Goal: Task Accomplishment & Management: Use online tool/utility

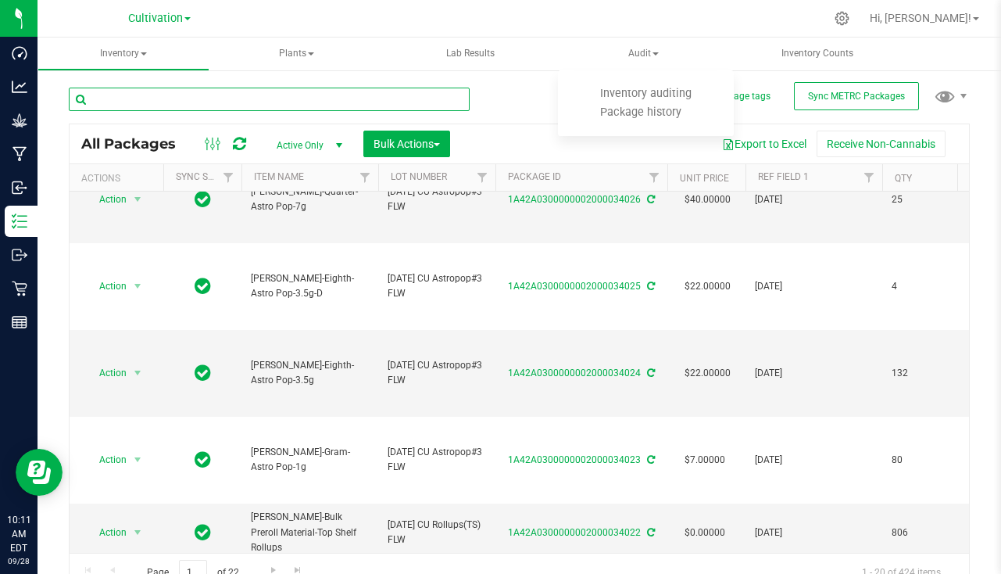
click at [213, 96] on input "text" at bounding box center [269, 99] width 401 height 23
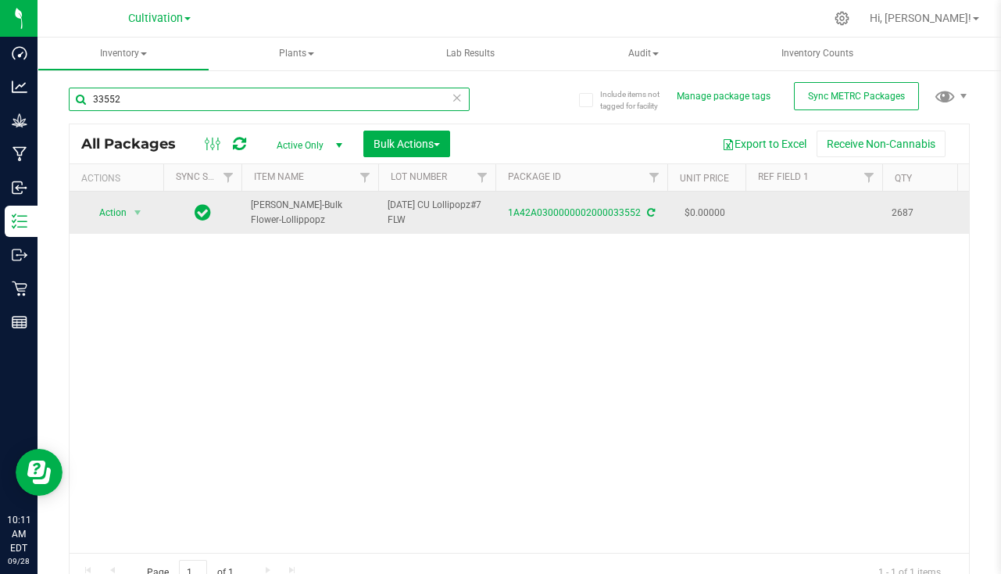
type input "33552"
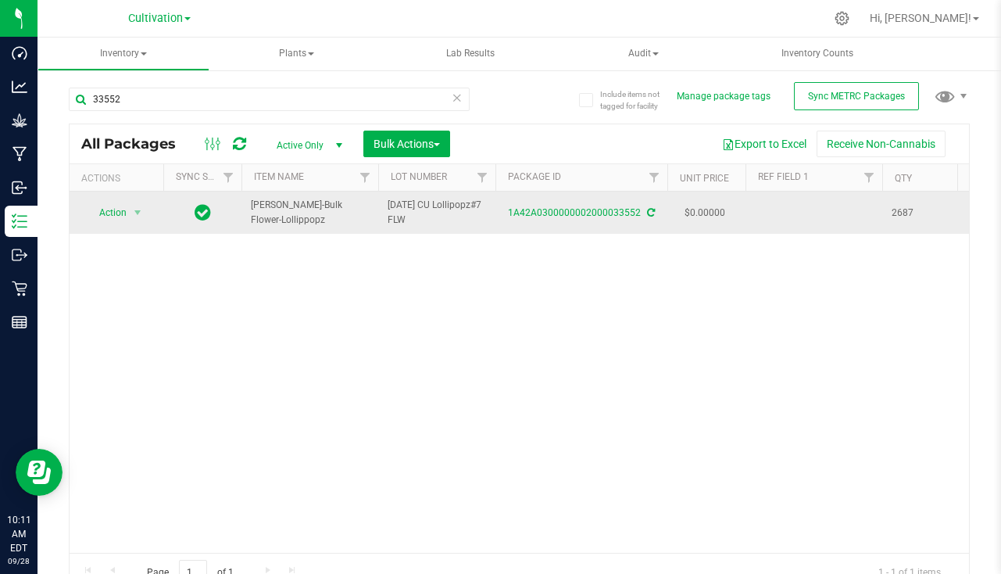
click at [783, 210] on td at bounding box center [814, 213] width 137 height 42
type input "8"
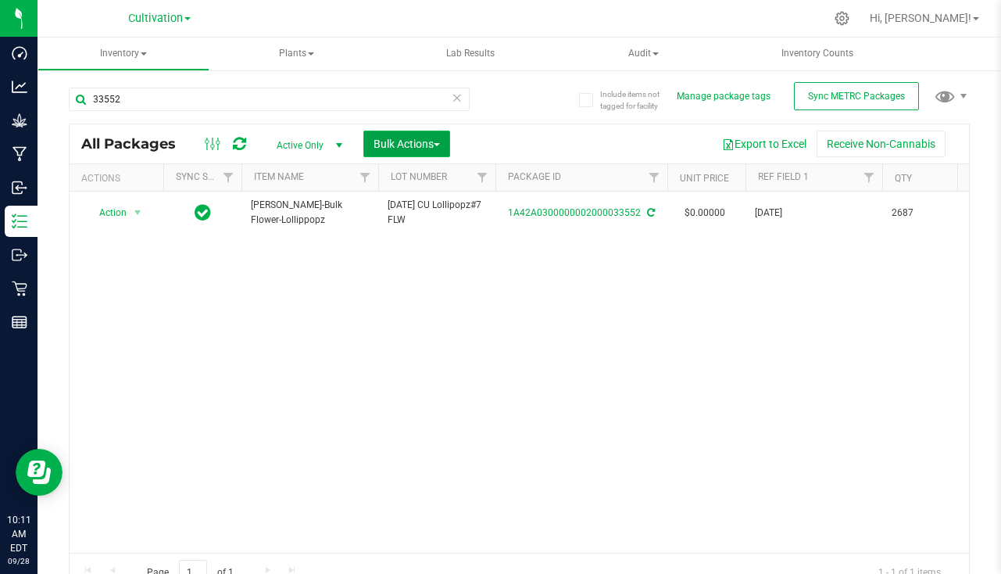
click at [428, 138] on span "Bulk Actions" at bounding box center [407, 144] width 66 height 13
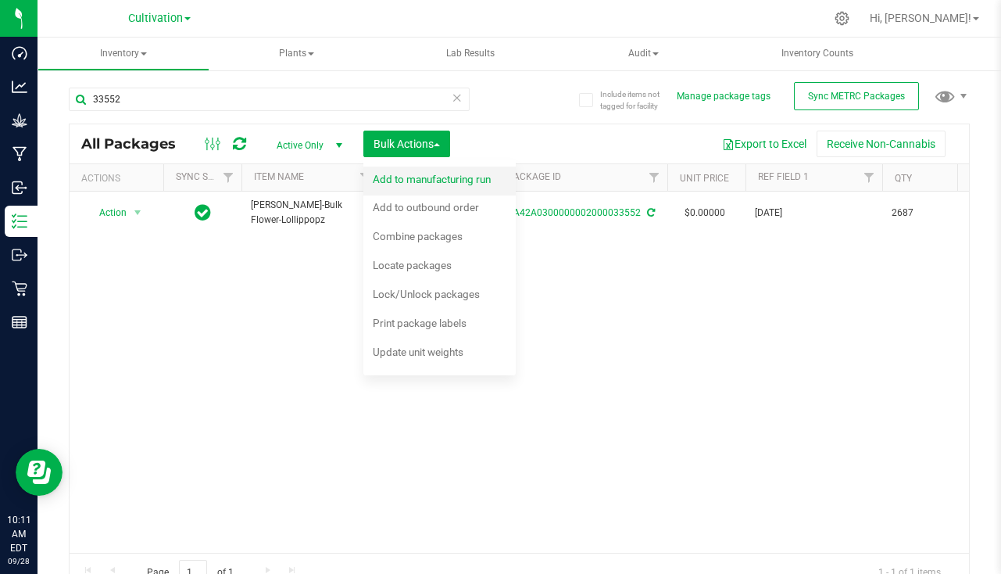
click at [403, 178] on span "Add to manufacturing run" at bounding box center [432, 179] width 118 height 13
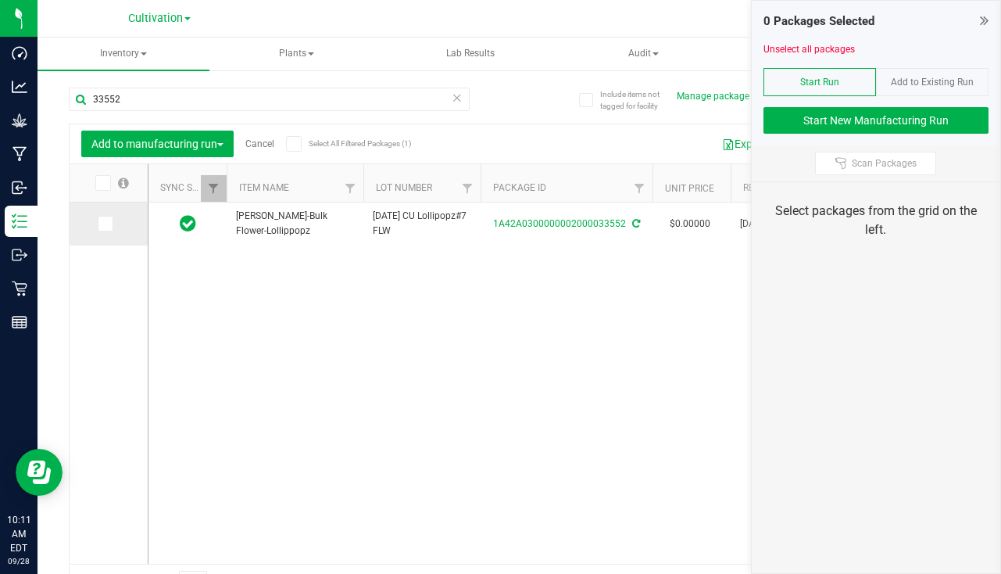
click at [111, 218] on span at bounding box center [106, 224] width 16 height 16
click at [0, 0] on input "checkbox" at bounding box center [0, 0] width 0 height 0
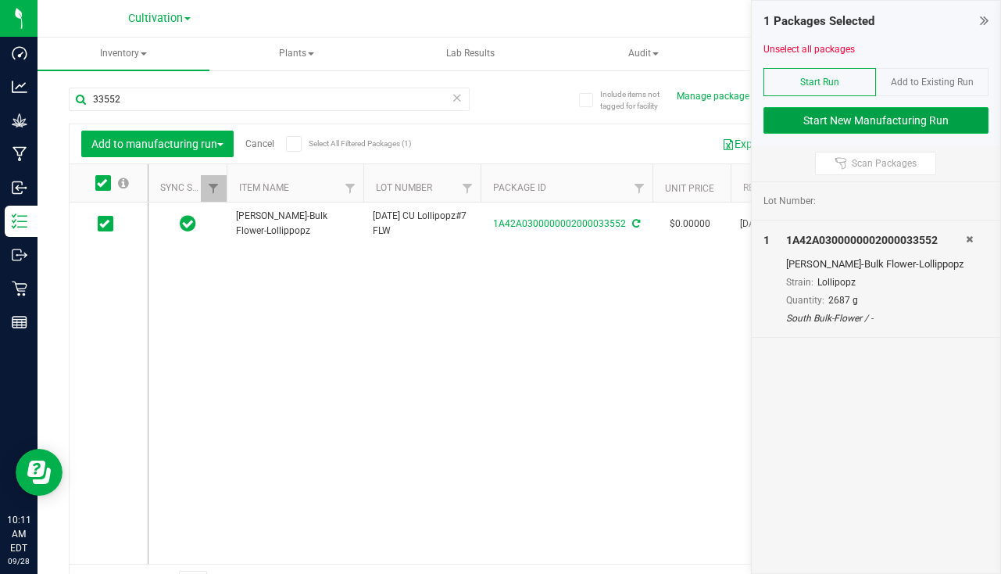
click at [883, 115] on button "Start New Manufacturing Run" at bounding box center [876, 120] width 225 height 27
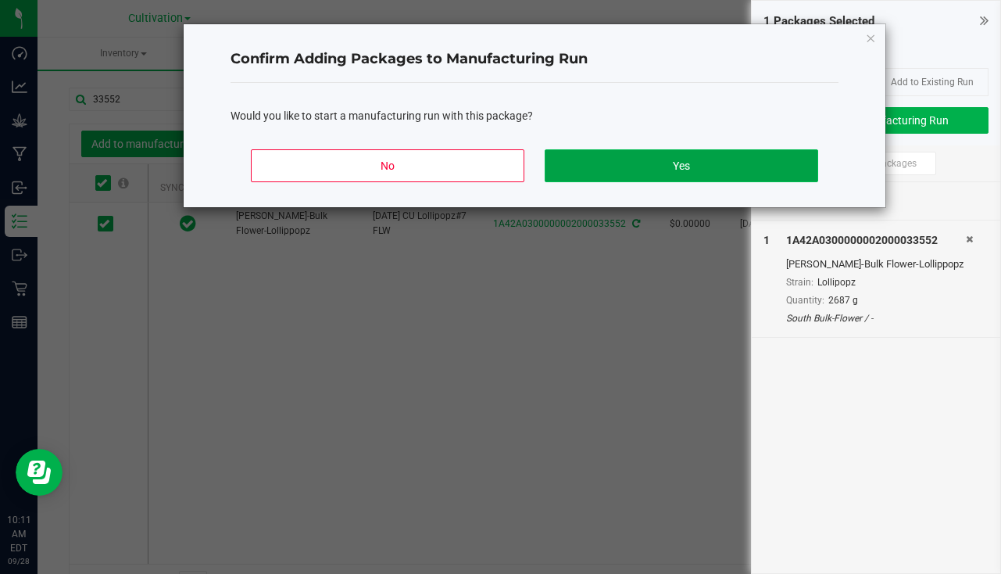
click at [657, 155] on button "Yes" at bounding box center [682, 165] width 274 height 33
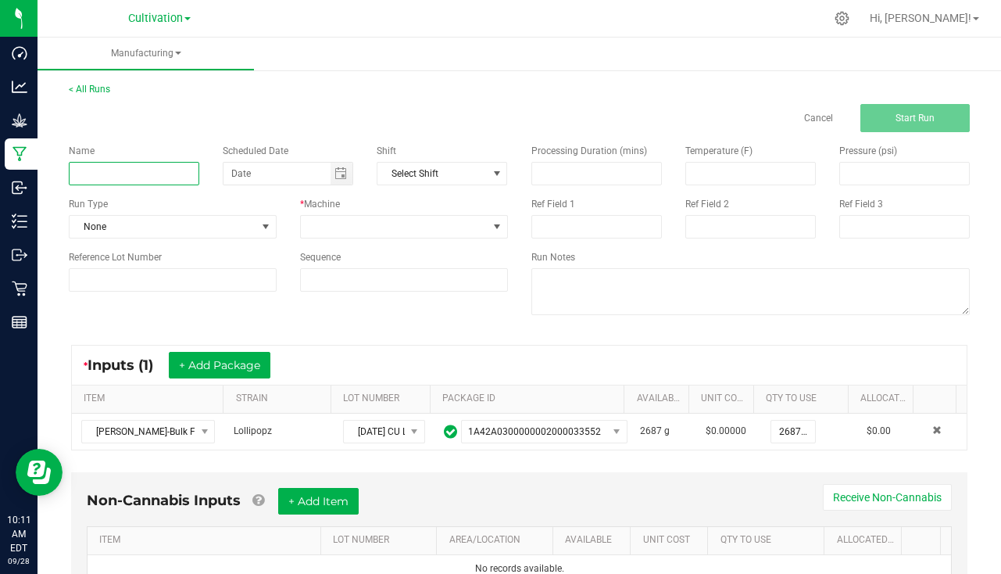
click at [103, 167] on input at bounding box center [134, 173] width 131 height 23
click at [338, 173] on span "Toggle calendar" at bounding box center [341, 173] width 13 height 13
type input "[PERSON_NAME] - Lollipopz [DATE]"
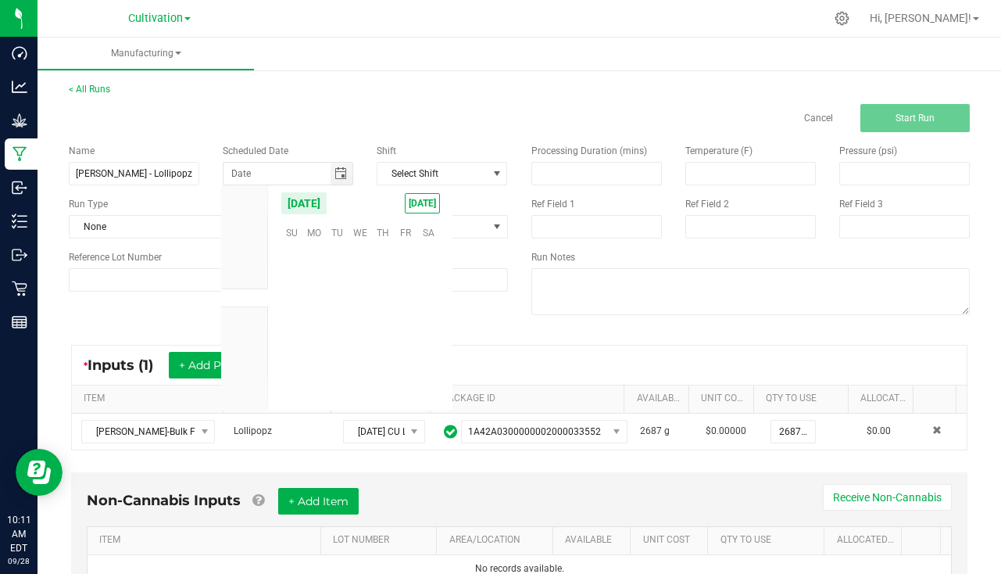
scroll to position [253597, 0]
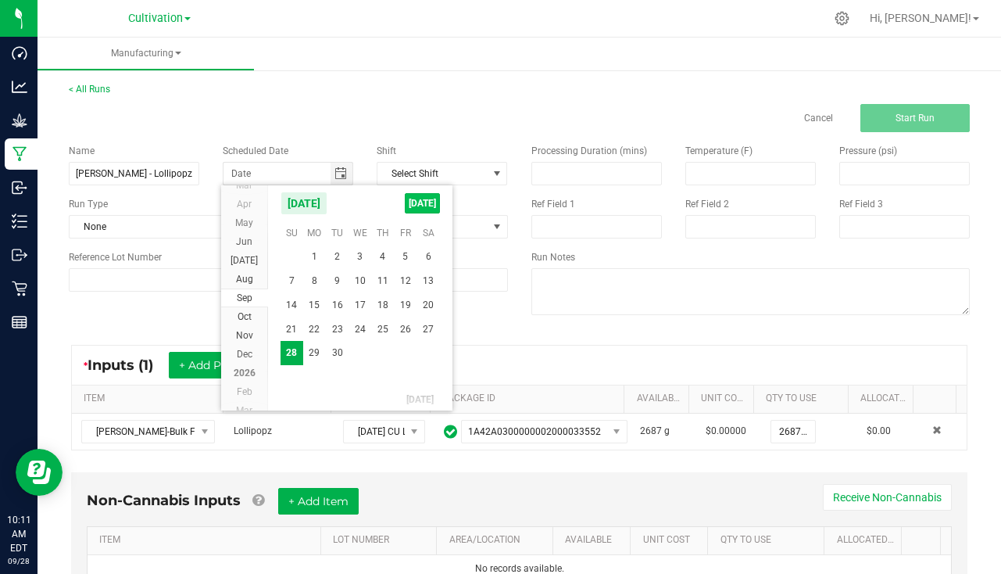
click at [422, 206] on span "[DATE]" at bounding box center [422, 203] width 35 height 20
type input "[DATE]"
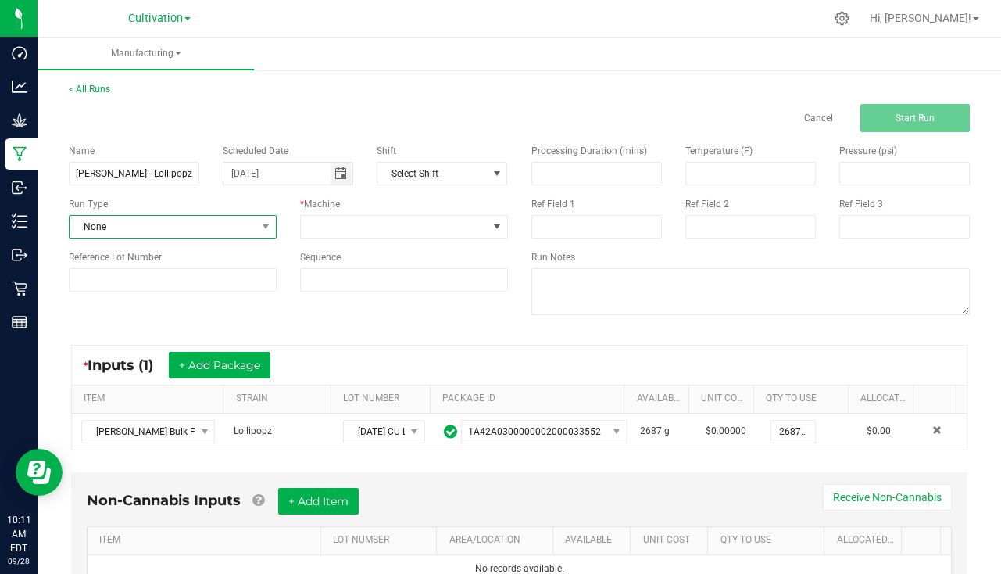
click at [172, 221] on span "None" at bounding box center [163, 227] width 187 height 22
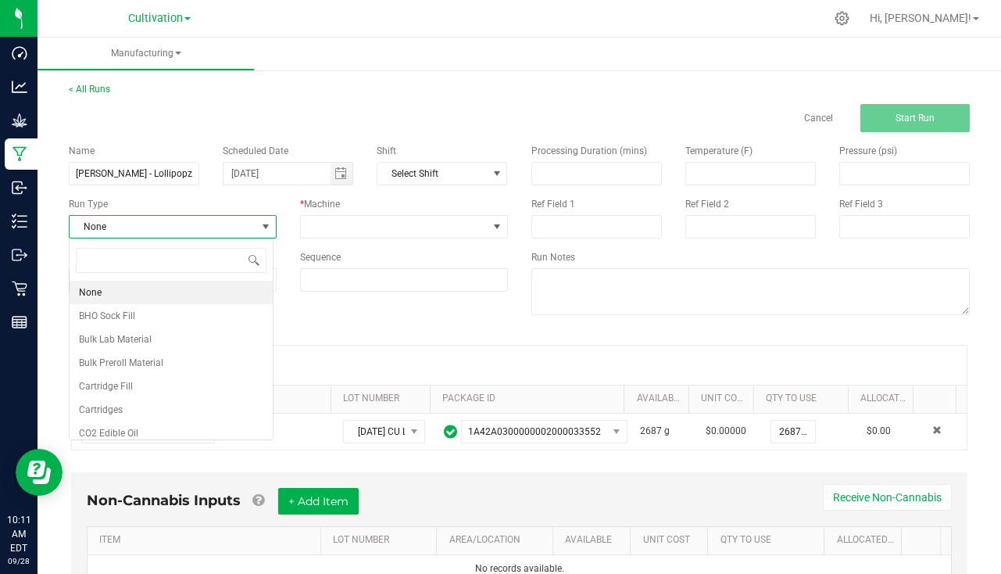
scroll to position [23, 205]
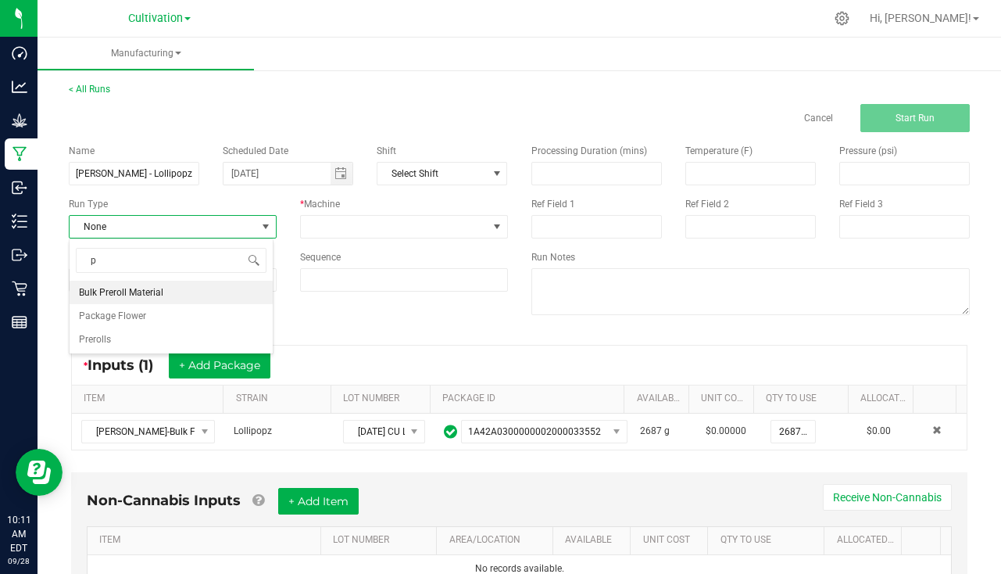
type input "pa"
click at [146, 281] on li "Package Flower" at bounding box center [171, 292] width 203 height 23
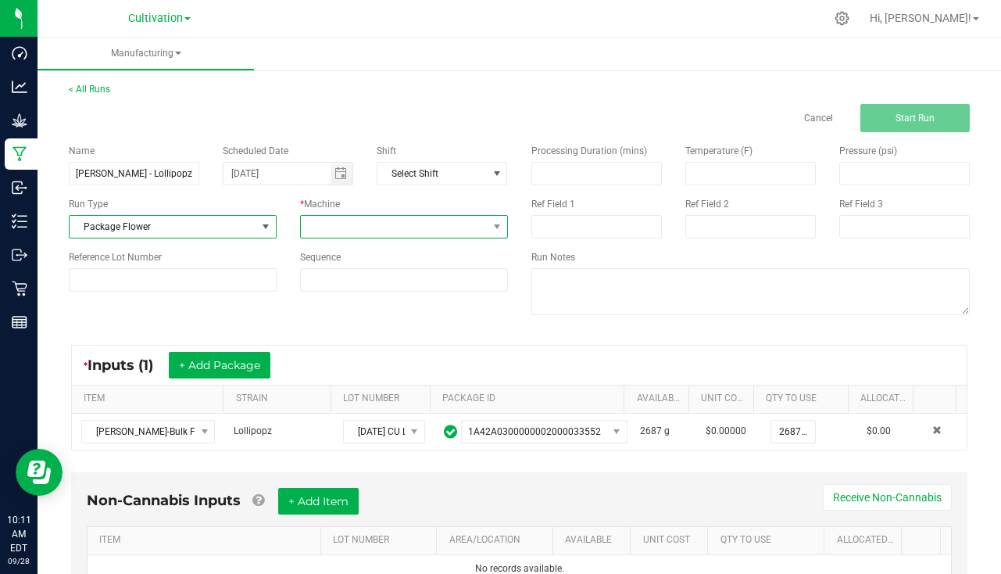
click at [346, 229] on span at bounding box center [394, 227] width 187 height 22
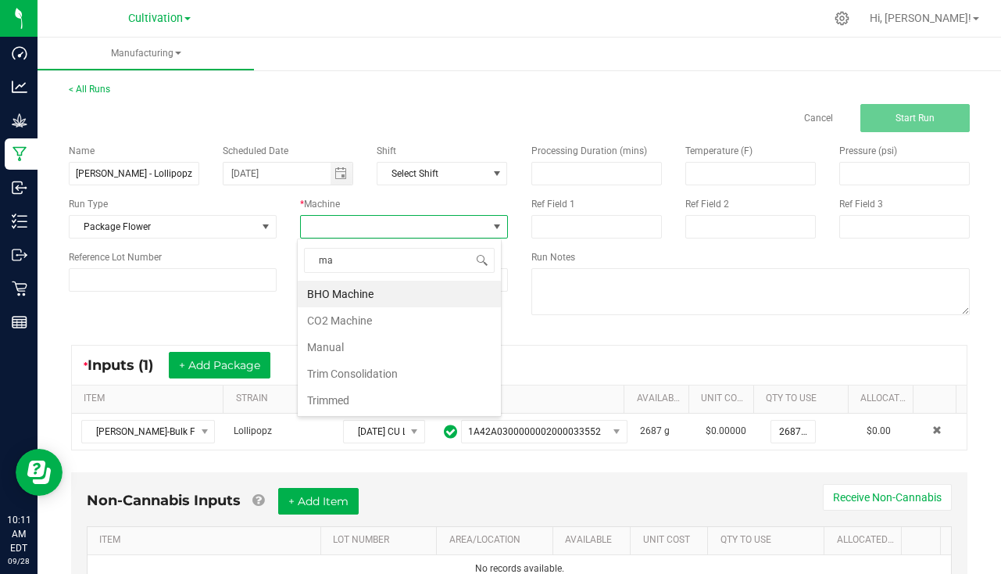
type input "man"
click at [339, 296] on li "Manual" at bounding box center [399, 294] width 203 height 27
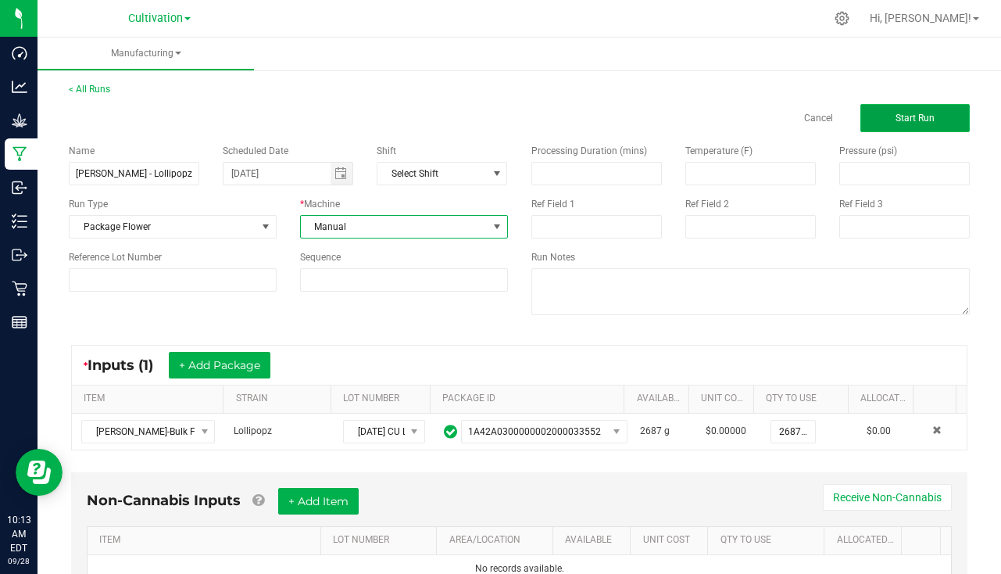
click at [938, 109] on button "Start Run" at bounding box center [915, 118] width 109 height 28
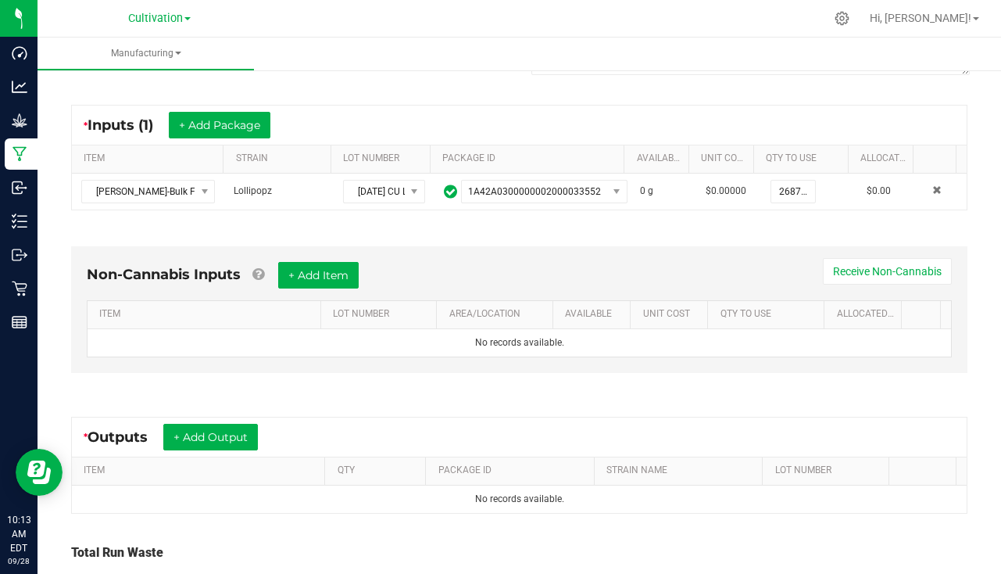
scroll to position [390, 0]
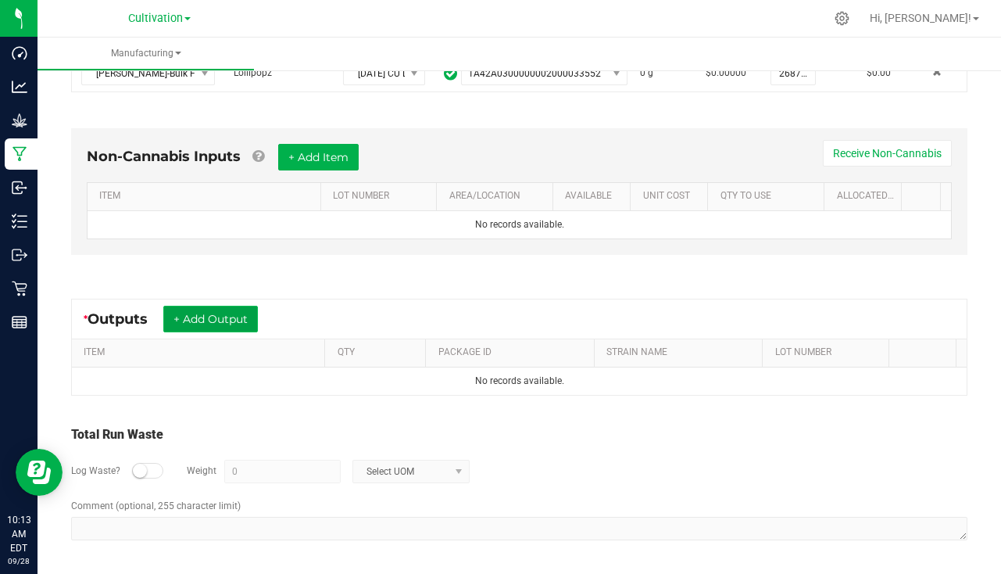
click at [219, 312] on button "+ Add Output" at bounding box center [210, 319] width 95 height 27
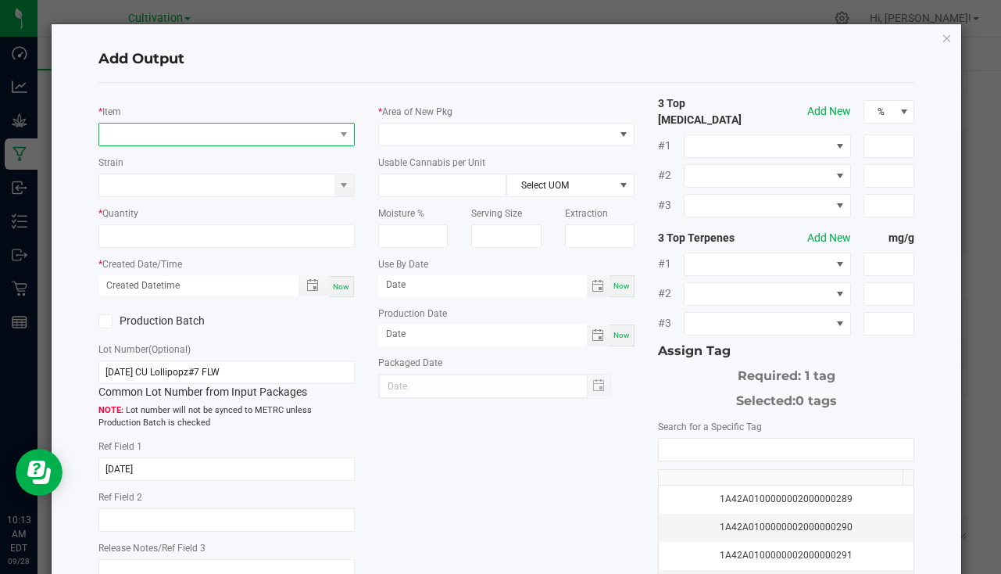
click at [188, 138] on span "NO DATA FOUND" at bounding box center [216, 135] width 235 height 22
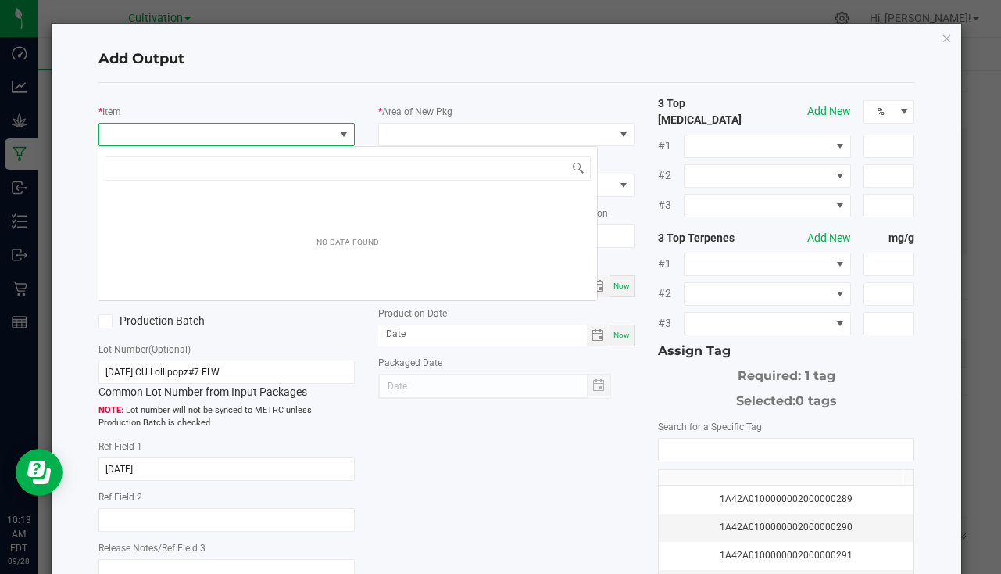
scroll to position [23, 253]
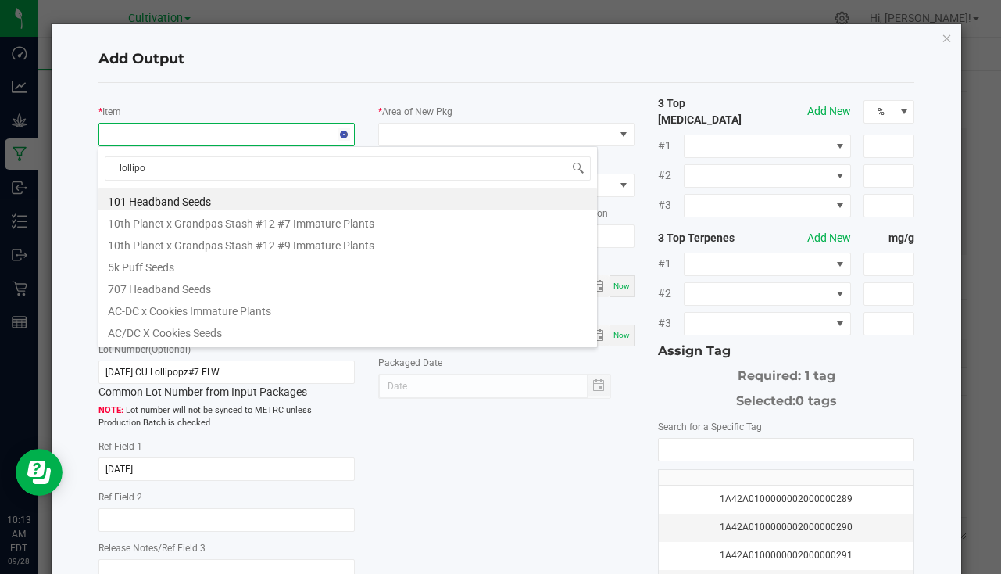
type input "lollipop"
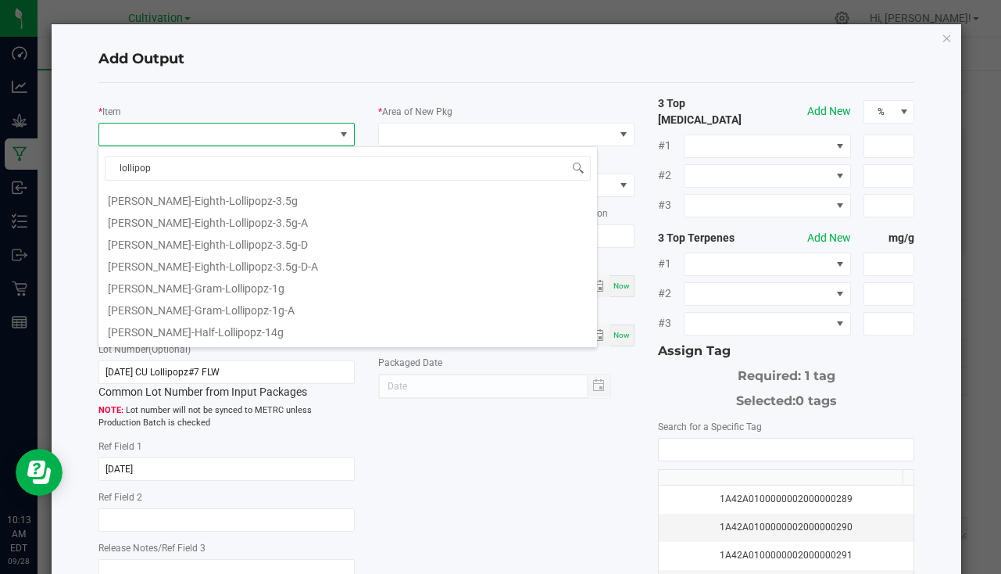
scroll to position [313, 0]
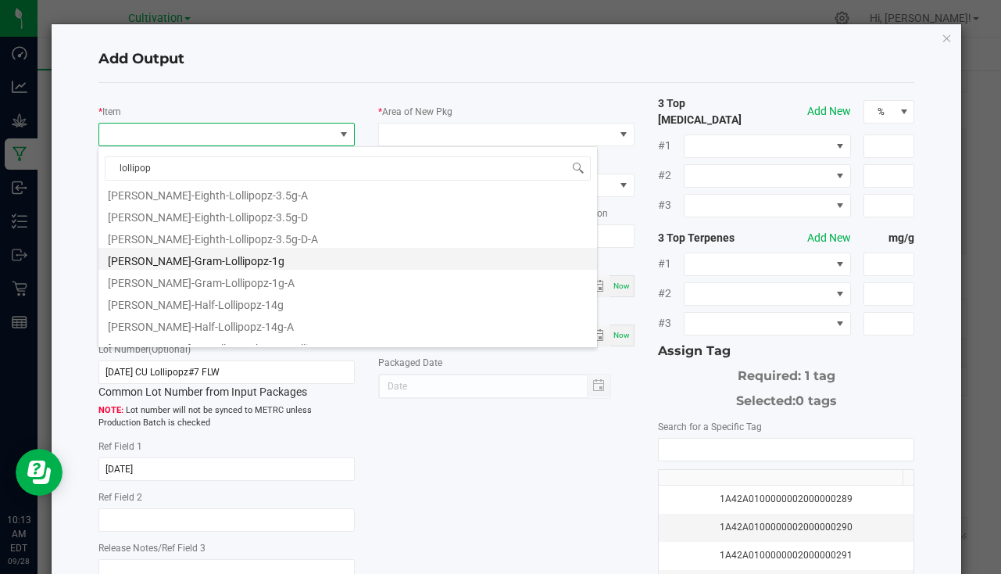
click at [217, 254] on li "[PERSON_NAME]-Gram-Lollipopz-1g" at bounding box center [348, 259] width 499 height 22
type input "0 ea"
type input "1"
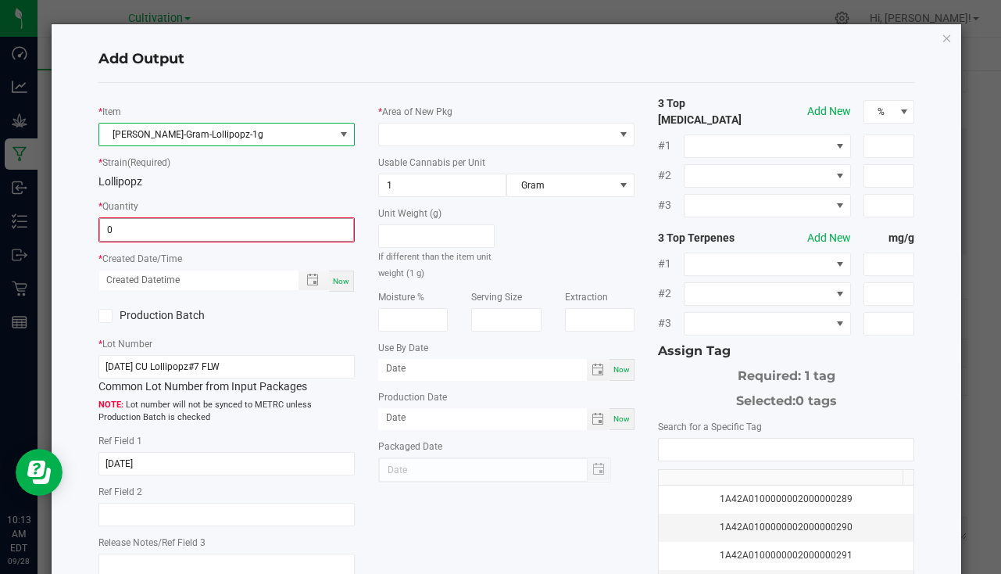
click at [138, 231] on input "0" at bounding box center [226, 230] width 253 height 22
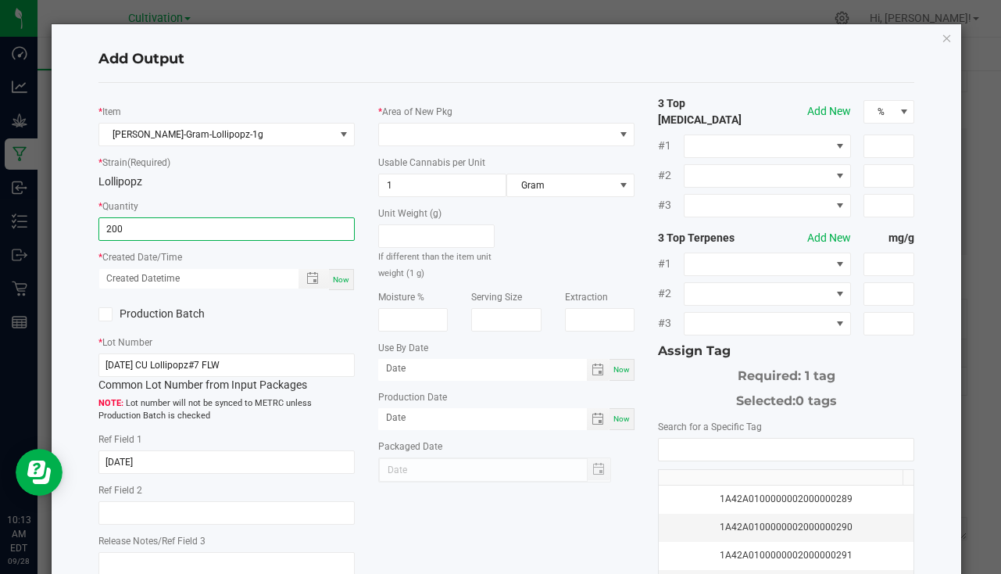
type input "200 ea"
click at [333, 280] on span "Now" at bounding box center [341, 279] width 16 height 9
type input "[DATE] 10:13 AM"
type input "[DATE]"
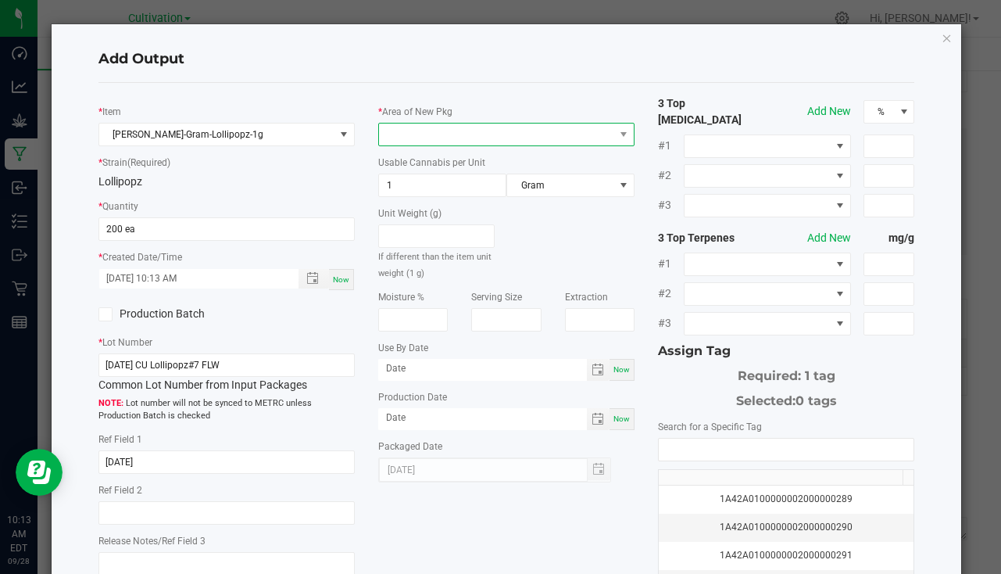
click at [407, 125] on span at bounding box center [496, 135] width 235 height 22
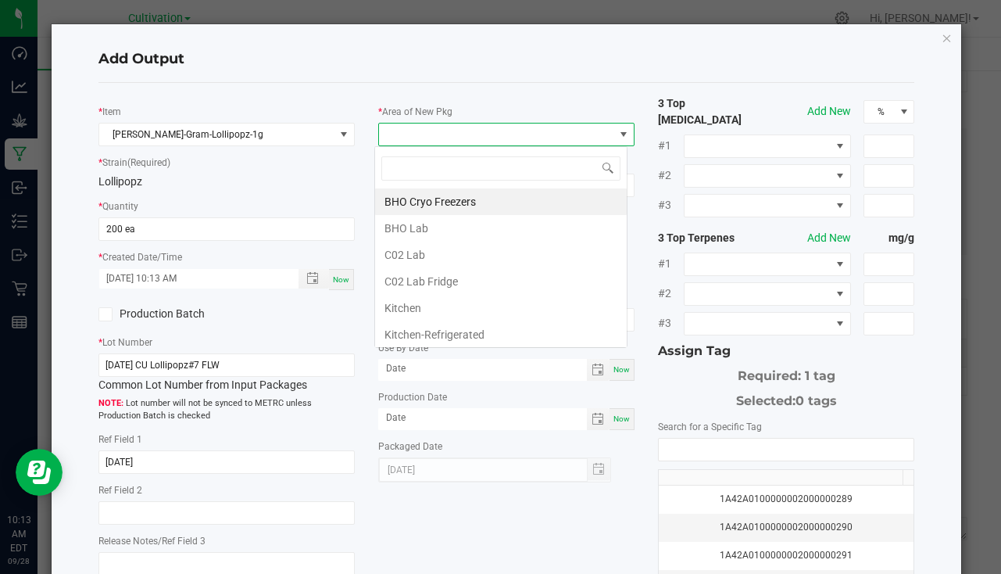
scroll to position [23, 253]
type input "bu"
click at [456, 195] on li "South Bulk-Flower" at bounding box center [501, 201] width 252 height 27
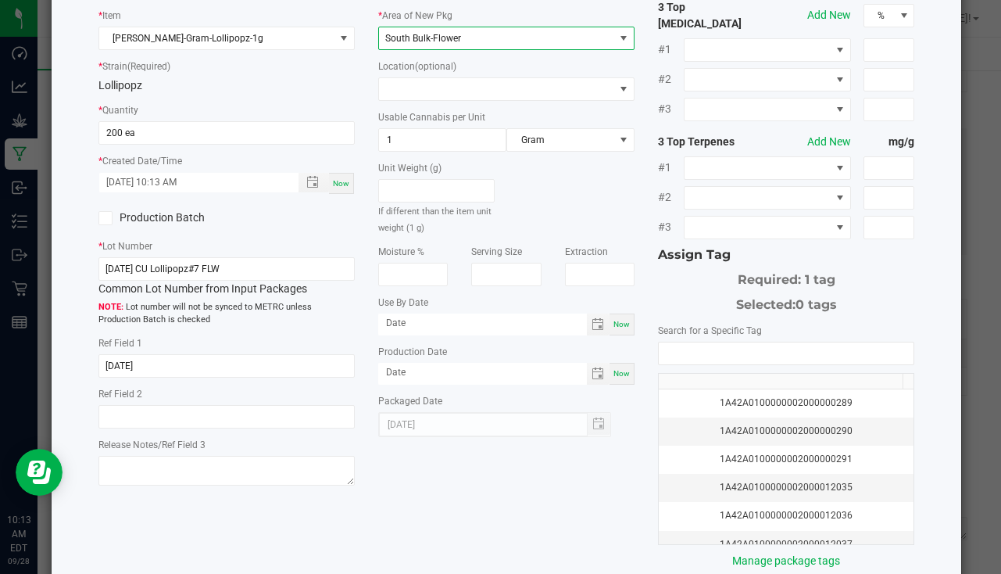
scroll to position [173, 0]
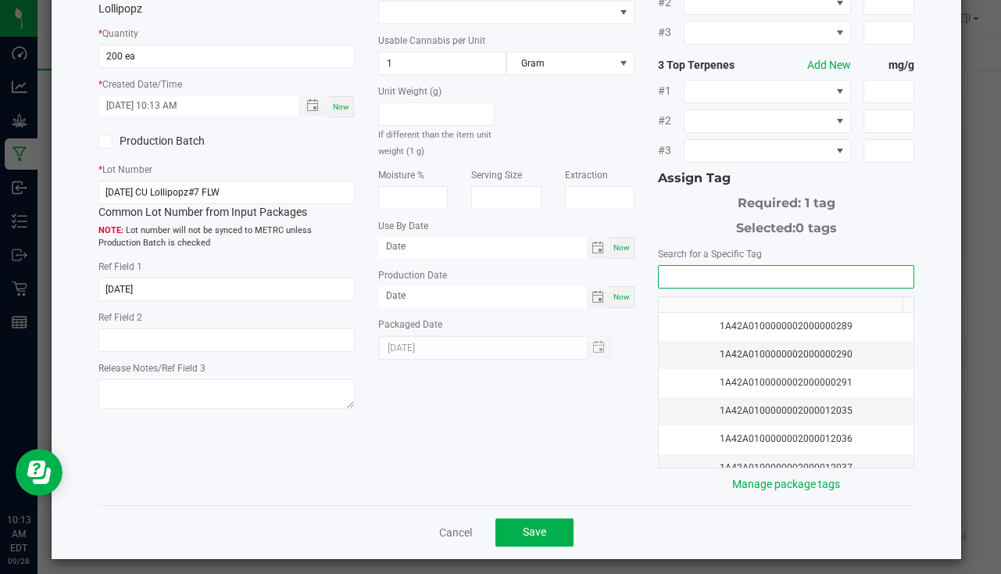
click at [758, 269] on input "NO DATA FOUND" at bounding box center [786, 277] width 255 height 22
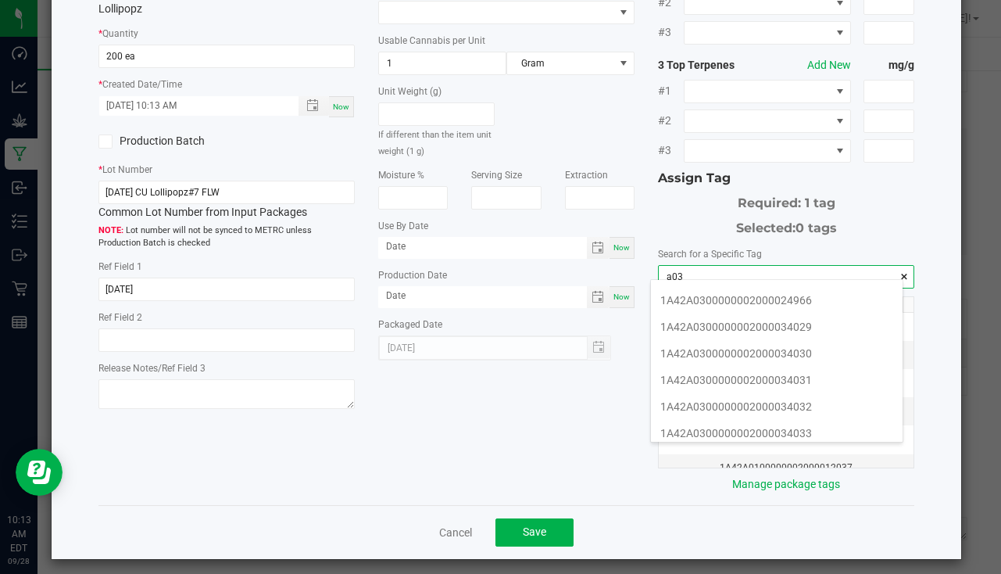
scroll to position [235, 0]
click at [776, 357] on li "1A42A0300000002000034029" at bounding box center [777, 354] width 252 height 27
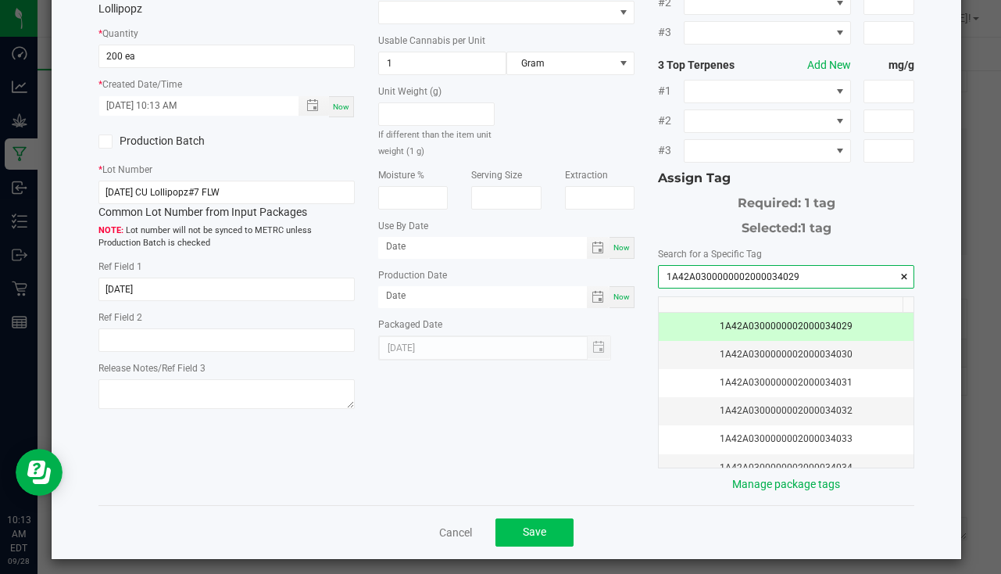
type input "1A42A0300000002000034029"
click at [550, 518] on button "Save" at bounding box center [535, 532] width 78 height 28
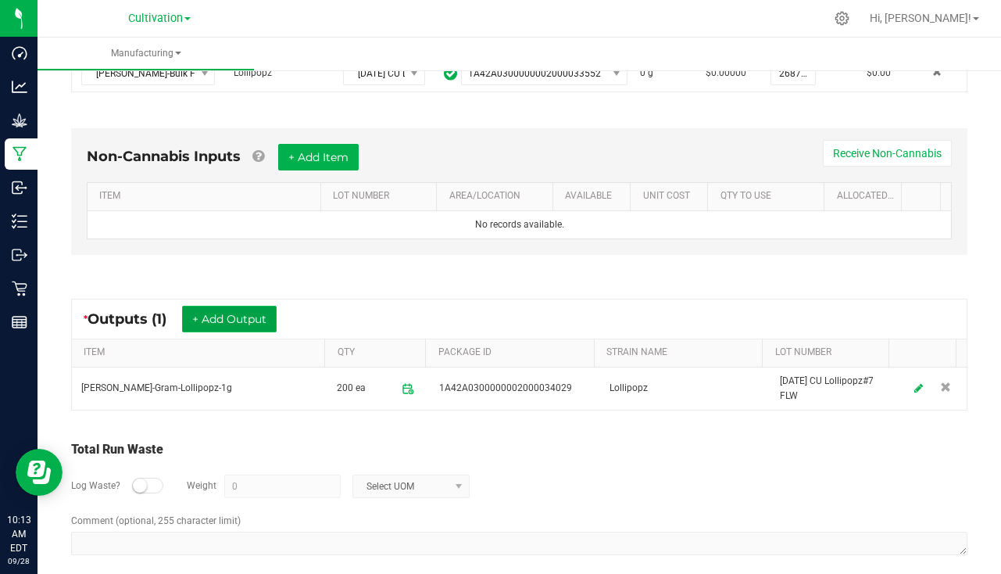
click at [248, 308] on button "+ Add Output" at bounding box center [229, 319] width 95 height 27
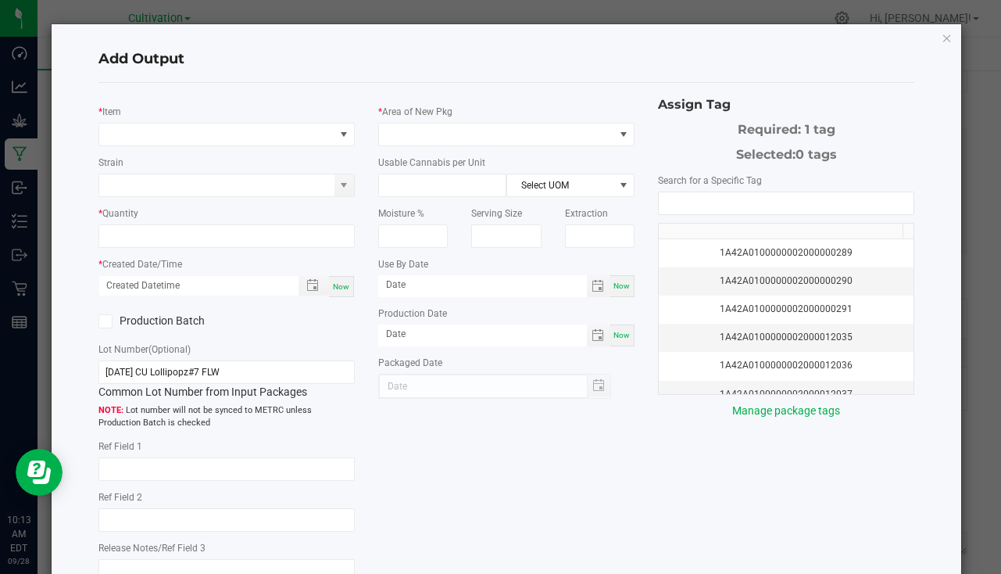
type input "[DATE]"
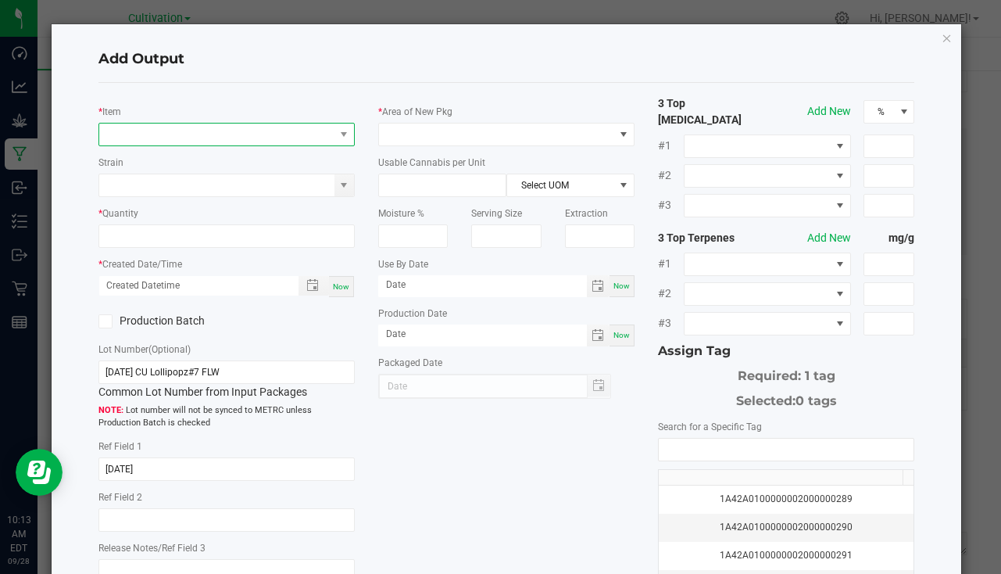
click at [209, 131] on span "NO DATA FOUND" at bounding box center [216, 135] width 235 height 22
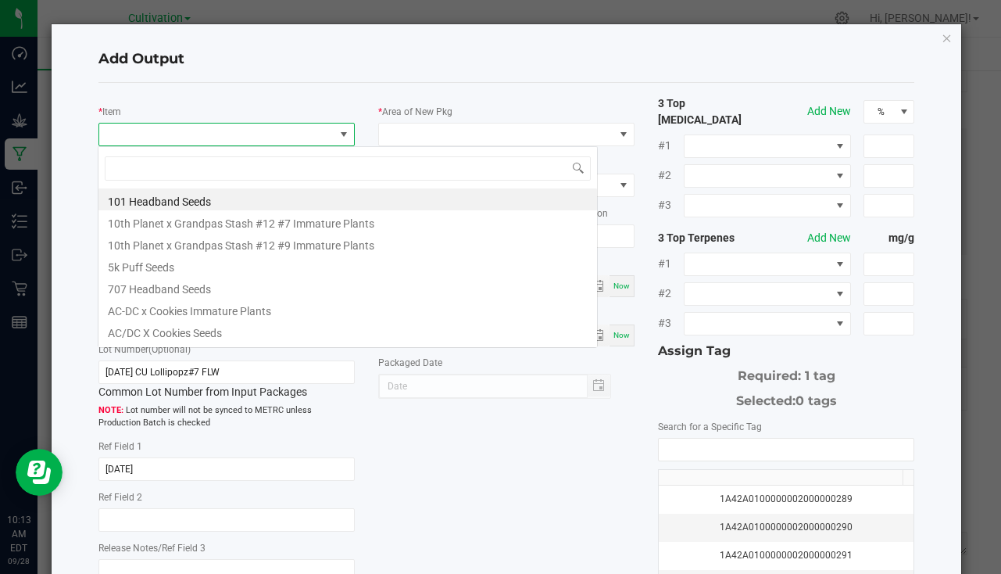
scroll to position [23, 253]
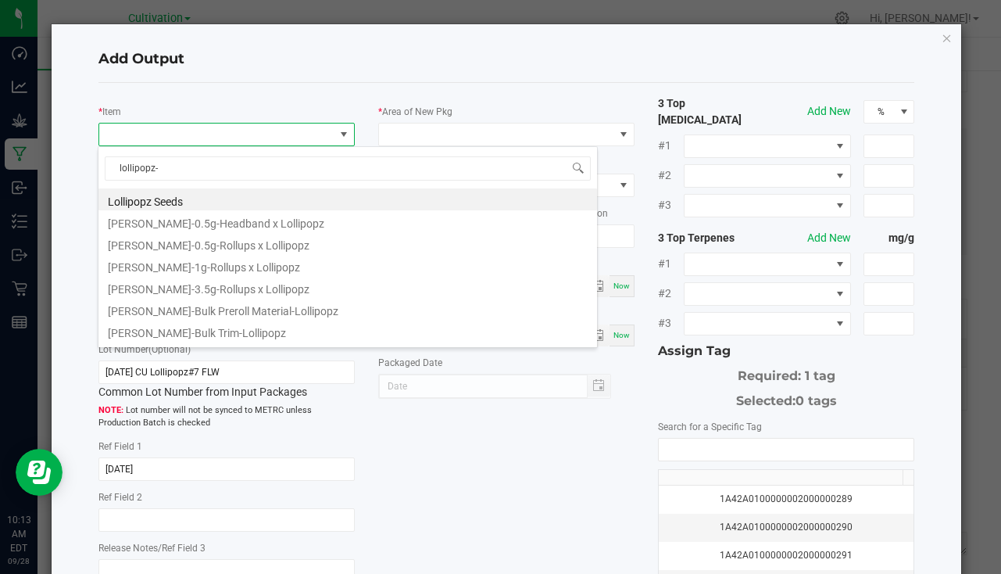
type input "lollipopz-3"
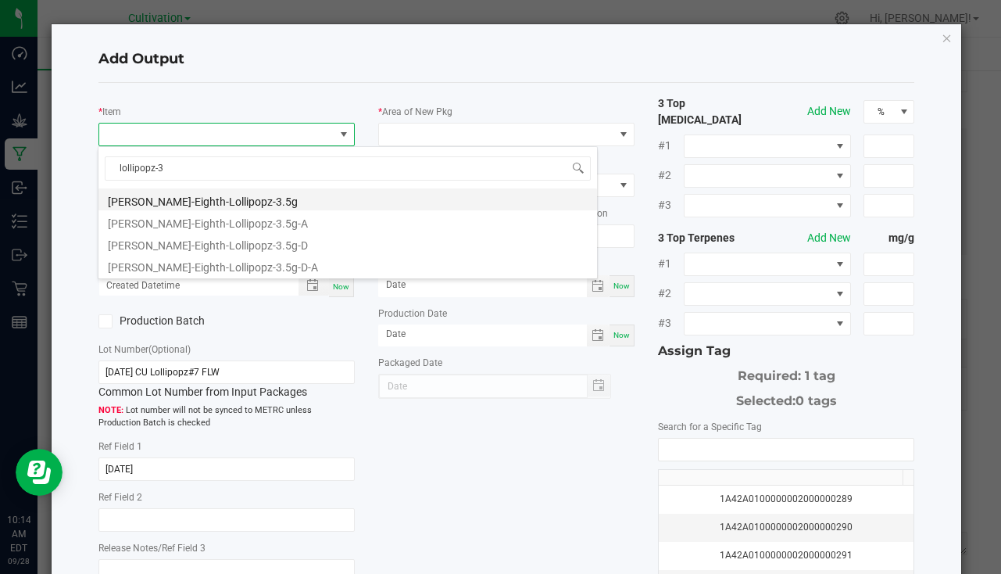
click at [220, 205] on li "[PERSON_NAME]-Eighth-Lollipopz-3.5g" at bounding box center [348, 199] width 499 height 22
type input "0 ea"
type input "3.5"
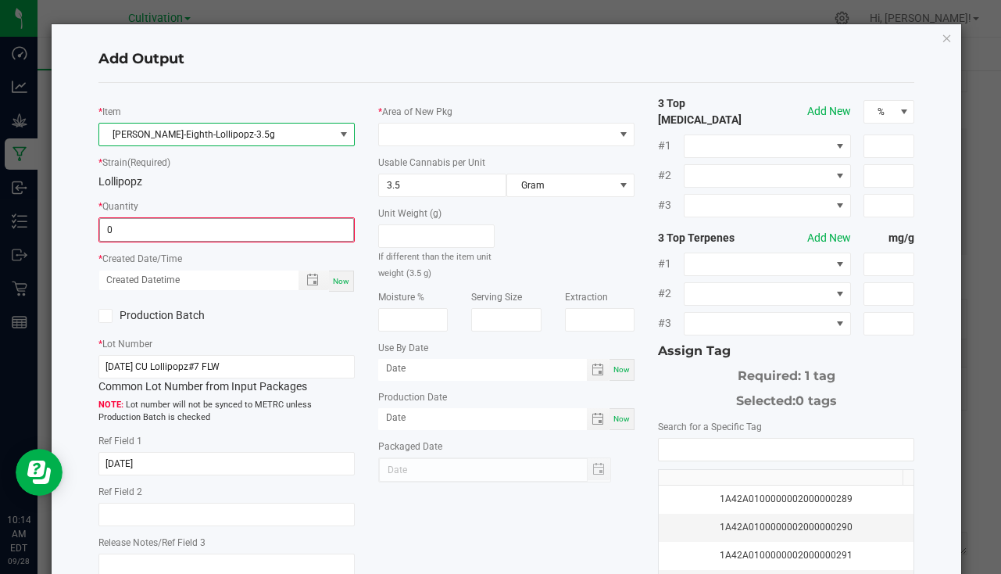
click at [146, 232] on input "0" at bounding box center [226, 230] width 253 height 22
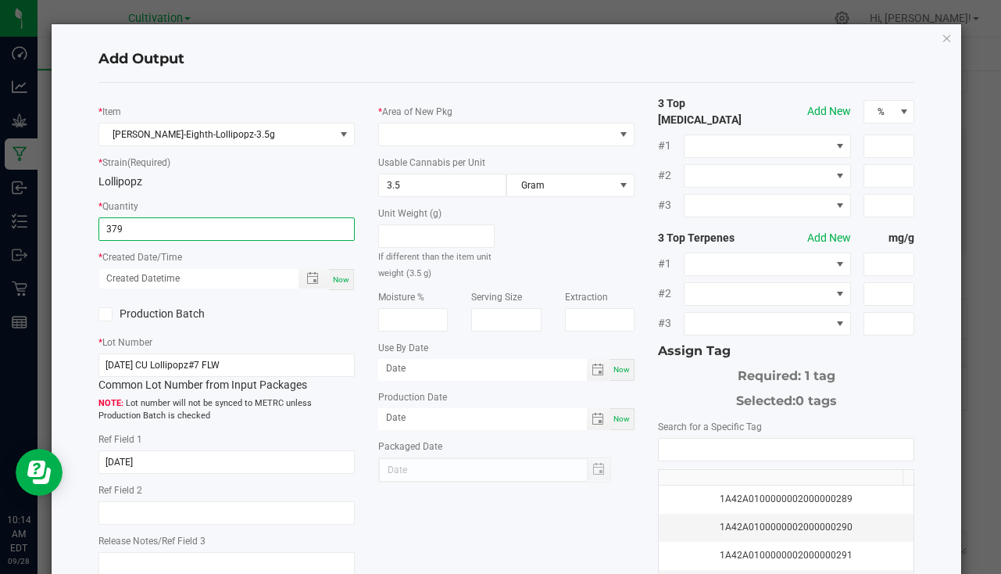
type input "379 ea"
click at [346, 276] on div "Now" at bounding box center [341, 279] width 25 height 21
type input "[DATE] 10:14 AM"
type input "[DATE]"
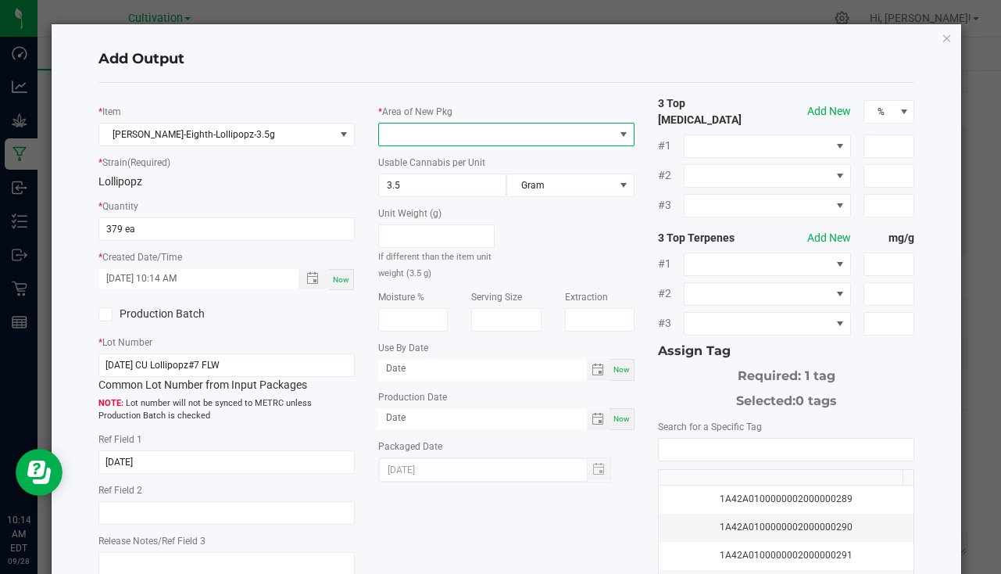
click at [407, 129] on span at bounding box center [496, 135] width 235 height 22
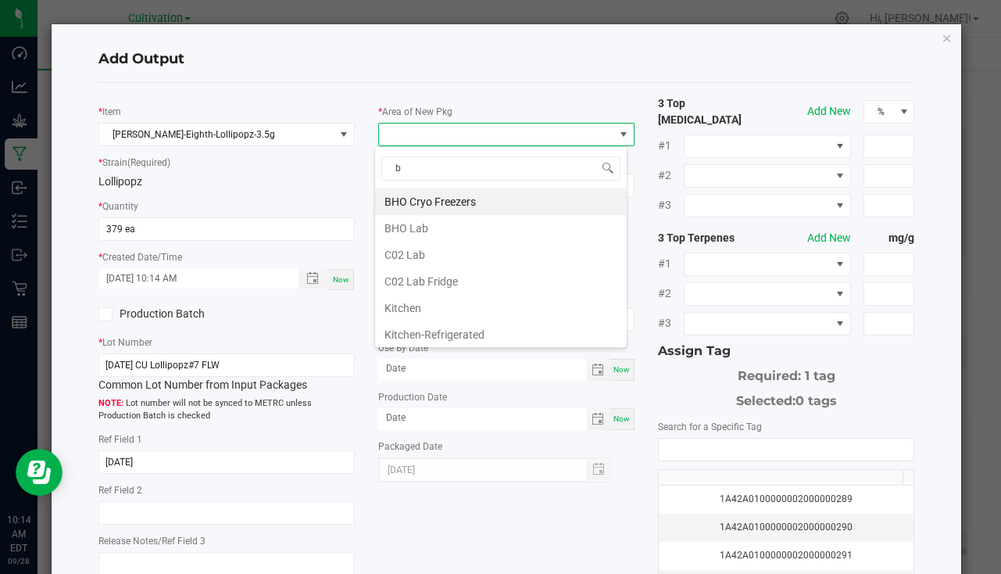
type input "bu"
click at [445, 199] on li "South Bulk-Flower" at bounding box center [501, 201] width 252 height 27
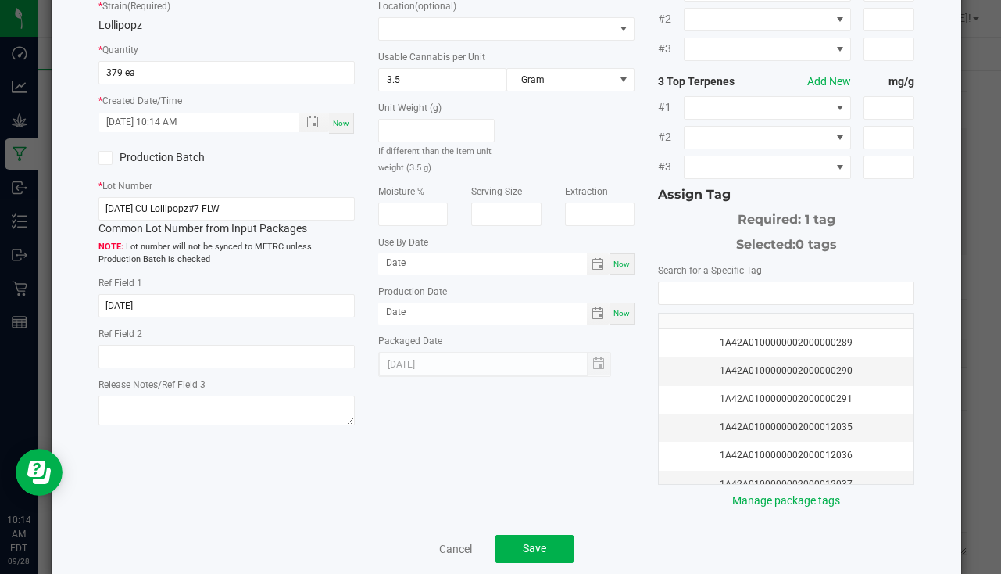
scroll to position [173, 0]
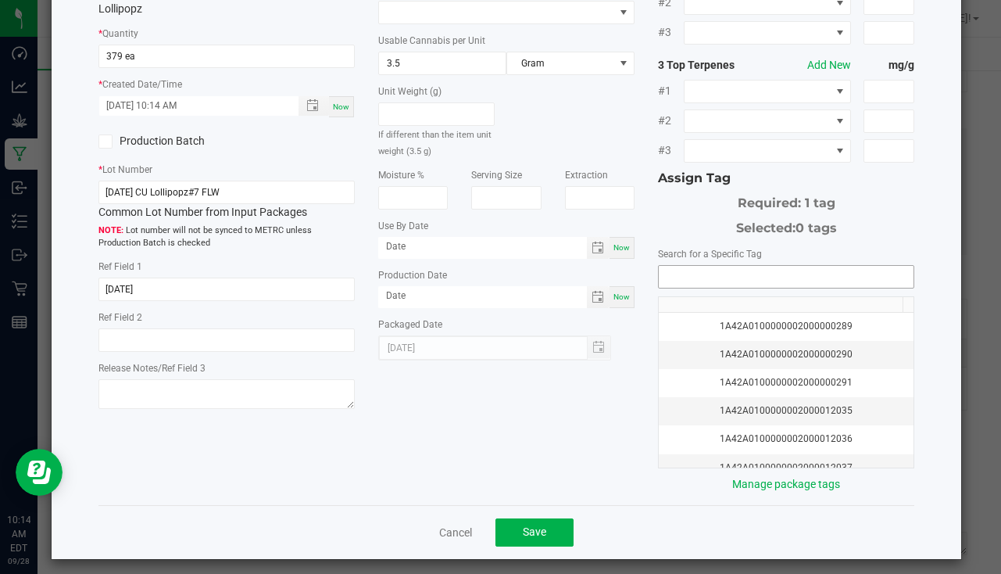
click at [668, 267] on input "NO DATA FOUND" at bounding box center [786, 277] width 255 height 22
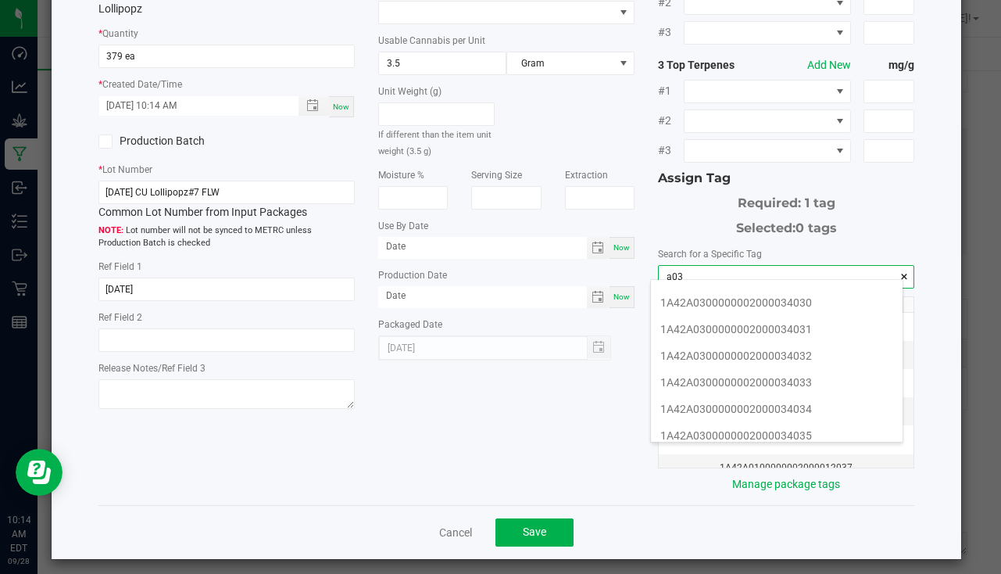
scroll to position [235, 0]
drag, startPoint x: 774, startPoint y: 375, endPoint x: 756, endPoint y: 380, distance: 18.6
click at [774, 376] on li "1A42A0300000002000034030" at bounding box center [777, 380] width 252 height 27
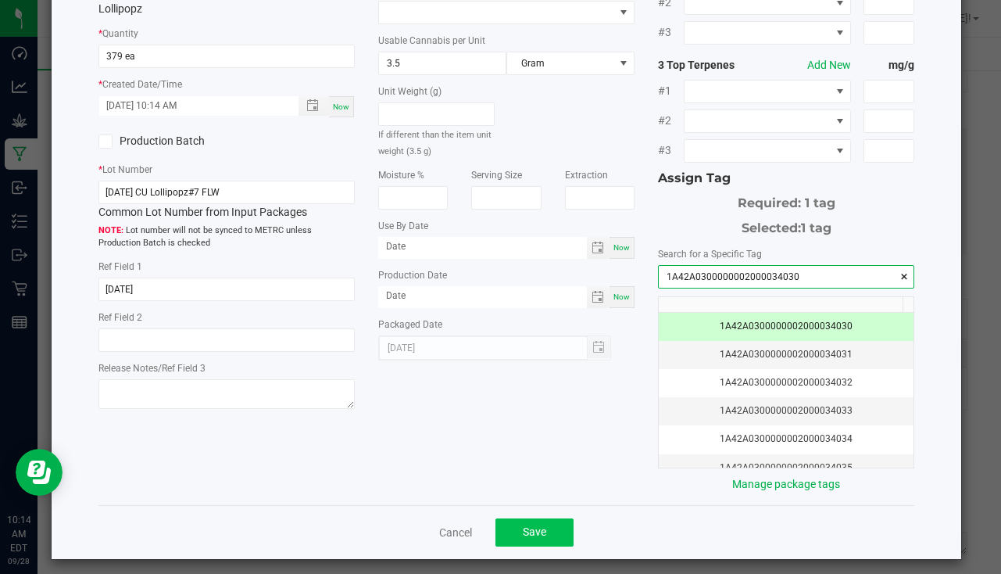
type input "1A42A0300000002000034030"
click at [546, 520] on button "Save" at bounding box center [535, 532] width 78 height 28
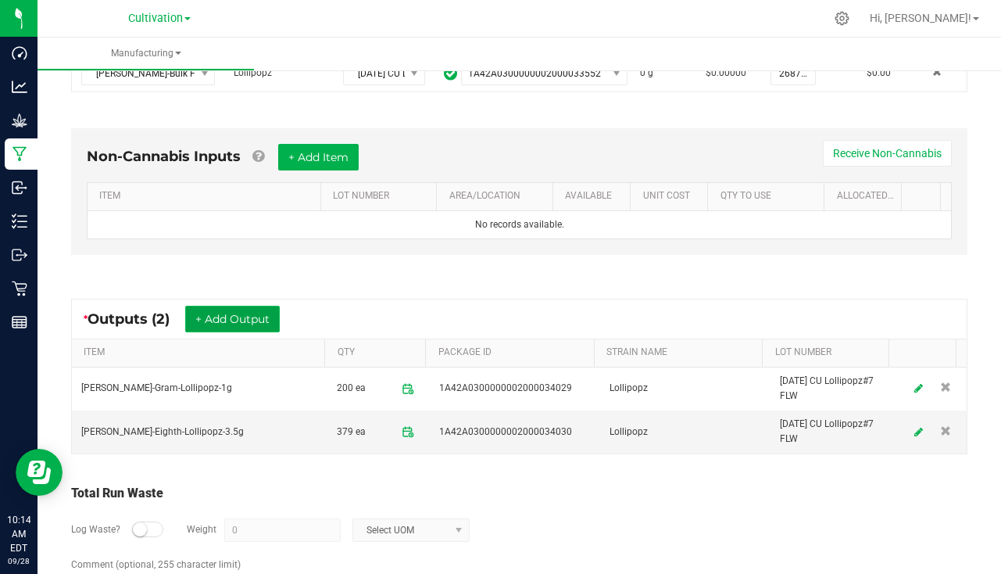
click at [226, 306] on button "+ Add Output" at bounding box center [232, 319] width 95 height 27
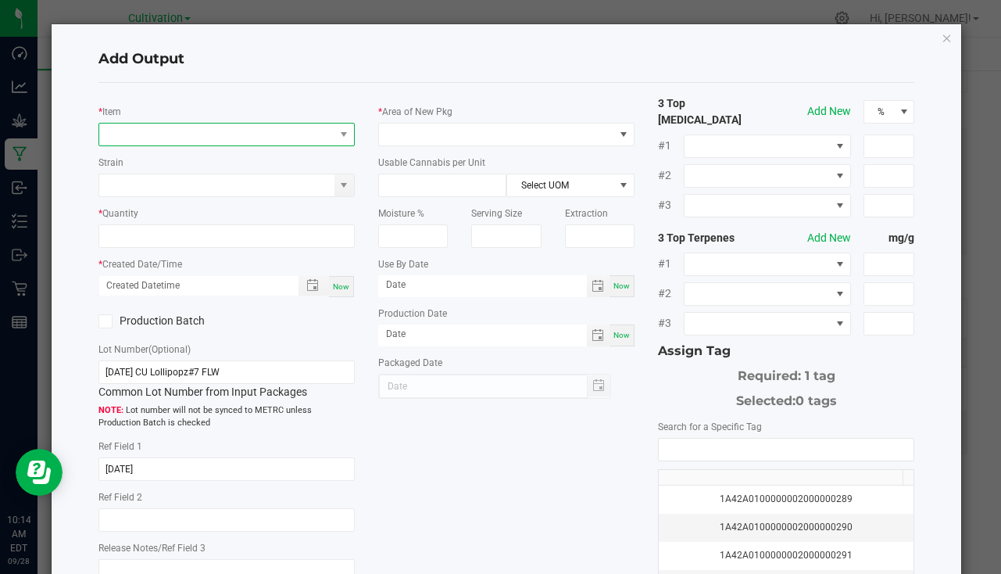
click at [169, 140] on span "NO DATA FOUND" at bounding box center [216, 135] width 235 height 22
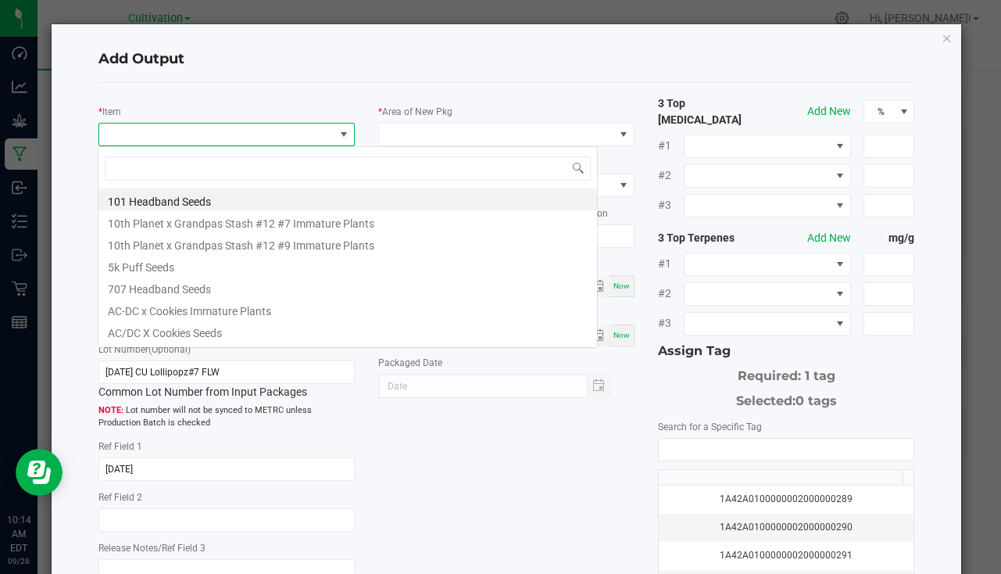
scroll to position [23, 253]
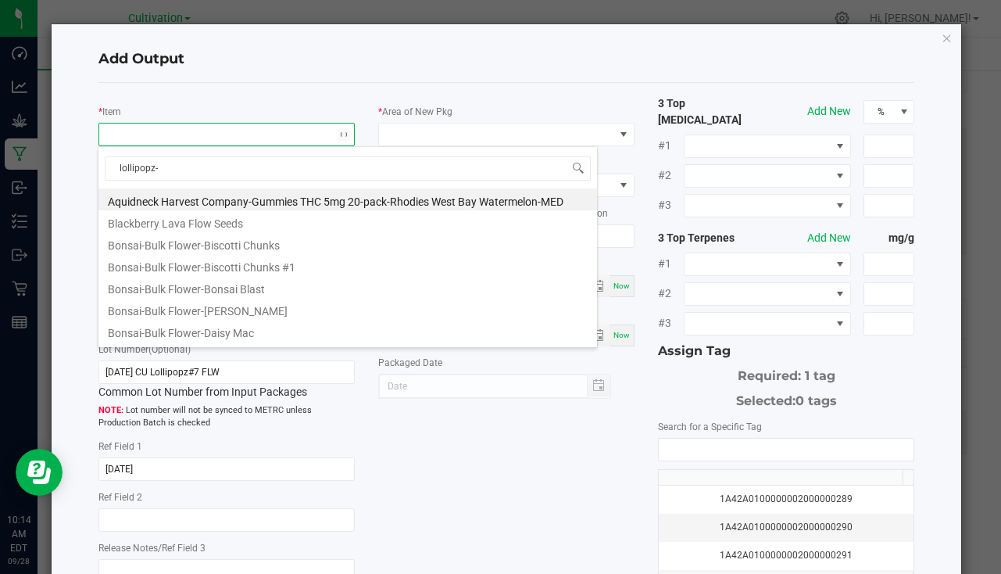
type input "lollipopz-3"
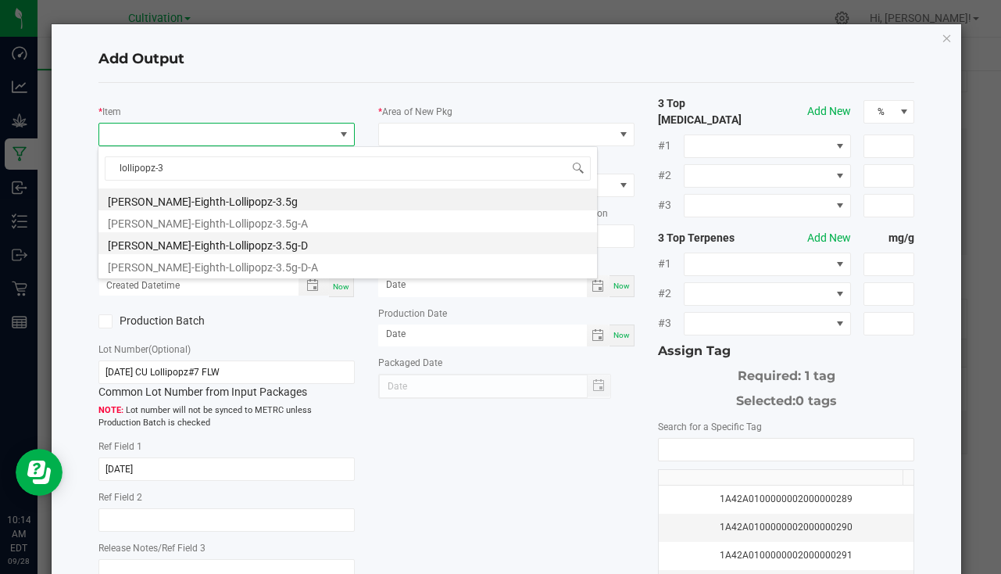
click at [213, 238] on li "[PERSON_NAME]-Eighth-Lollipopz-3.5g-D" at bounding box center [348, 243] width 499 height 22
type input "0 ea"
type input "3.5"
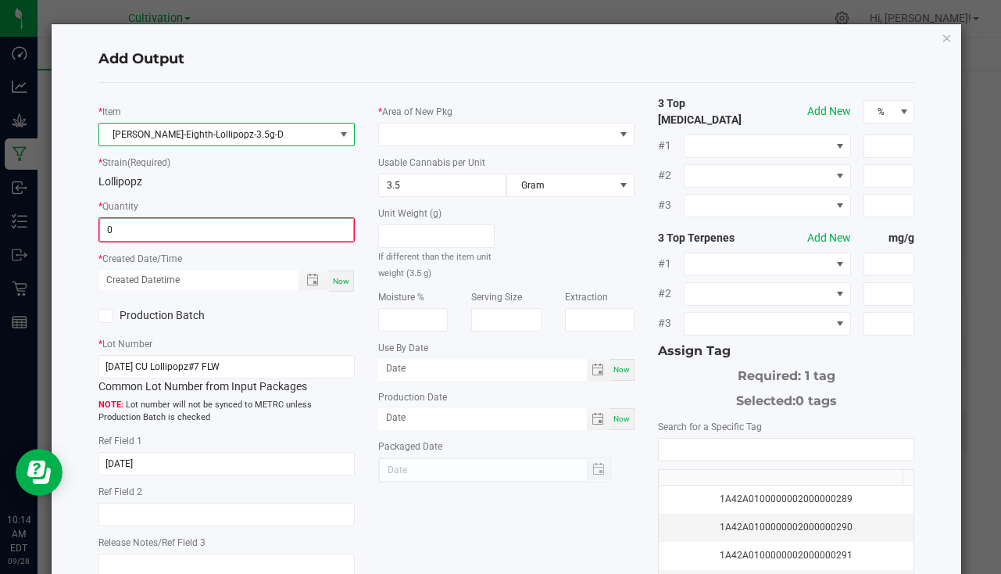
click at [179, 235] on input "0" at bounding box center [226, 230] width 253 height 22
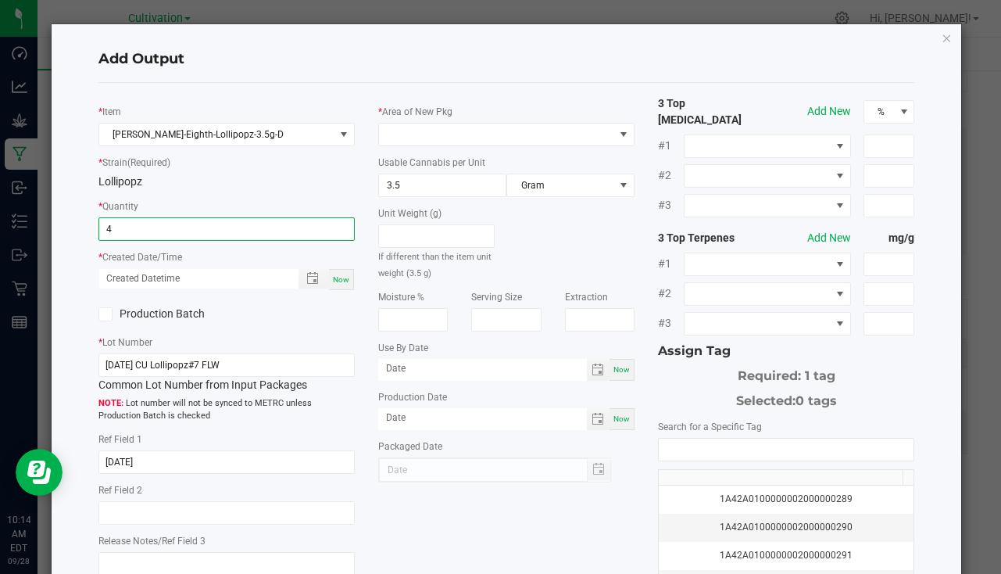
type input "4 ea"
click at [335, 284] on span "Now" at bounding box center [341, 279] width 16 height 9
type input "[DATE] 10:14 AM"
type input "[DATE]"
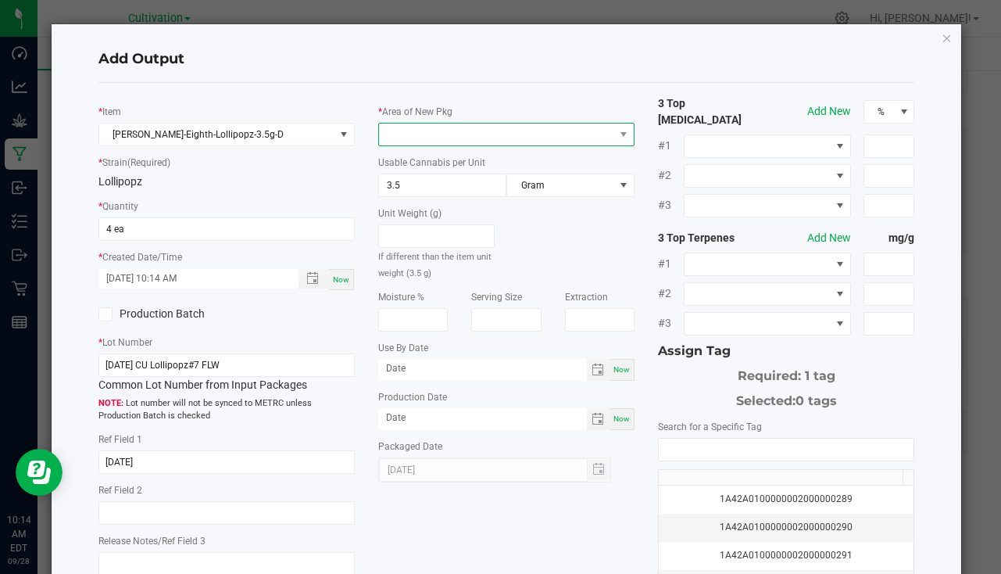
click at [450, 131] on span at bounding box center [496, 135] width 235 height 22
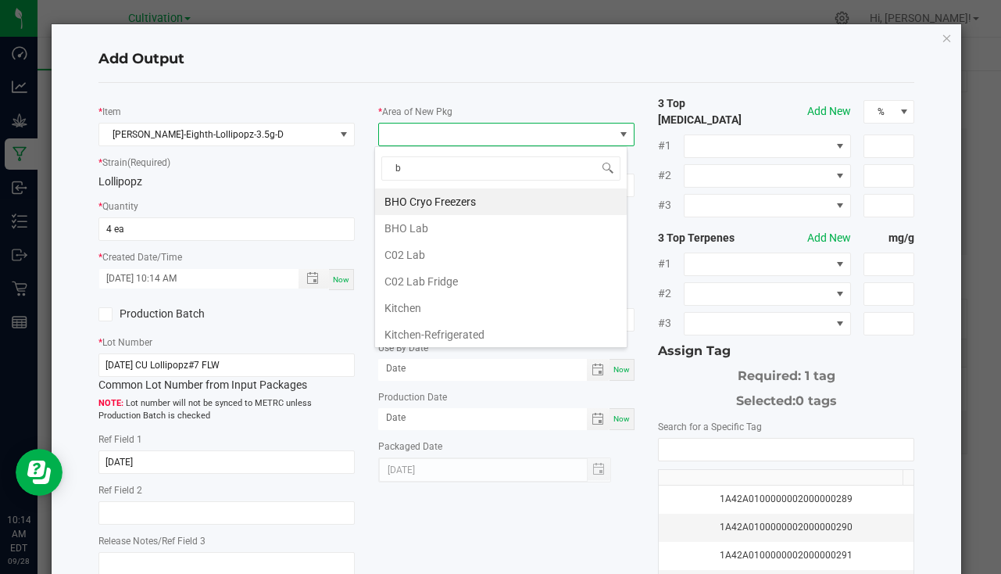
type input "bu"
click at [449, 194] on li "South Bulk-Flower" at bounding box center [501, 201] width 252 height 27
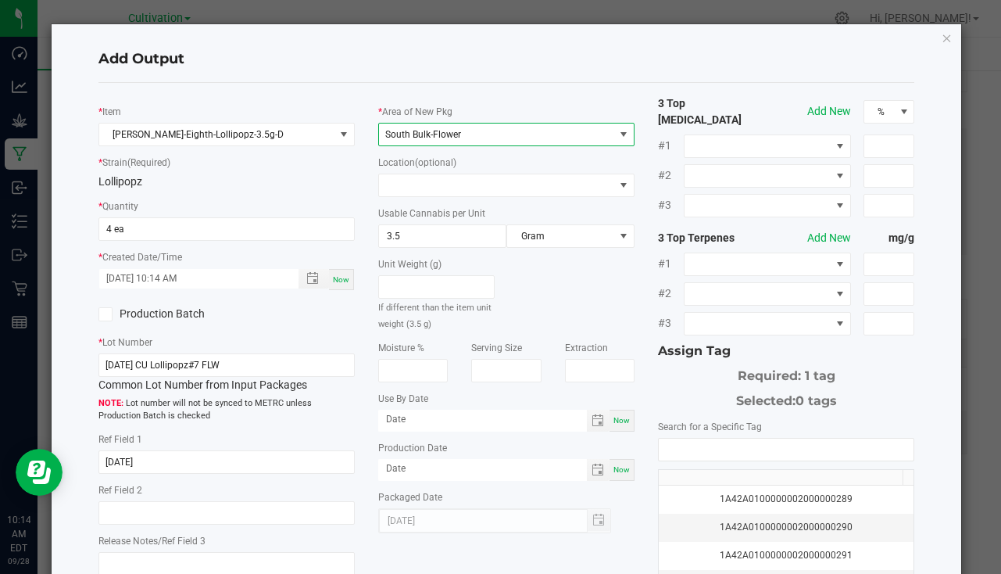
scroll to position [173, 0]
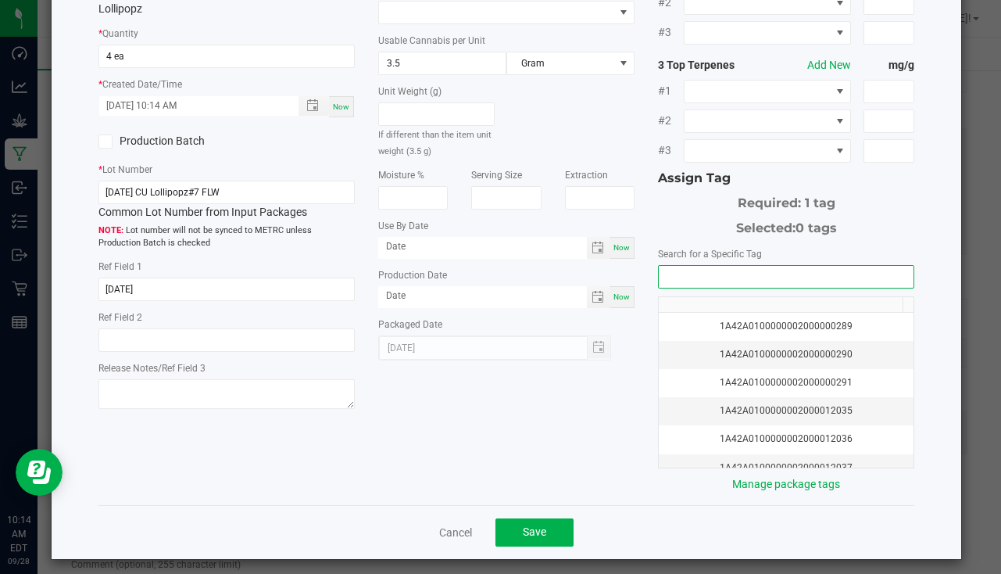
click at [679, 271] on input "NO DATA FOUND" at bounding box center [786, 277] width 255 height 22
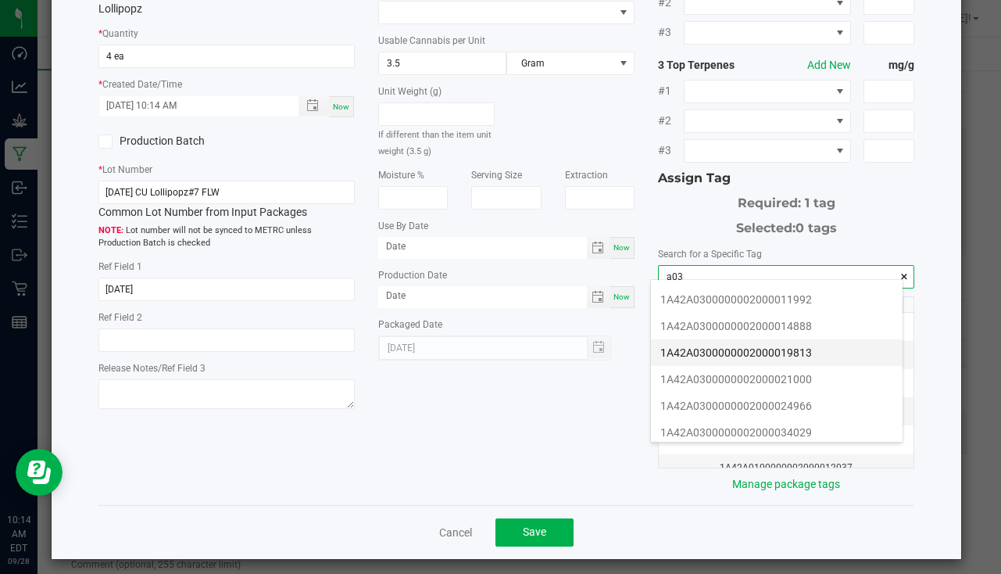
scroll to position [235, 0]
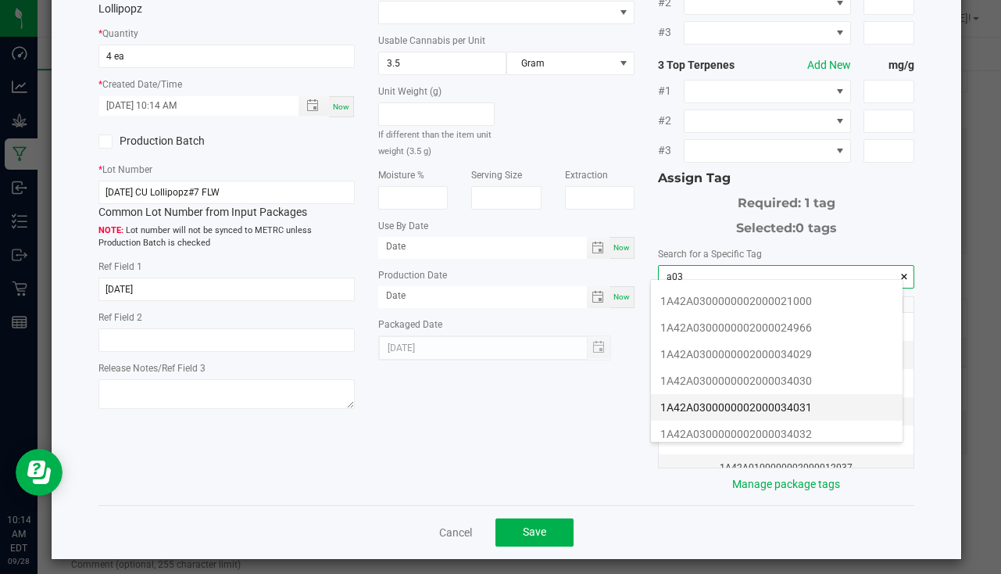
click at [779, 399] on li "1A42A0300000002000034031" at bounding box center [777, 407] width 252 height 27
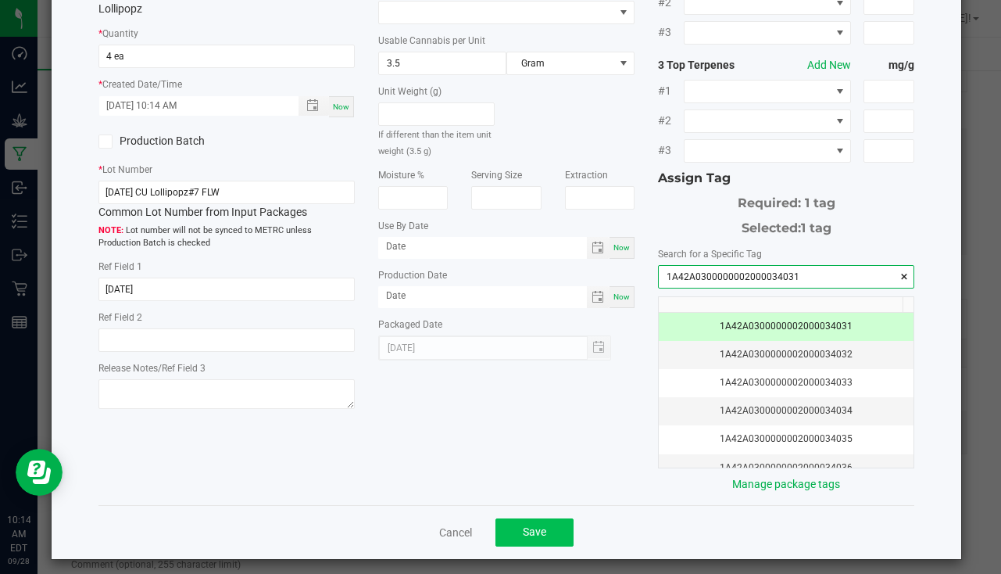
type input "1A42A0300000002000034031"
click at [539, 529] on span "Save" at bounding box center [534, 531] width 23 height 13
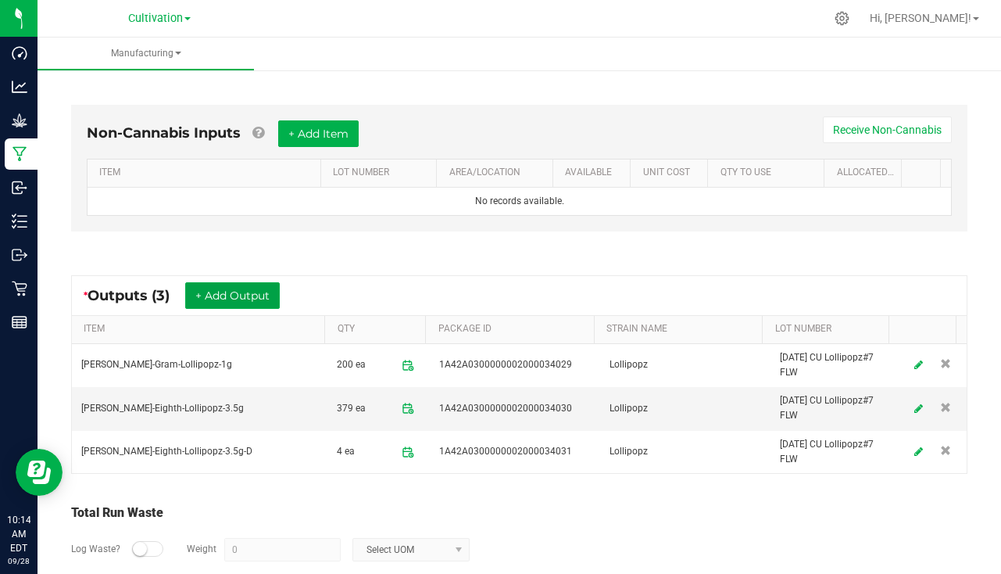
scroll to position [468, 0]
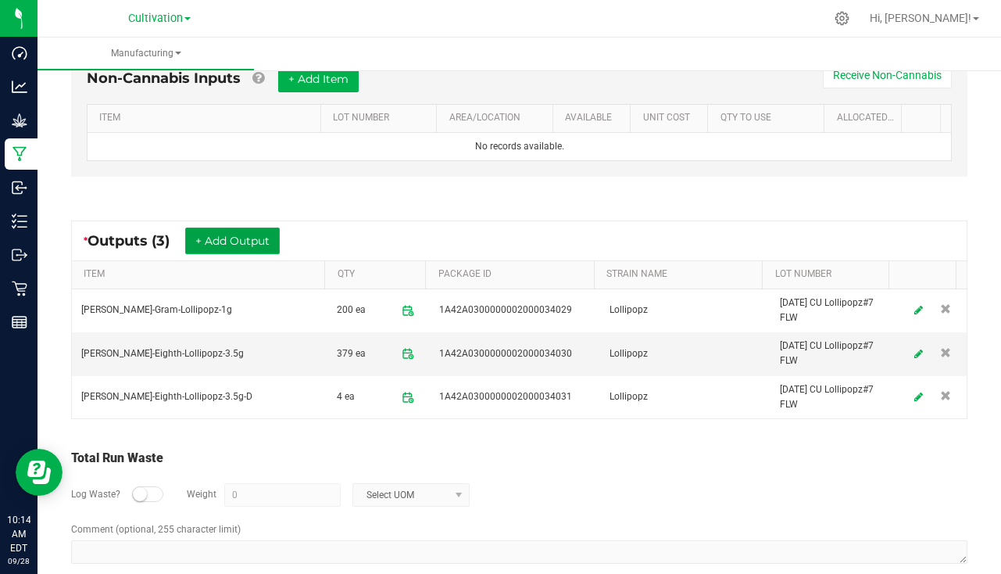
click at [202, 235] on button "+ Add Output" at bounding box center [232, 240] width 95 height 27
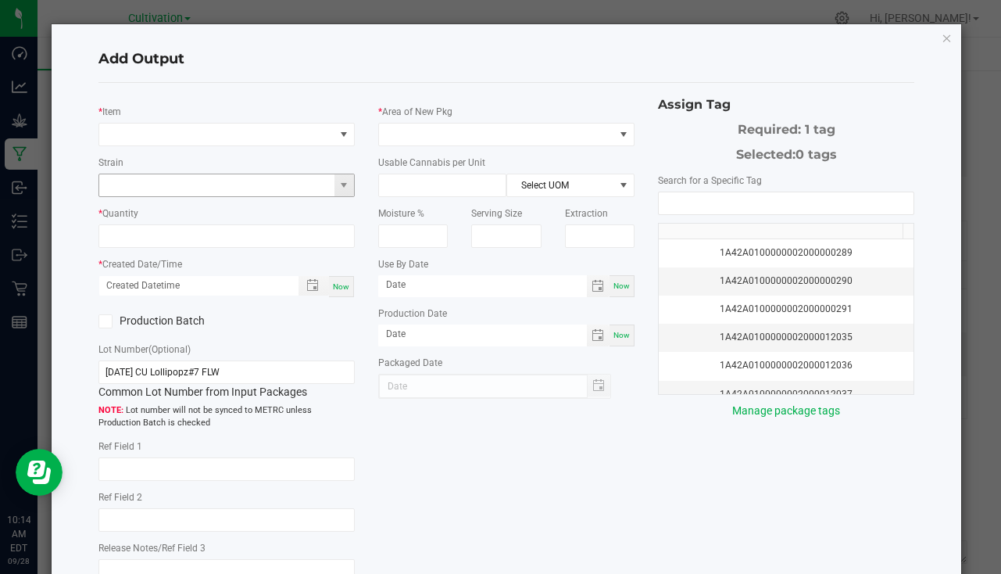
type input "[DATE]"
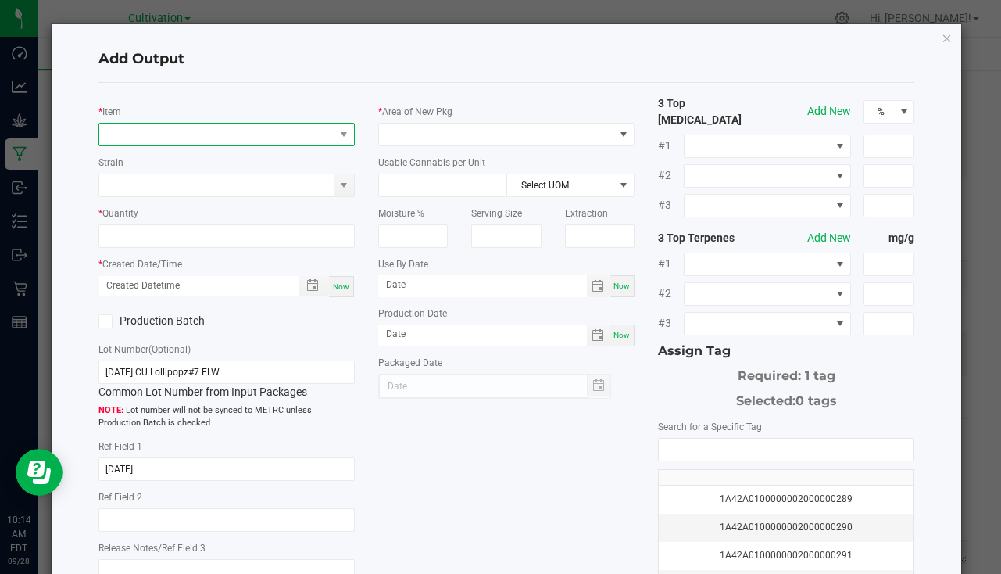
click at [160, 142] on span "NO DATA FOUND" at bounding box center [216, 135] width 235 height 22
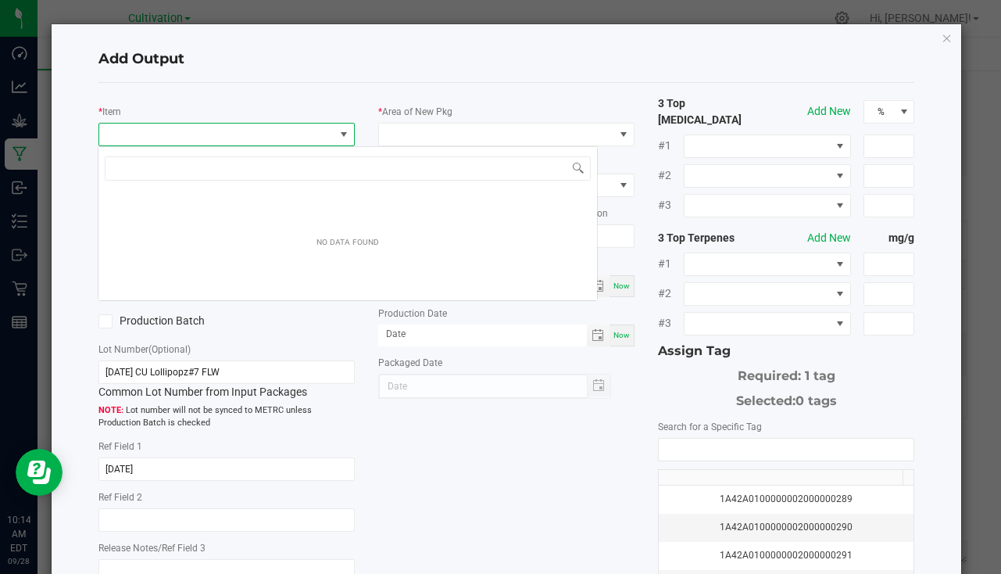
scroll to position [23, 253]
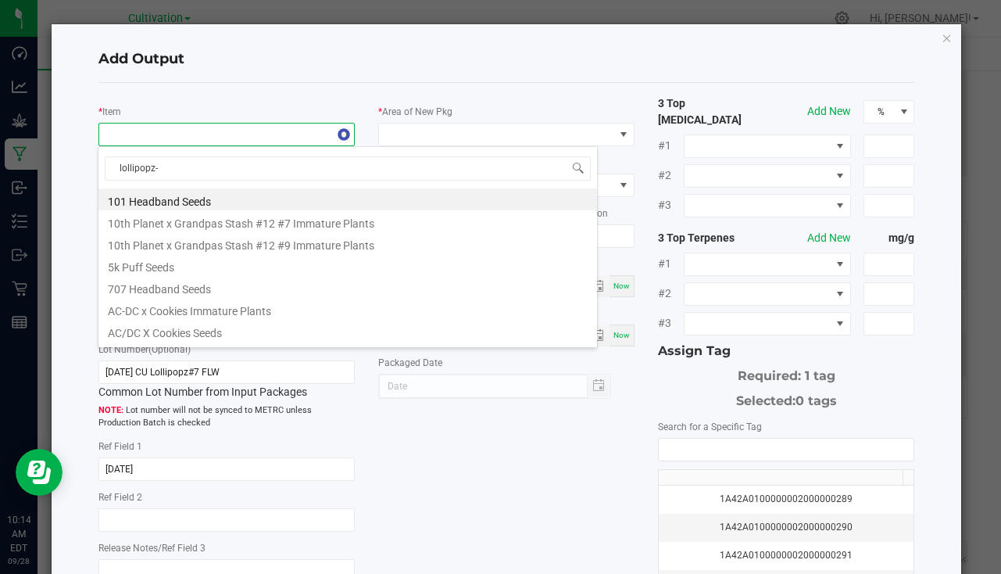
type input "lollipopz-7"
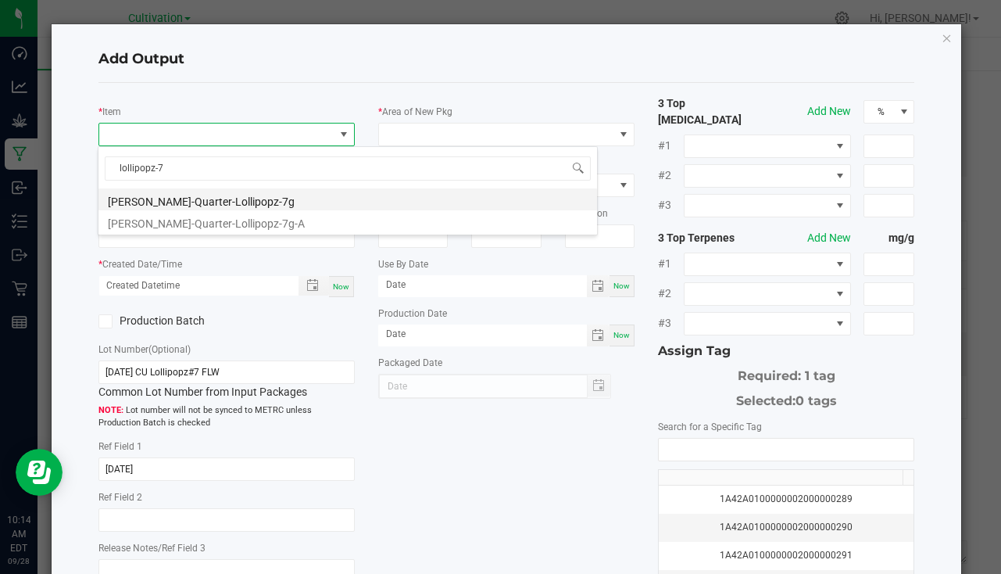
click at [195, 199] on li "[PERSON_NAME]-Quarter-Lollipopz-7g" at bounding box center [348, 199] width 499 height 22
type input "0 ea"
type input "7"
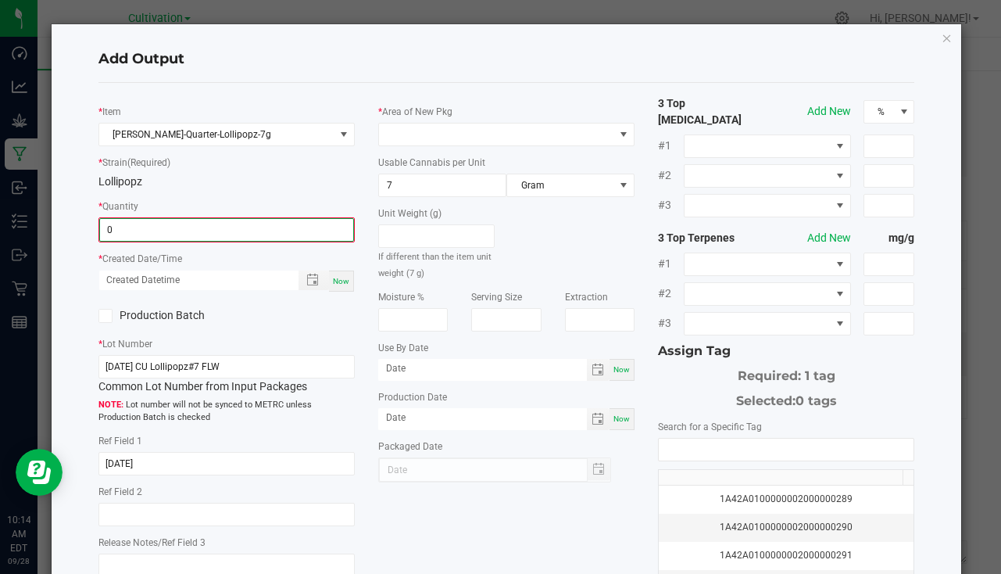
click at [114, 235] on input "0" at bounding box center [226, 230] width 253 height 22
type input "35 ea"
click at [346, 282] on div "Now" at bounding box center [341, 279] width 25 height 21
type input "[DATE] 10:14 AM"
type input "[DATE]"
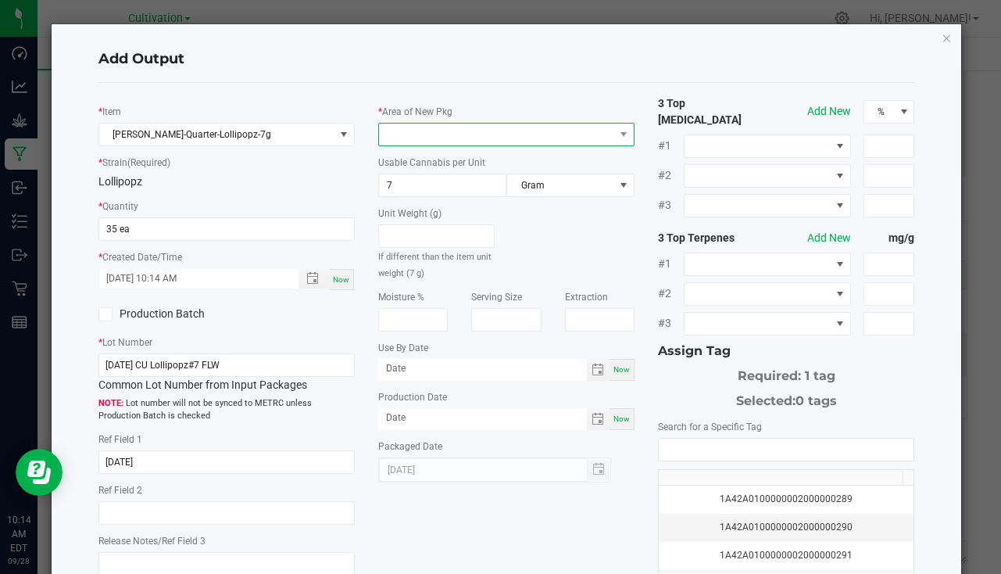
click at [403, 138] on span at bounding box center [496, 135] width 235 height 22
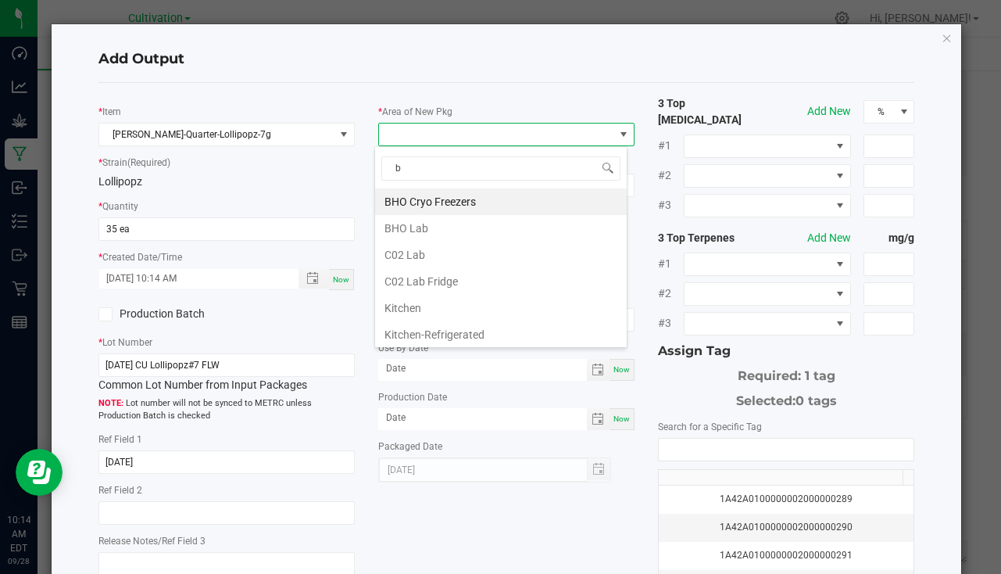
type input "bu"
click at [433, 200] on li "South Bulk-Flower" at bounding box center [501, 201] width 252 height 27
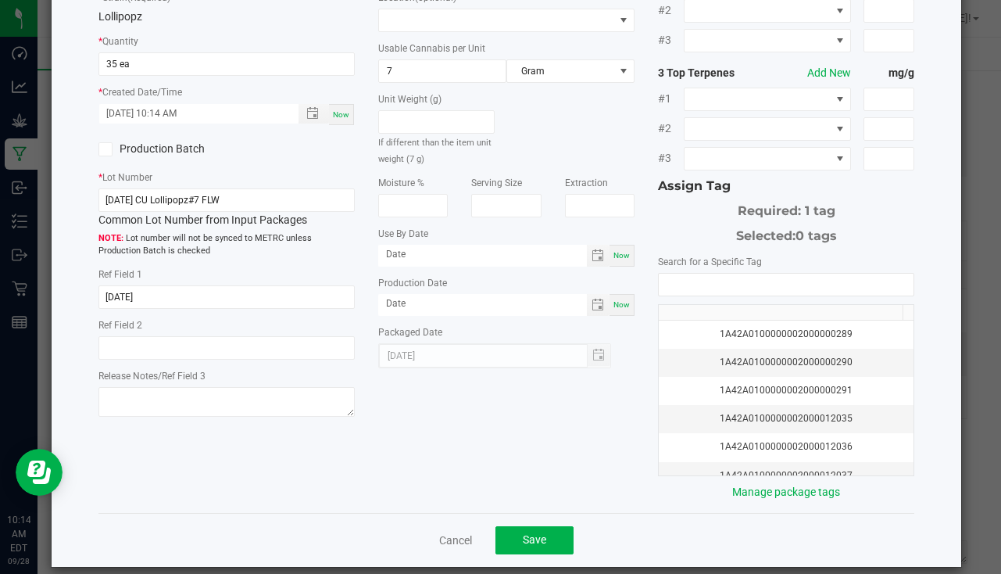
scroll to position [173, 0]
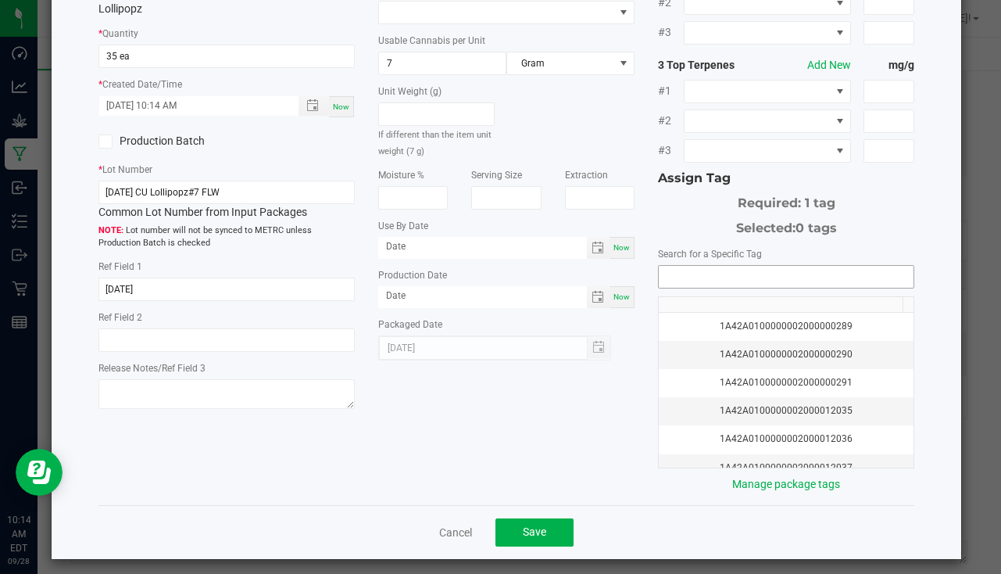
click at [729, 266] on input "NO DATA FOUND" at bounding box center [786, 277] width 255 height 22
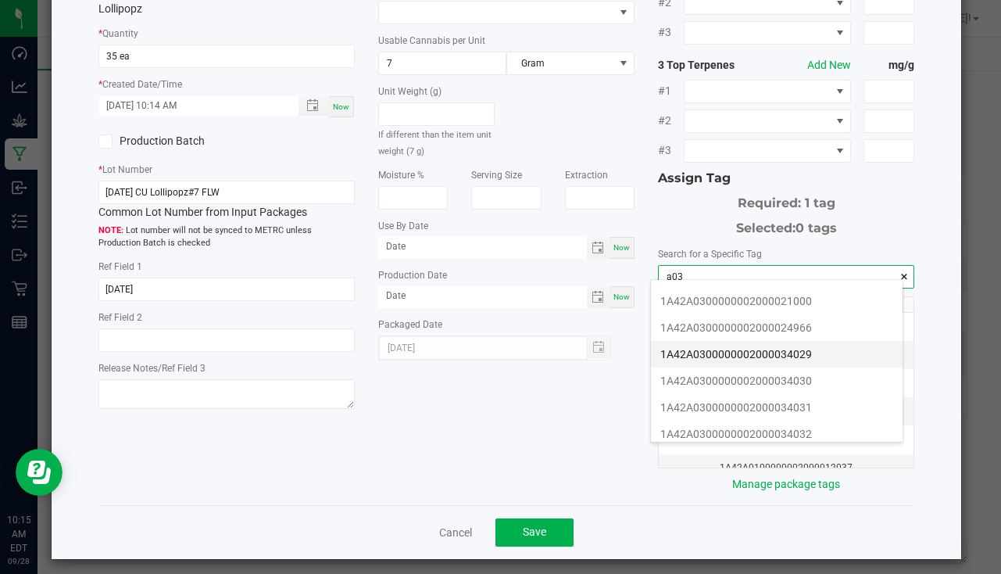
scroll to position [313, 0]
click at [782, 350] on li "1A42A0300000002000034032" at bounding box center [777, 355] width 252 height 27
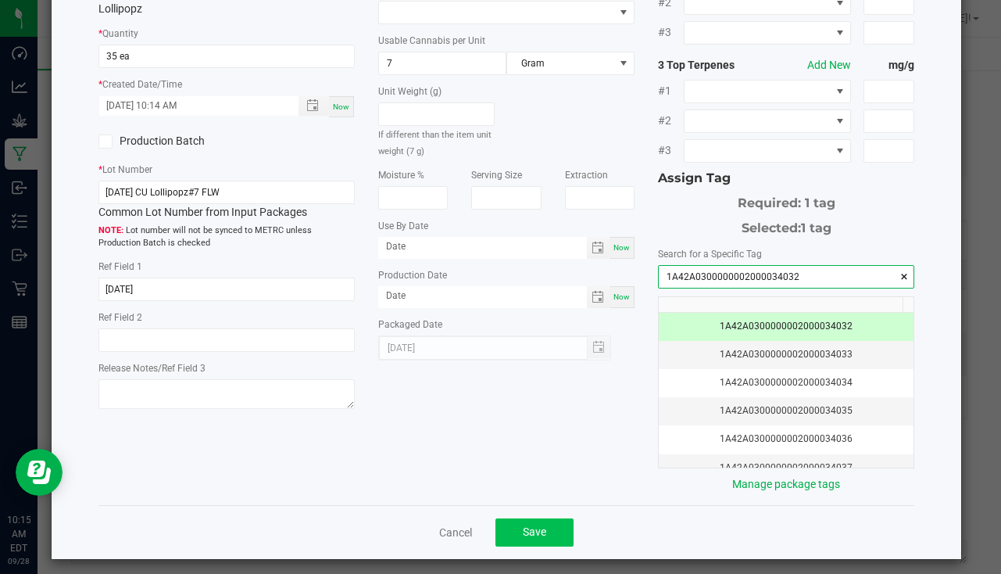
type input "1A42A0300000002000034032"
click at [532, 518] on button "Save" at bounding box center [535, 532] width 78 height 28
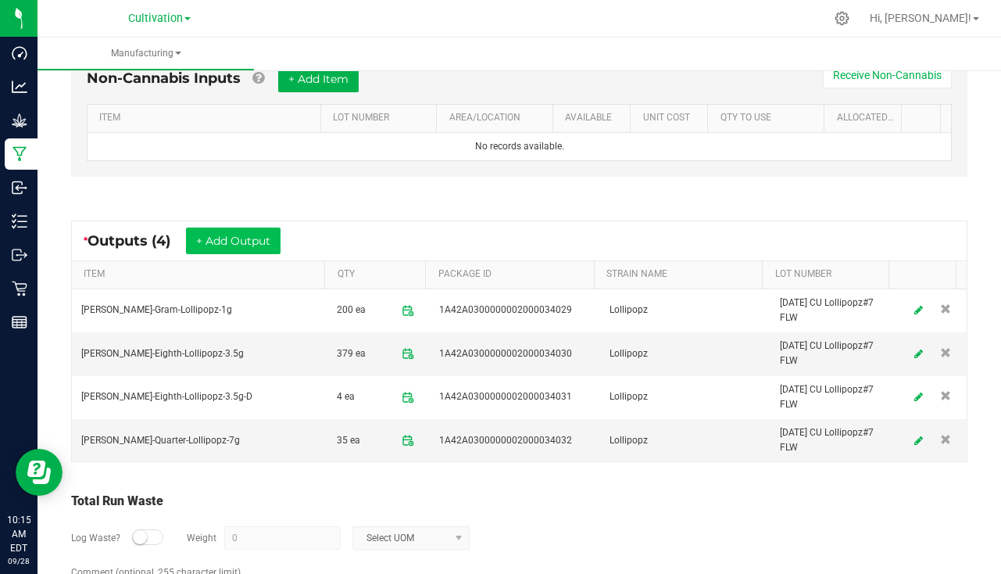
drag, startPoint x: 233, startPoint y: 219, endPoint x: 224, endPoint y: 240, distance: 23.1
click at [233, 219] on div "* Outputs (4) + Add Output ITEM QTY PACKAGE ID STRAIN NAME LOT NUMBER [PERSON_N…" at bounding box center [519, 341] width 925 height 270
click at [224, 240] on button "+ Add Output" at bounding box center [233, 240] width 95 height 27
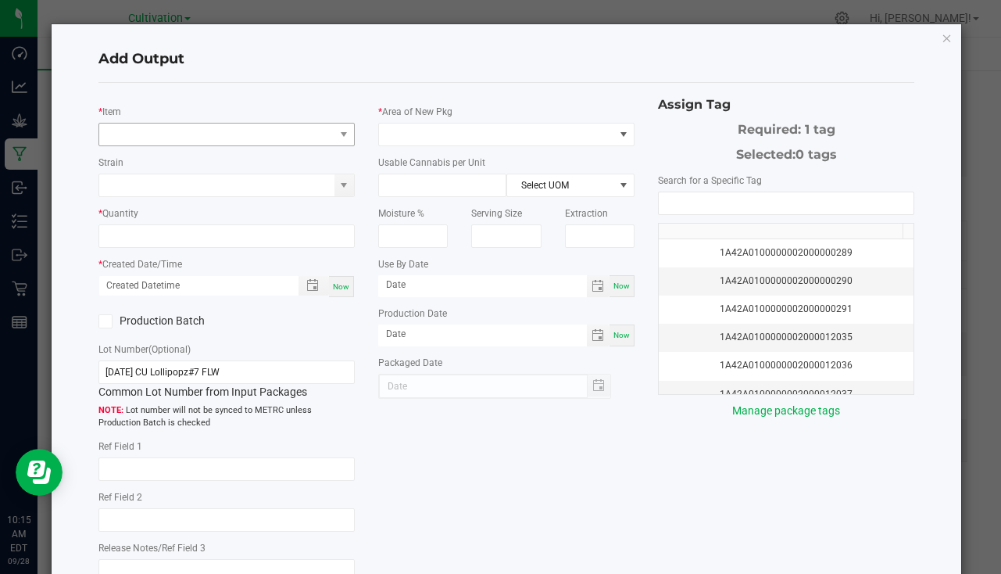
type input "[DATE]"
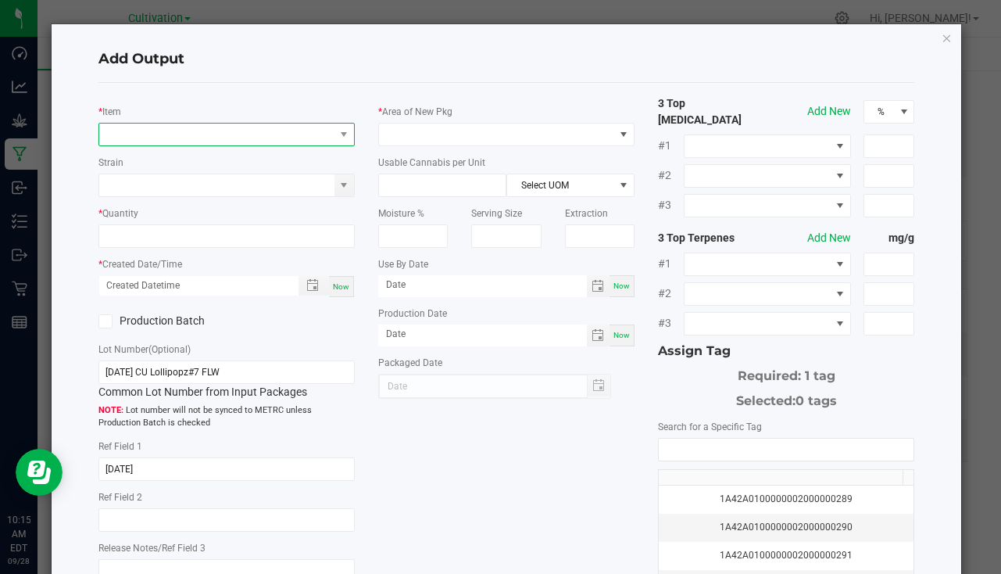
click at [172, 130] on span "NO DATA FOUND" at bounding box center [216, 135] width 235 height 22
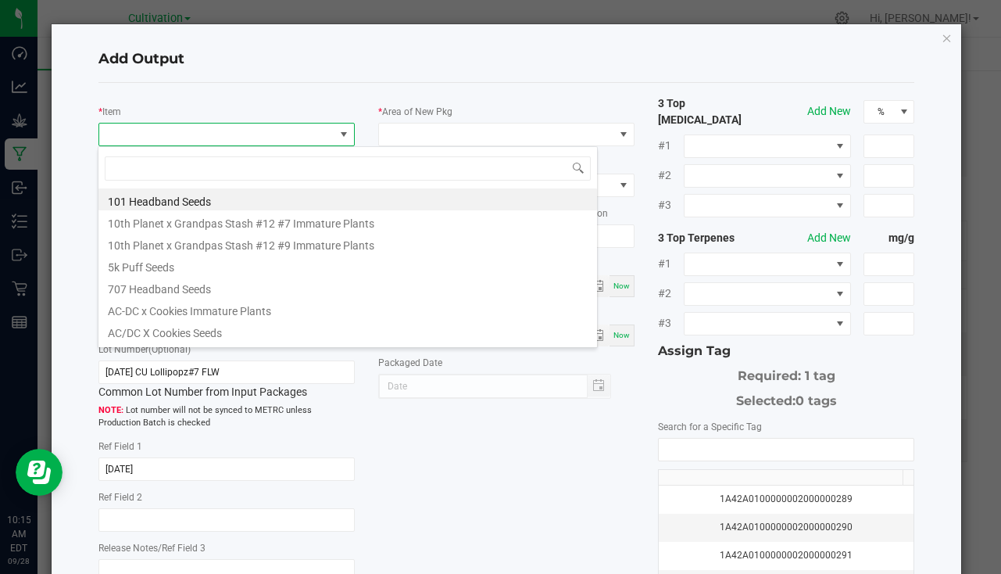
scroll to position [23, 253]
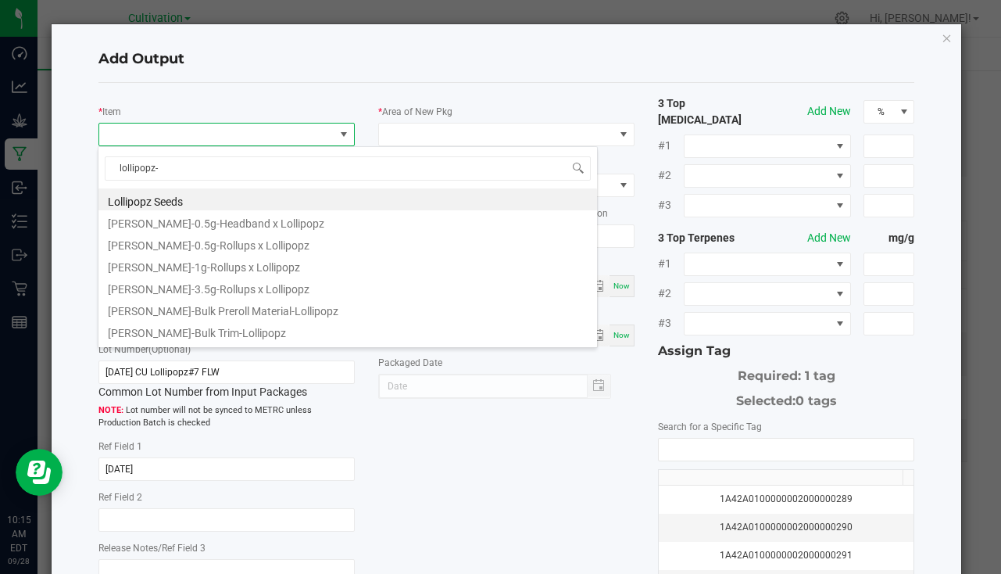
type input "lollipopz-1"
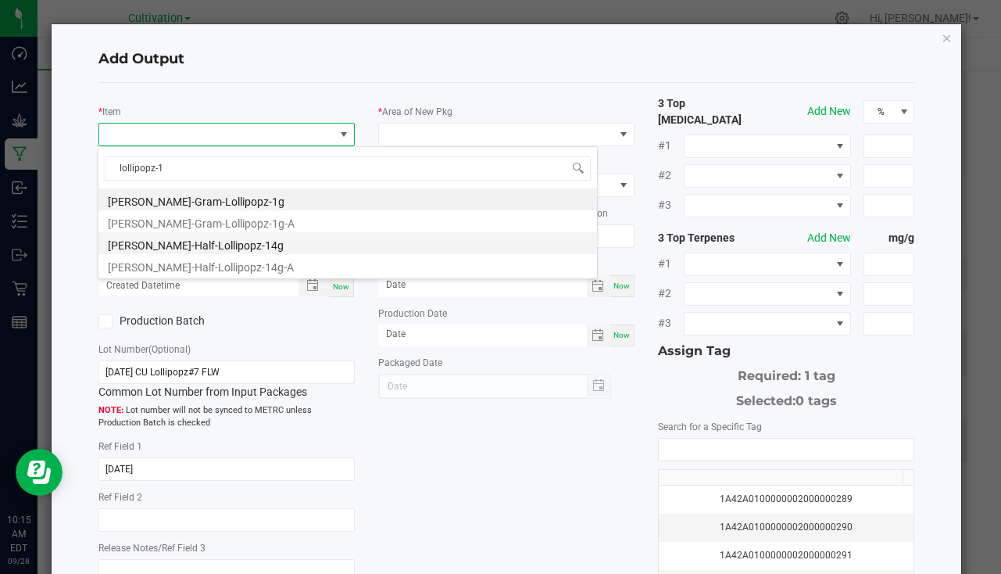
click at [217, 246] on li "[PERSON_NAME]-Half-Lollipopz-14g" at bounding box center [348, 243] width 499 height 22
type input "0 ea"
type input "14"
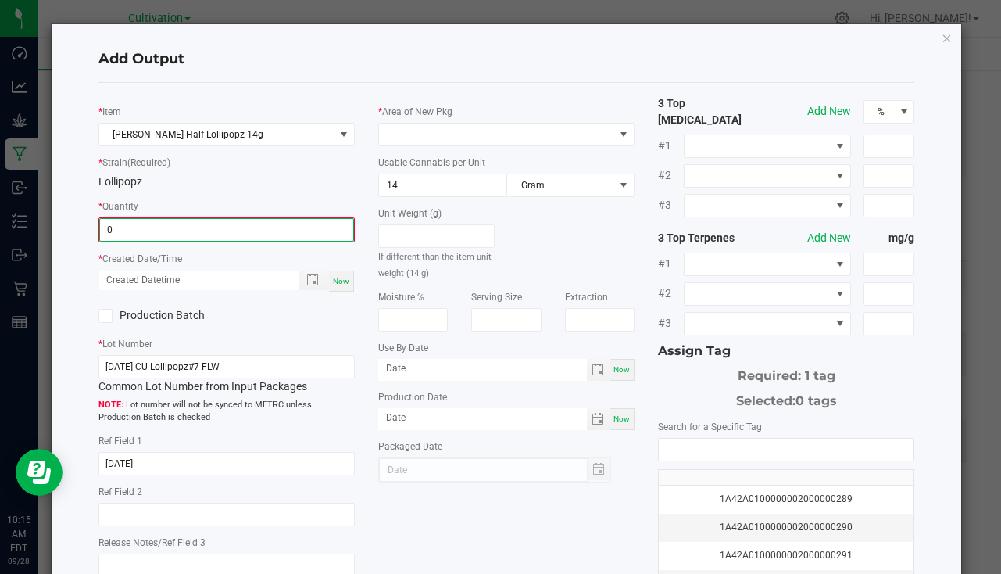
click at [156, 236] on input "0" at bounding box center [226, 230] width 253 height 22
click at [321, 277] on span "Toggle popup" at bounding box center [312, 278] width 27 height 13
type input "20 ea"
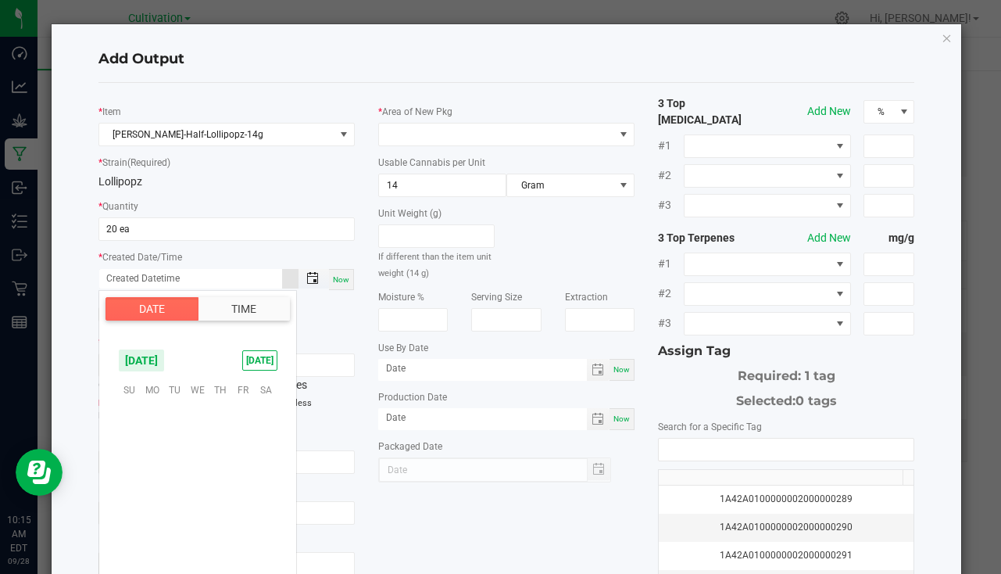
scroll to position [253597, 0]
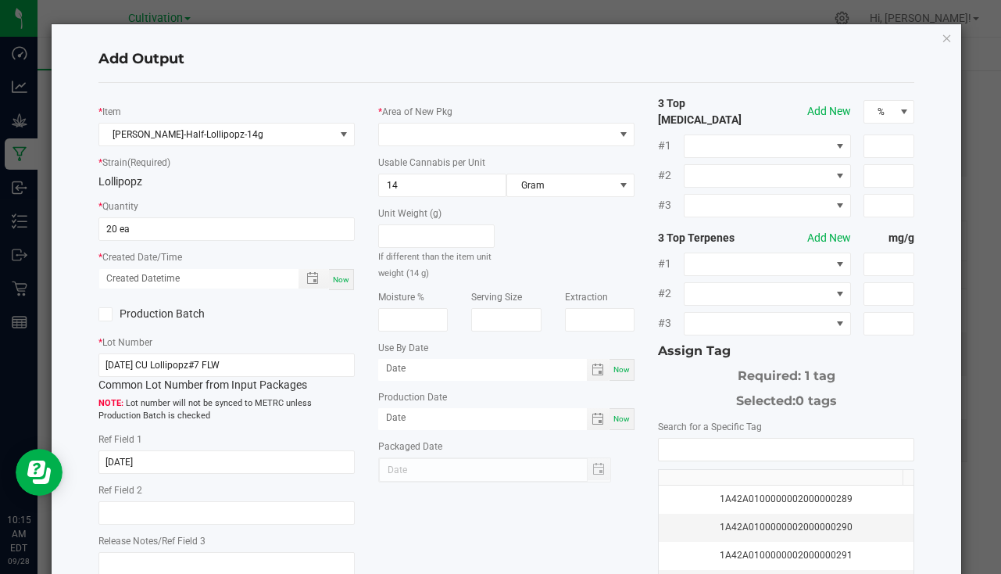
click at [336, 275] on div "Now" at bounding box center [341, 279] width 25 height 21
type input "[DATE] 10:15 AM"
type input "[DATE]"
click at [419, 147] on div "* Area of New Pkg Usable Cannabis per Unit 14 Gram Unit Weight (g) If different…" at bounding box center [507, 288] width 280 height 387
click at [417, 138] on span at bounding box center [496, 135] width 235 height 22
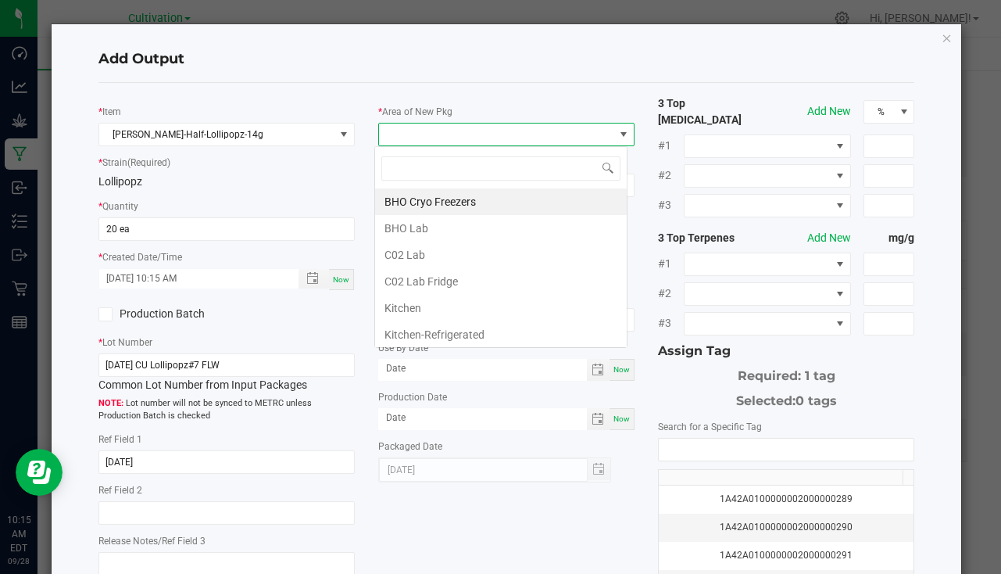
scroll to position [23, 253]
type input "bu"
click at [439, 202] on li "South Bulk-Flower" at bounding box center [501, 201] width 252 height 27
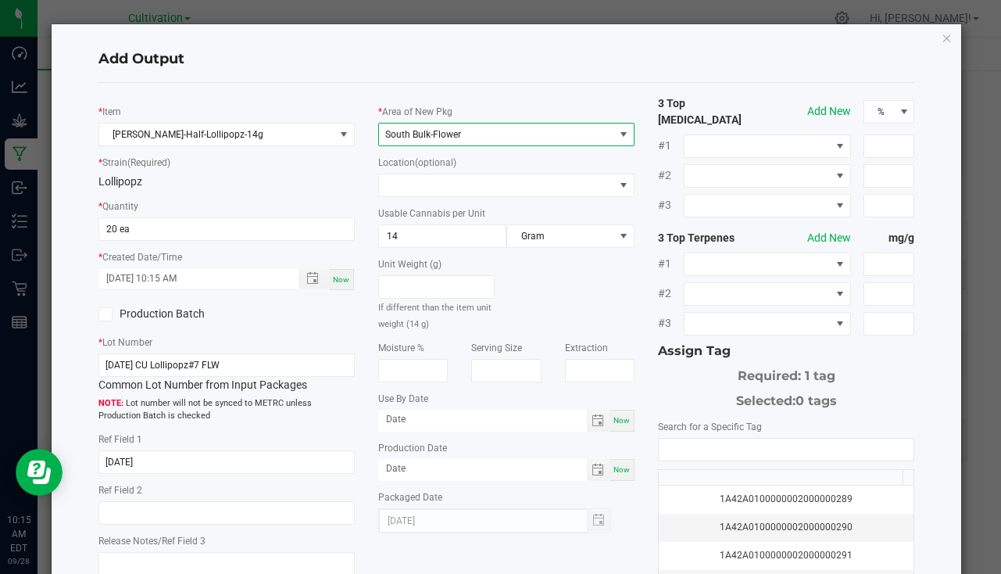
scroll to position [173, 0]
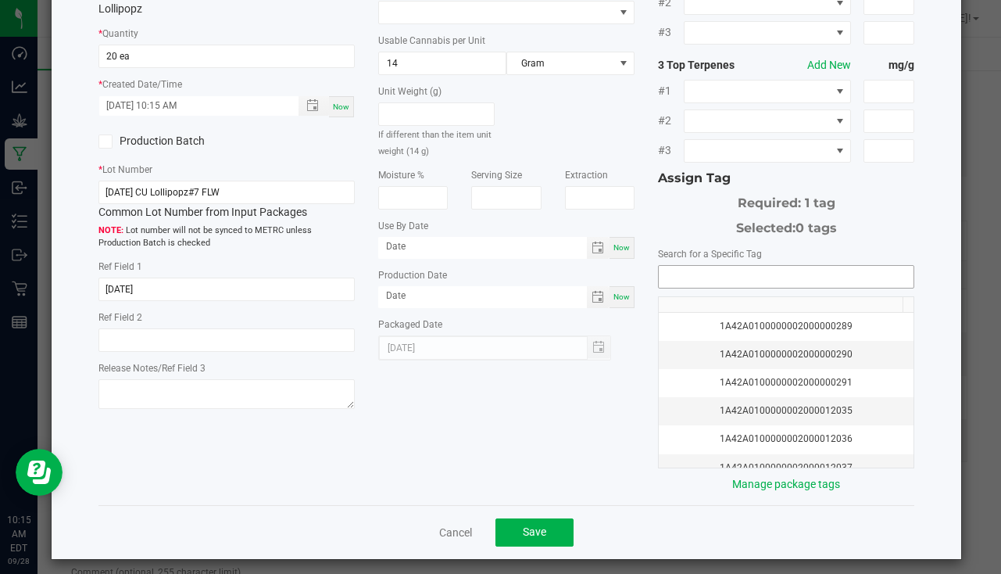
click at [716, 266] on input "NO DATA FOUND" at bounding box center [786, 277] width 255 height 22
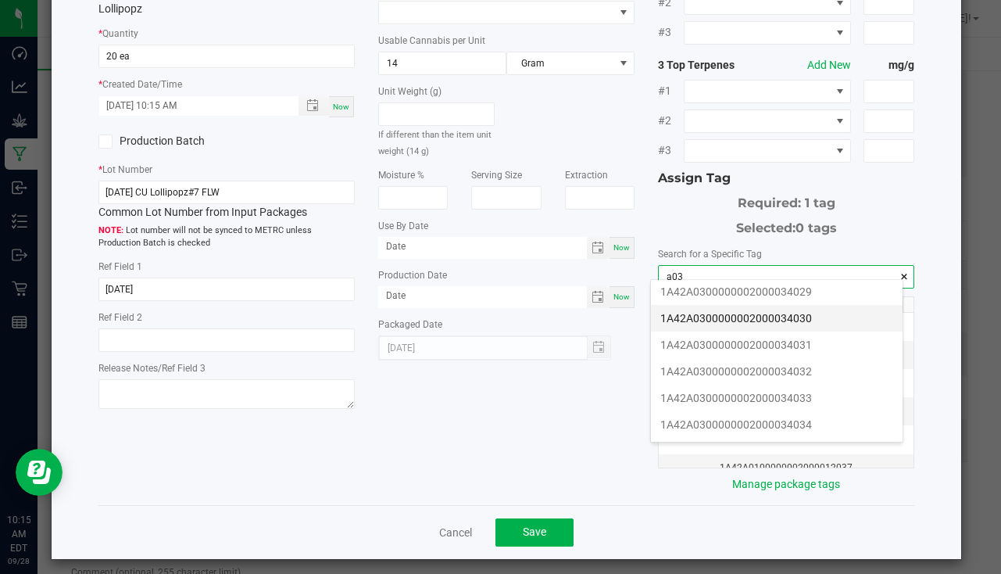
scroll to position [313, 0]
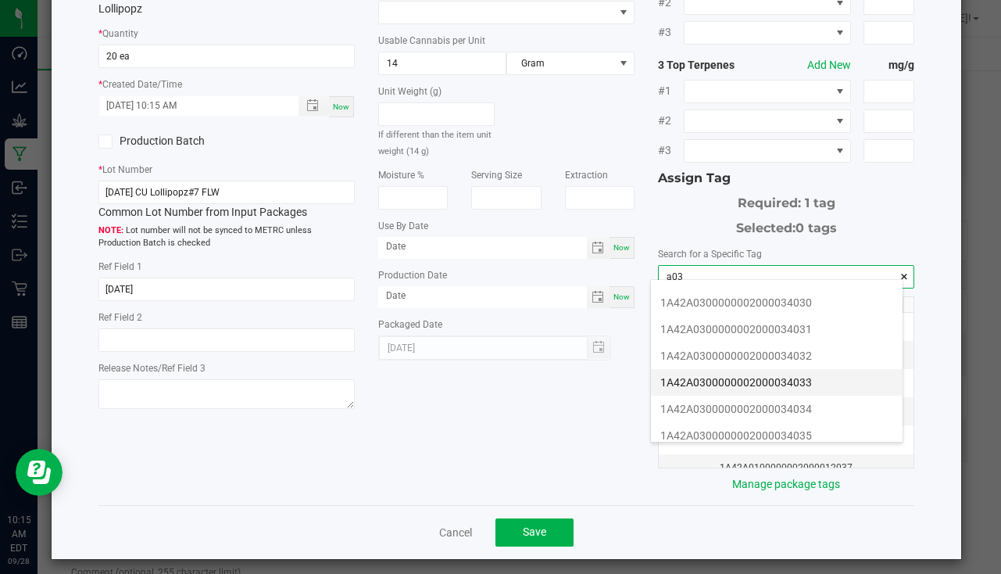
click at [783, 374] on li "1A42A0300000002000034033" at bounding box center [777, 382] width 252 height 27
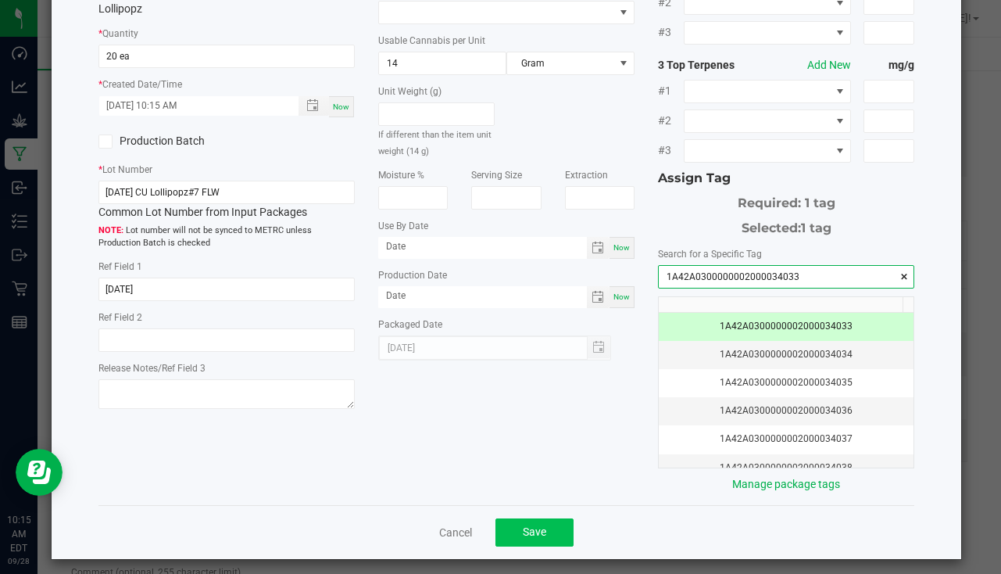
type input "1A42A0300000002000034033"
click at [520, 518] on button "Save" at bounding box center [535, 532] width 78 height 28
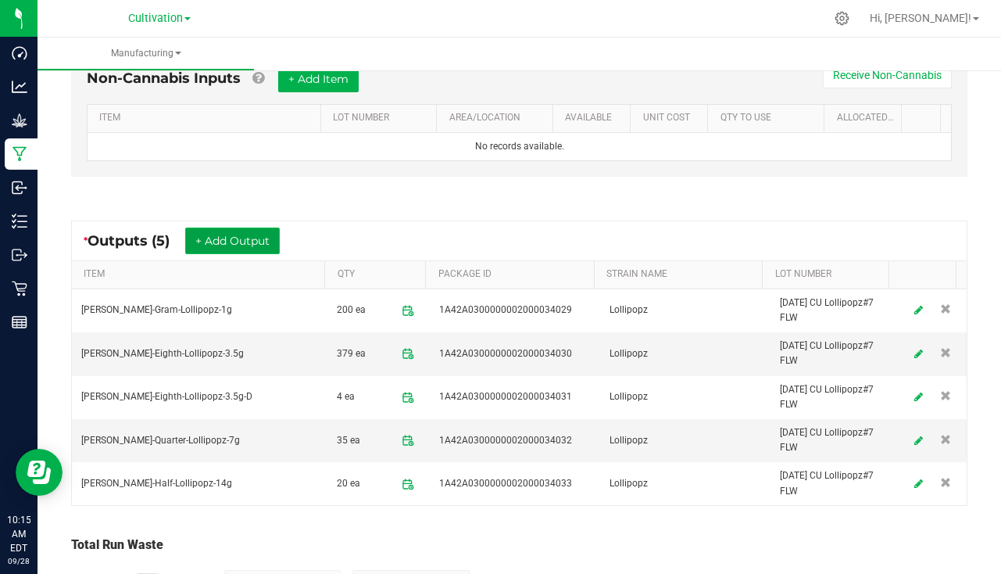
click at [216, 236] on button "+ Add Output" at bounding box center [232, 240] width 95 height 27
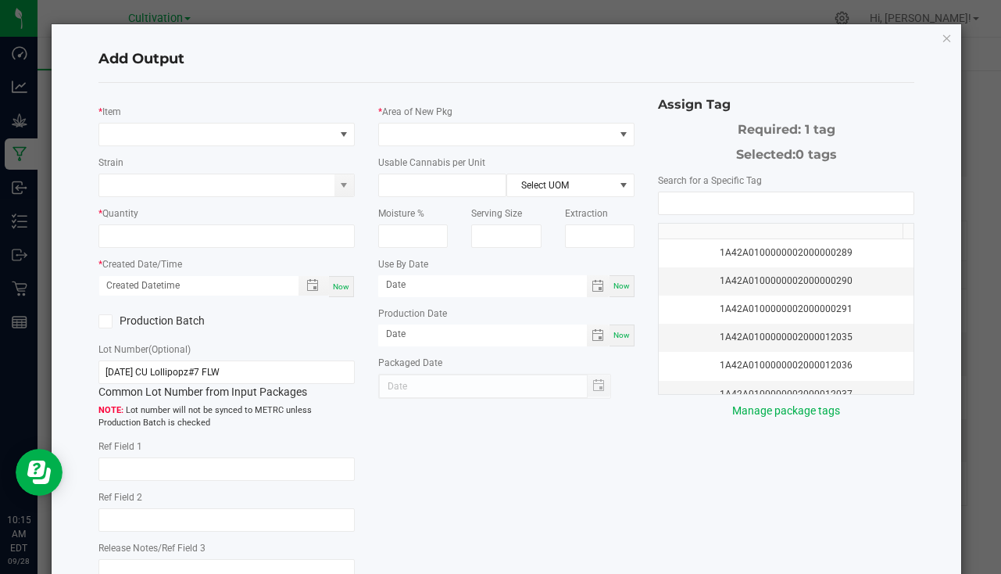
type input "[DATE]"
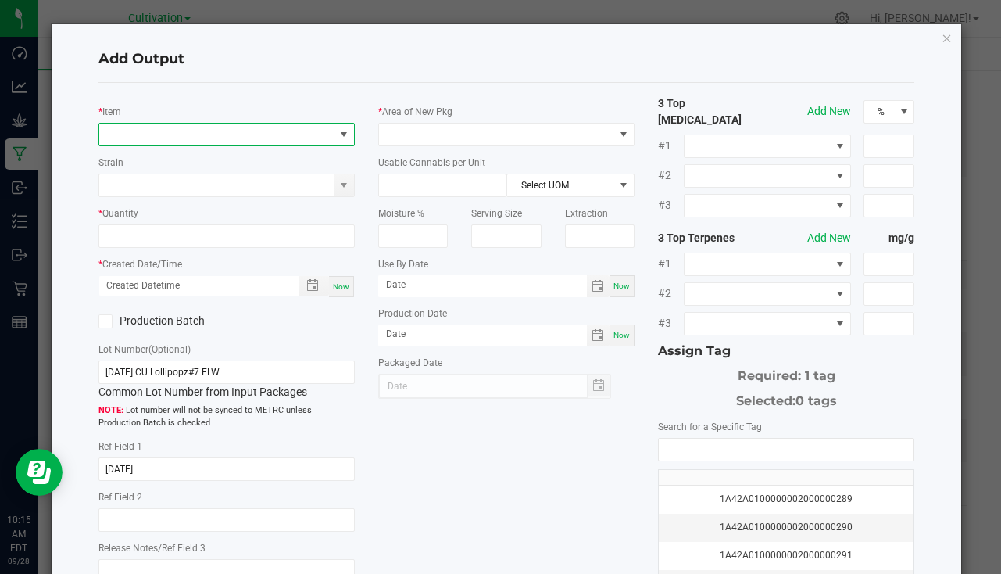
click at [170, 131] on span "NO DATA FOUND" at bounding box center [216, 135] width 235 height 22
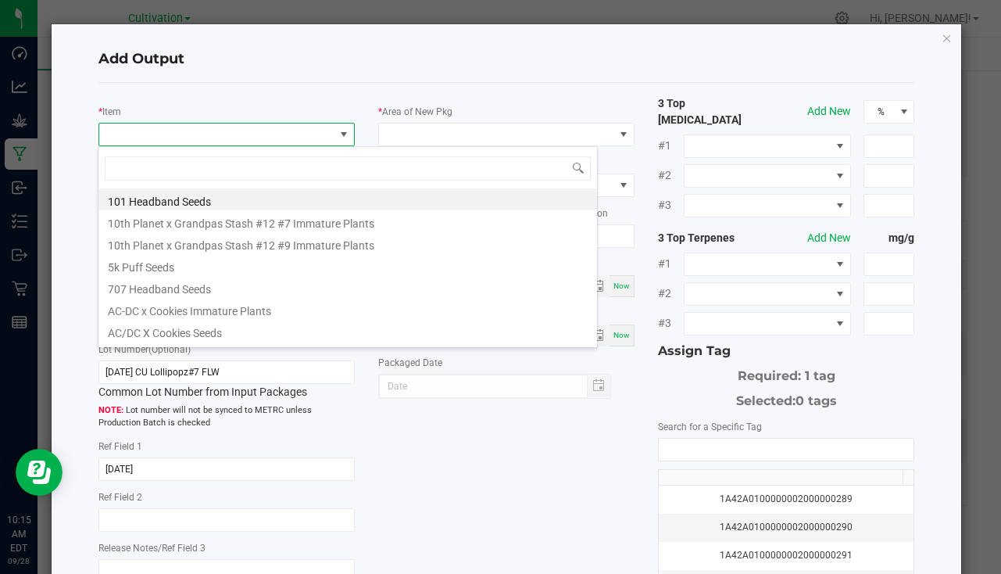
scroll to position [23, 253]
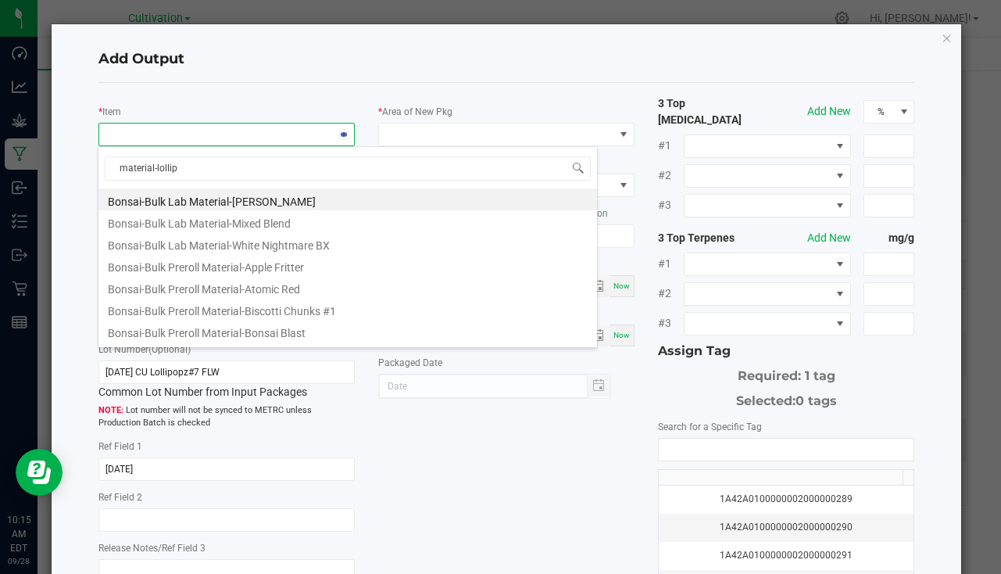
type input "material-lollipo"
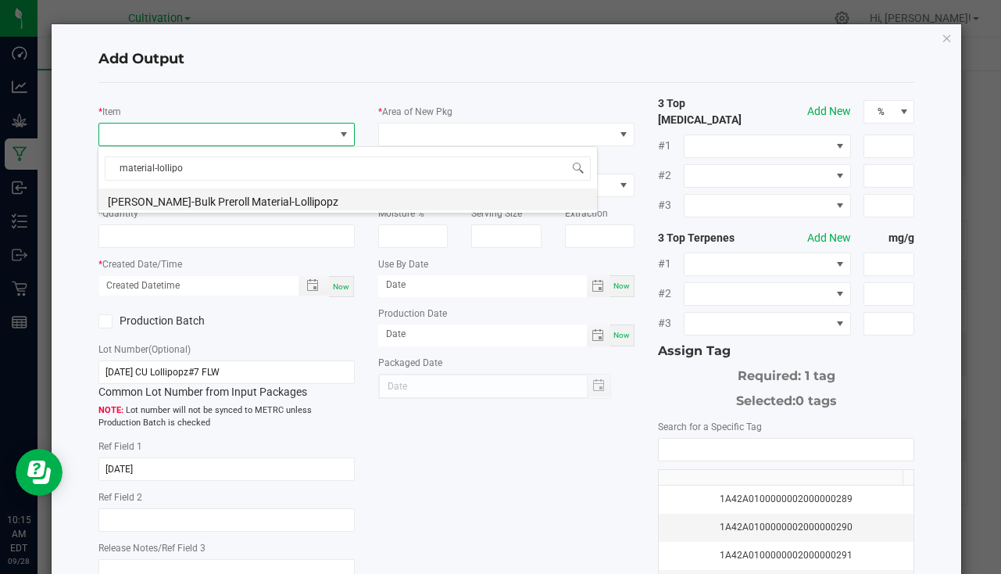
click at [267, 195] on li "[PERSON_NAME]-Bulk Preroll Material-Lollipopz" at bounding box center [348, 199] width 499 height 22
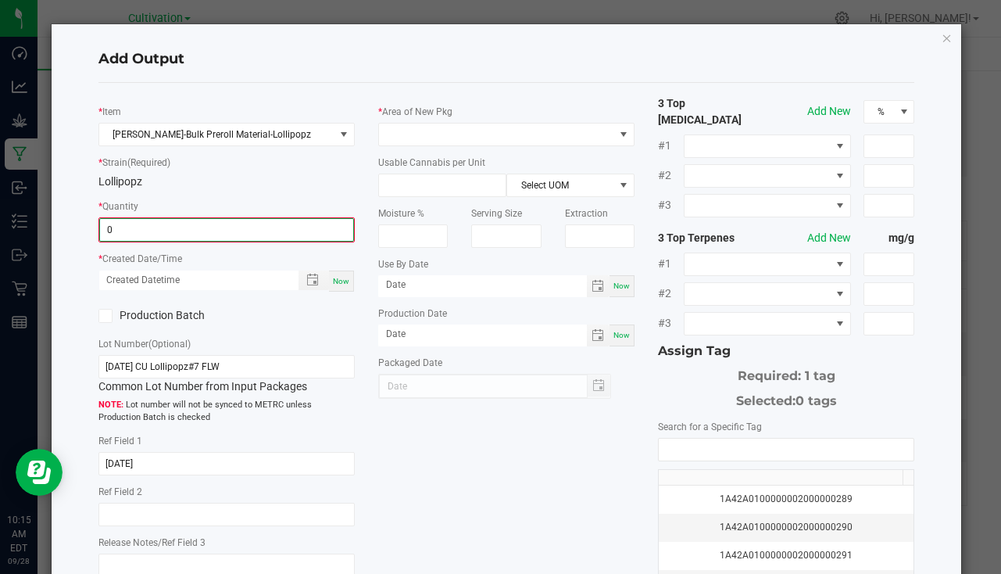
click at [213, 235] on input "0" at bounding box center [226, 230] width 253 height 22
type input "544.0000 g"
click at [346, 278] on div "Now" at bounding box center [341, 279] width 25 height 21
type input "[DATE] 10:15 AM"
type input "[DATE]"
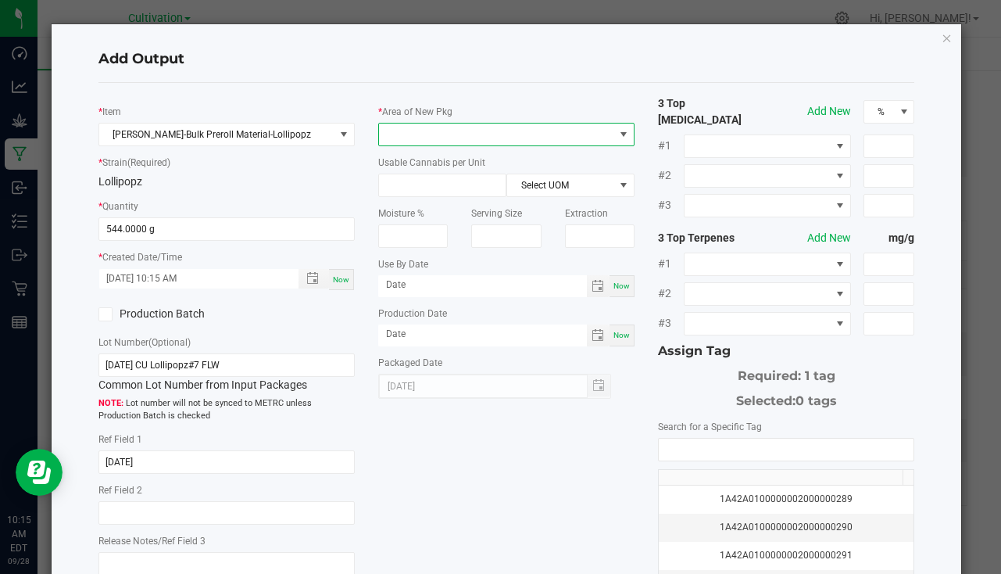
click at [400, 131] on span at bounding box center [496, 135] width 235 height 22
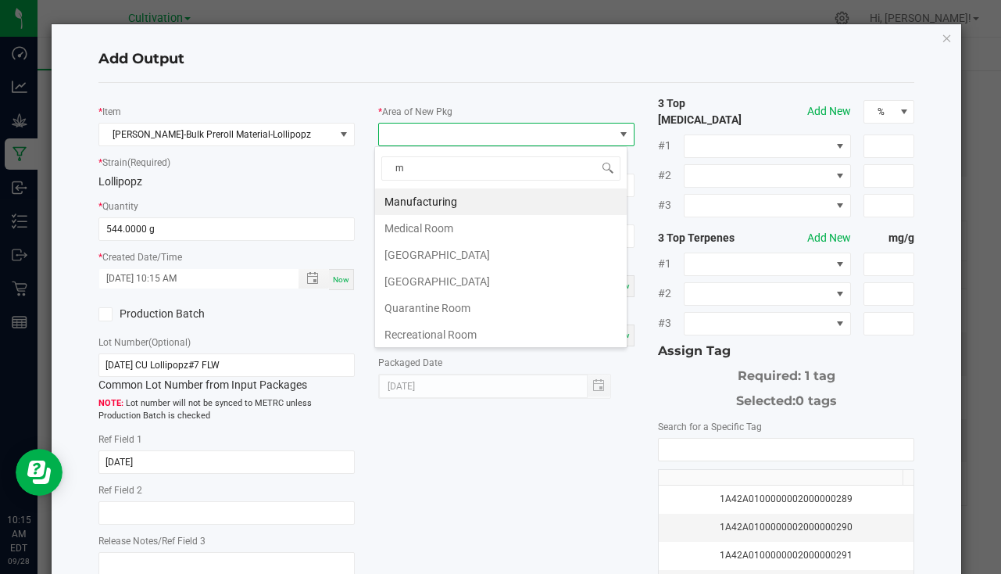
type input "ma"
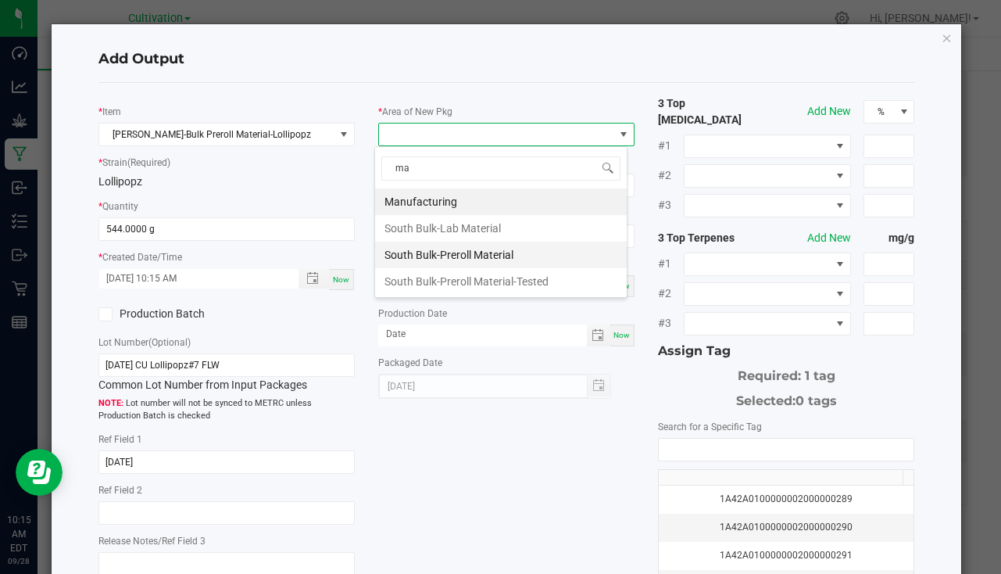
click at [464, 258] on li "South Bulk-Preroll Material" at bounding box center [501, 255] width 252 height 27
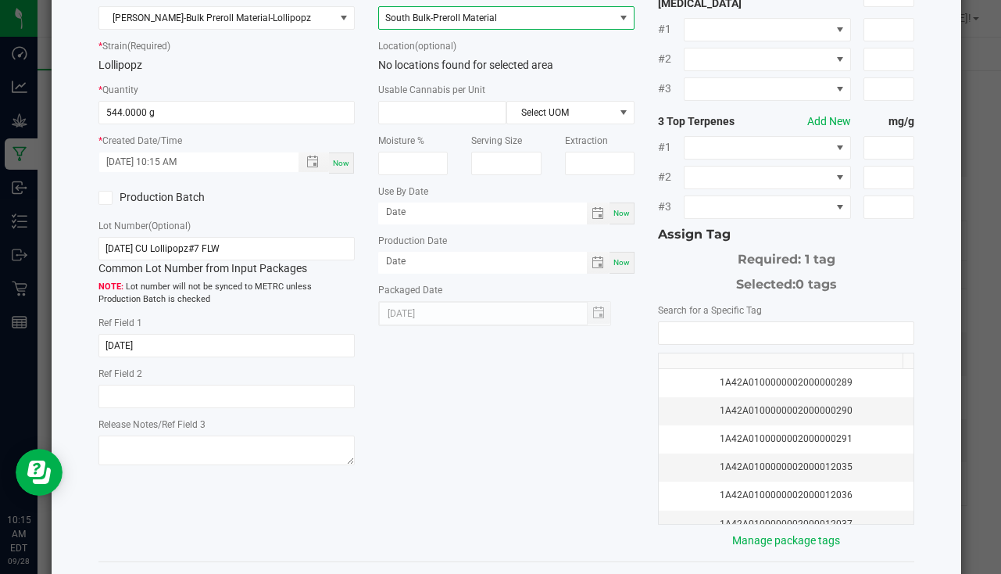
scroll to position [173, 0]
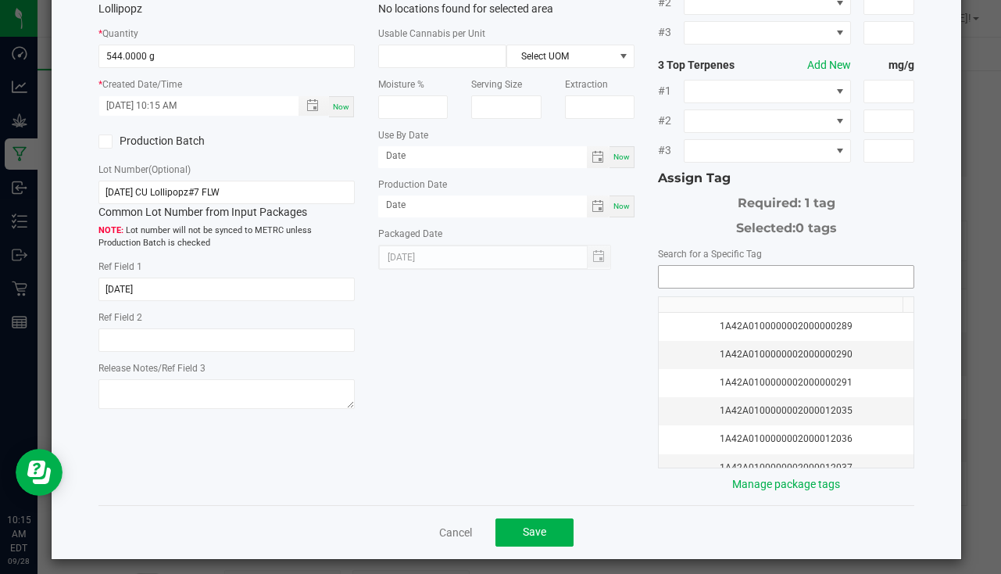
click at [720, 266] on input "NO DATA FOUND" at bounding box center [786, 277] width 255 height 22
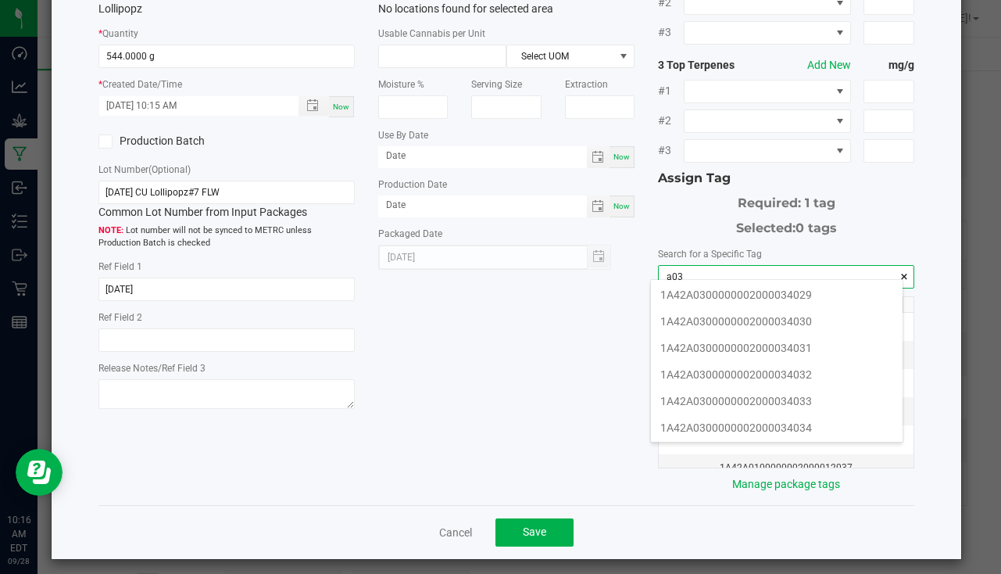
scroll to position [297, 0]
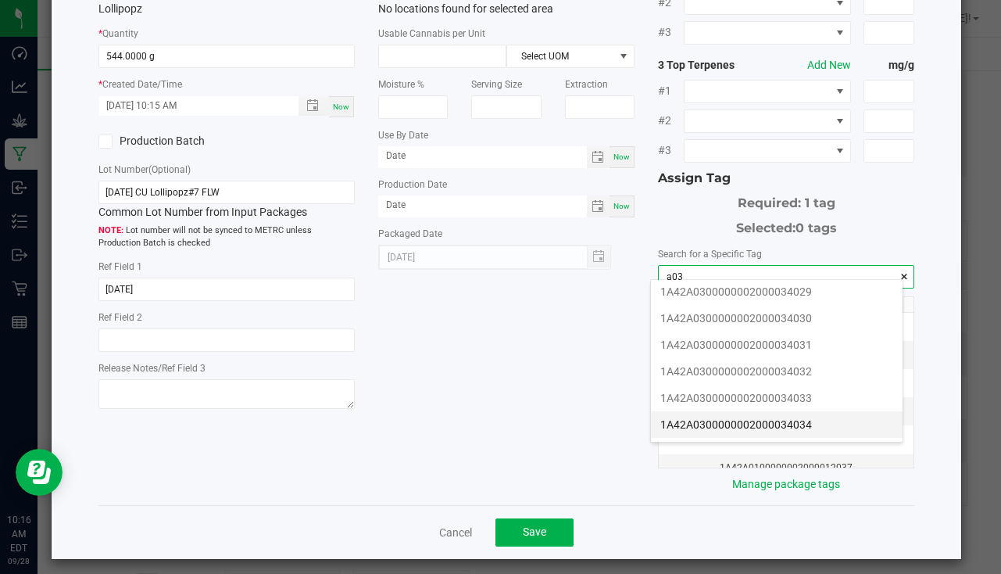
click at [819, 421] on li "1A42A0300000002000034034" at bounding box center [777, 424] width 252 height 27
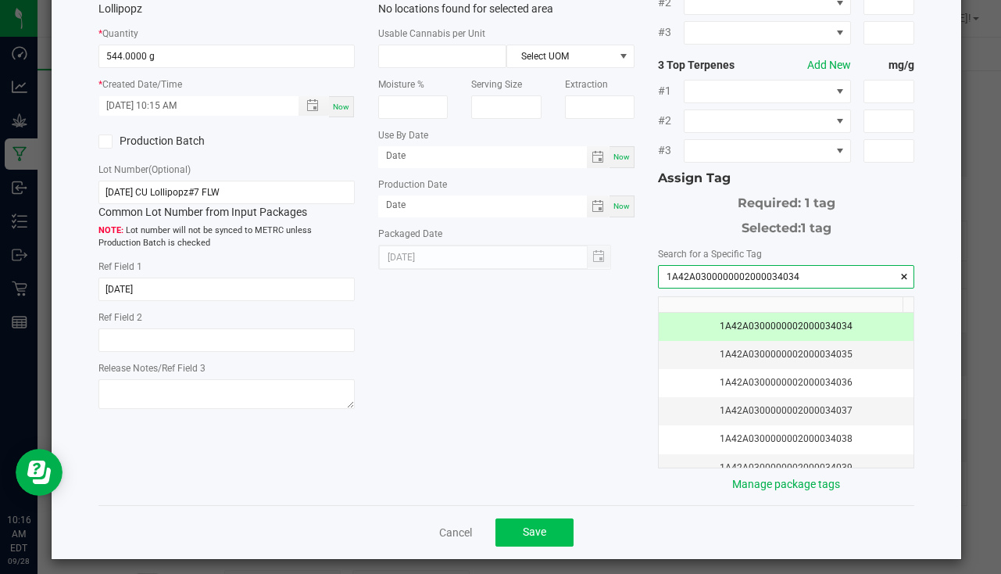
type input "1A42A0300000002000034034"
click at [562, 525] on button "Save" at bounding box center [535, 532] width 78 height 28
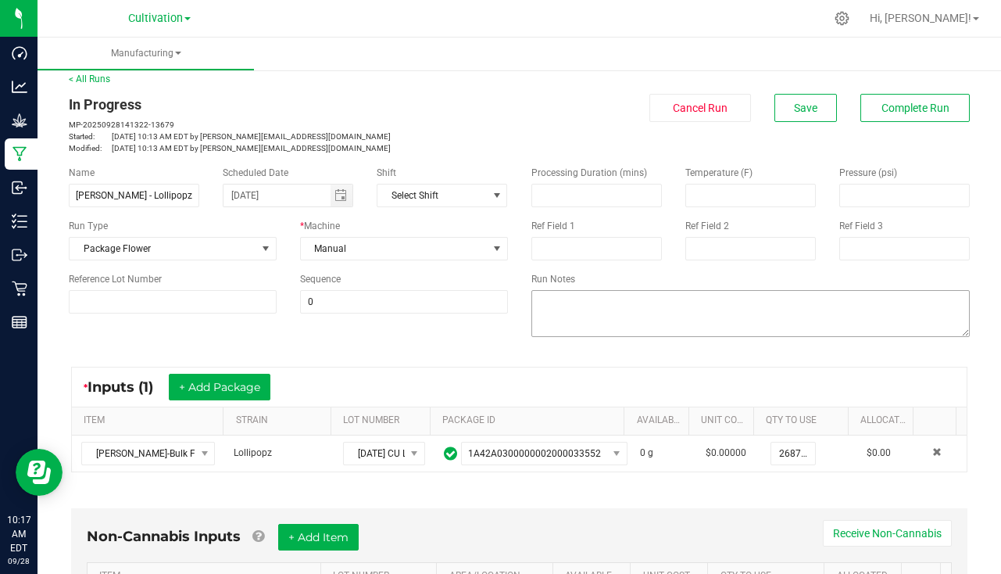
scroll to position [0, 0]
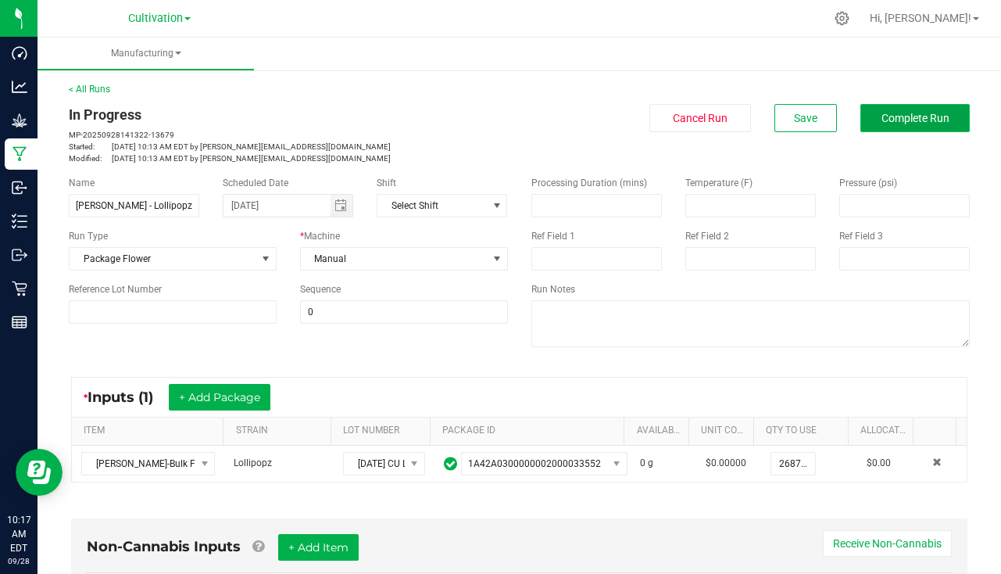
click at [882, 119] on span "Complete Run" at bounding box center [916, 118] width 68 height 13
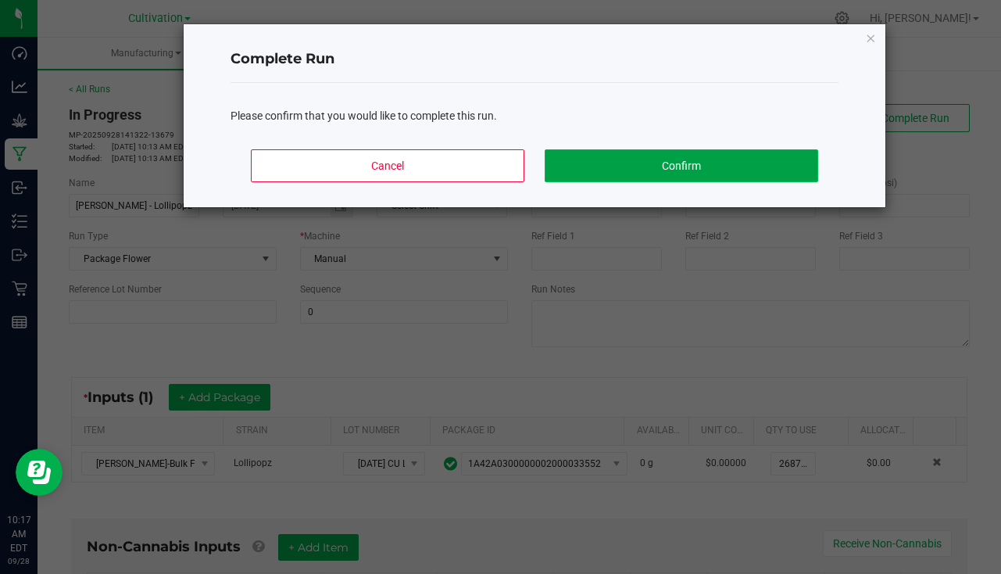
click at [734, 161] on button "Confirm" at bounding box center [682, 165] width 274 height 33
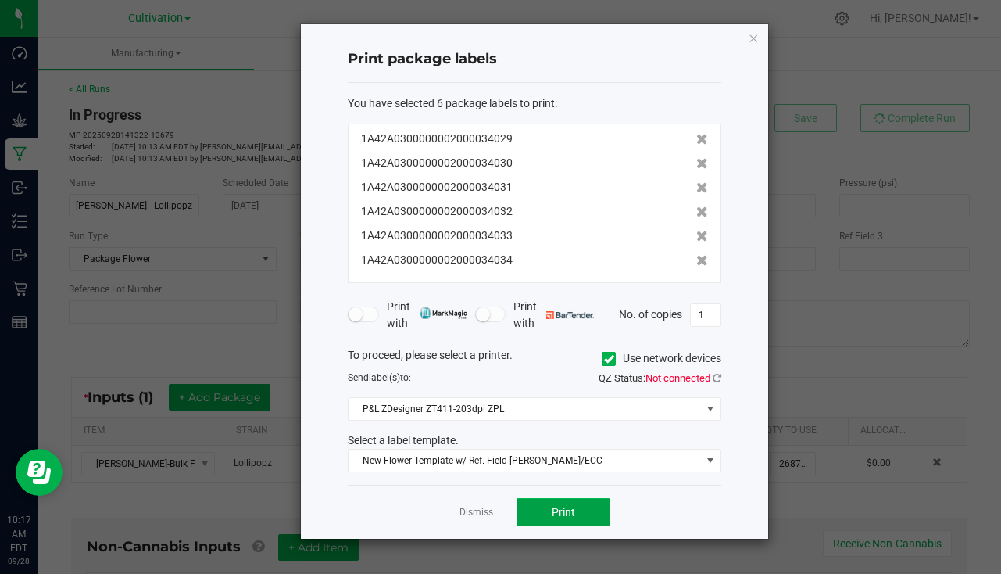
click at [562, 508] on span "Print" at bounding box center [563, 512] width 23 height 13
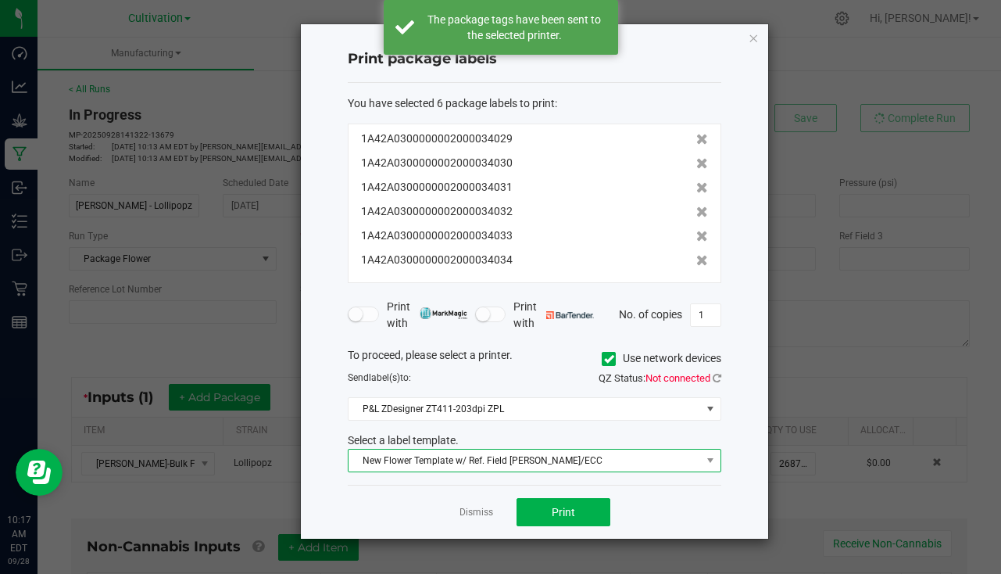
click at [494, 457] on span "New Flower Template w/ Ref. Field [PERSON_NAME]/ECC" at bounding box center [525, 461] width 353 height 22
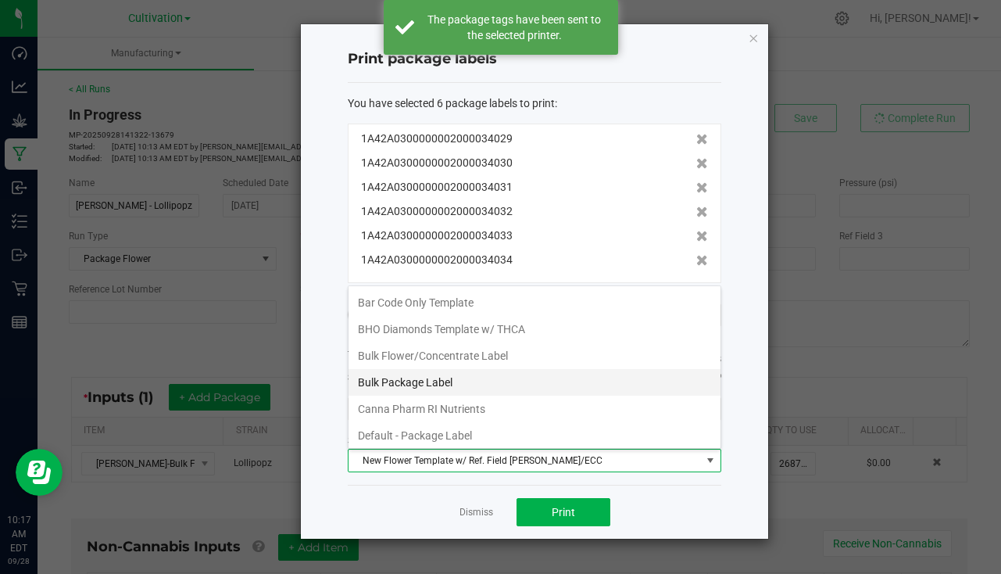
click at [471, 382] on li "Bulk Package Label" at bounding box center [535, 382] width 372 height 27
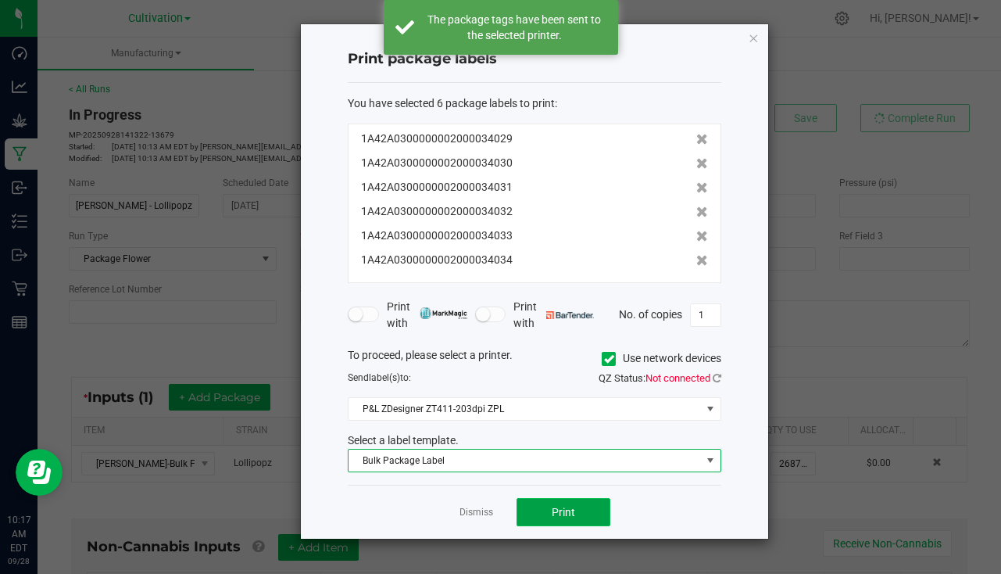
click at [584, 514] on button "Print" at bounding box center [564, 512] width 94 height 28
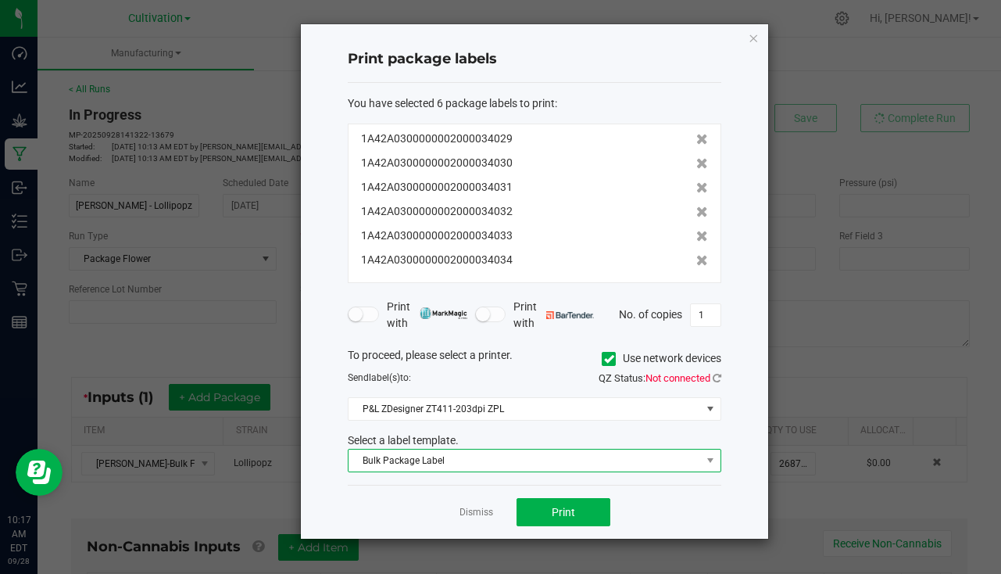
click at [467, 461] on span "Bulk Package Label" at bounding box center [525, 461] width 353 height 22
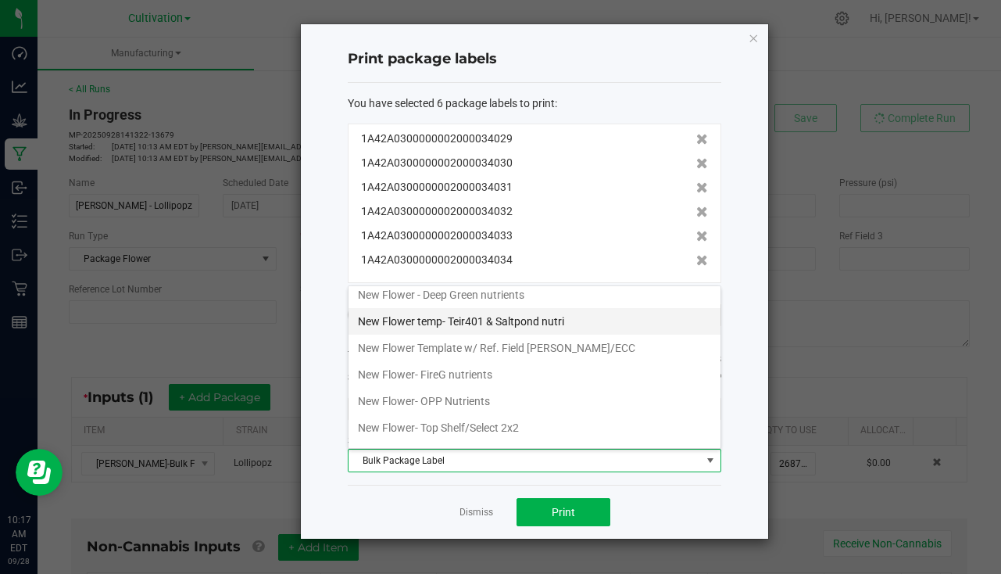
scroll to position [547, 0]
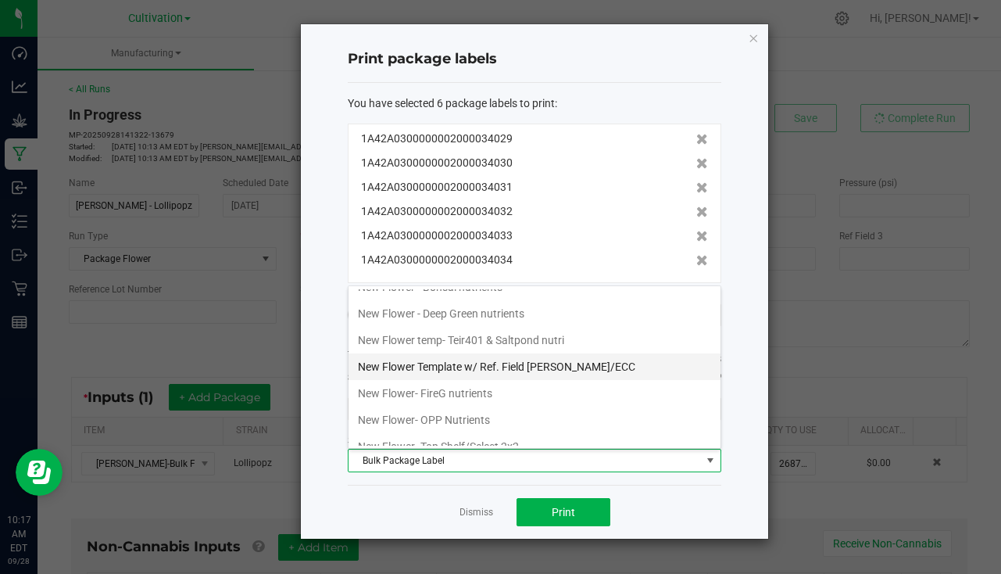
click at [543, 362] on li "New Flower Template w/ Ref. Field [PERSON_NAME]/ECC" at bounding box center [535, 366] width 372 height 27
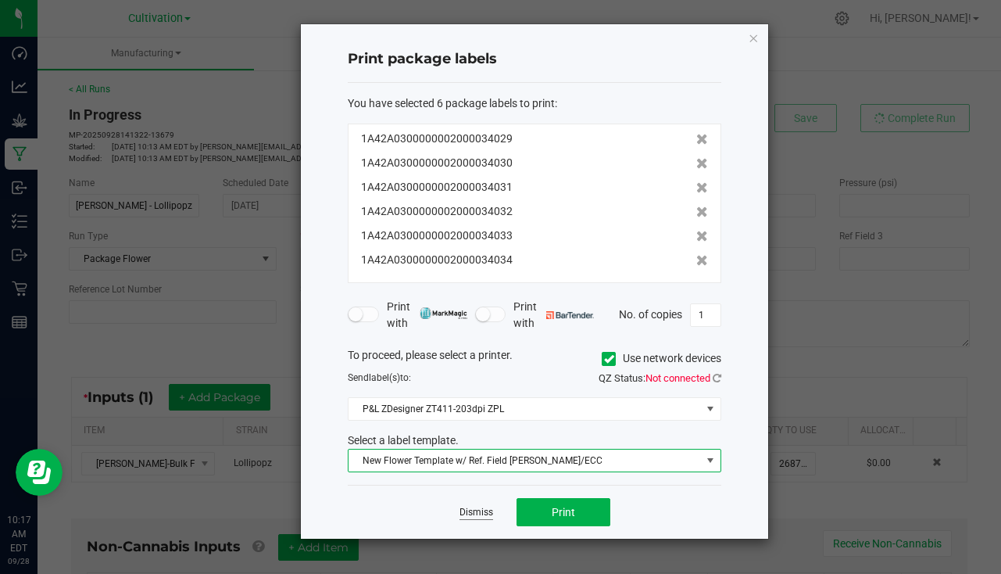
click at [465, 512] on link "Dismiss" at bounding box center [477, 512] width 34 height 13
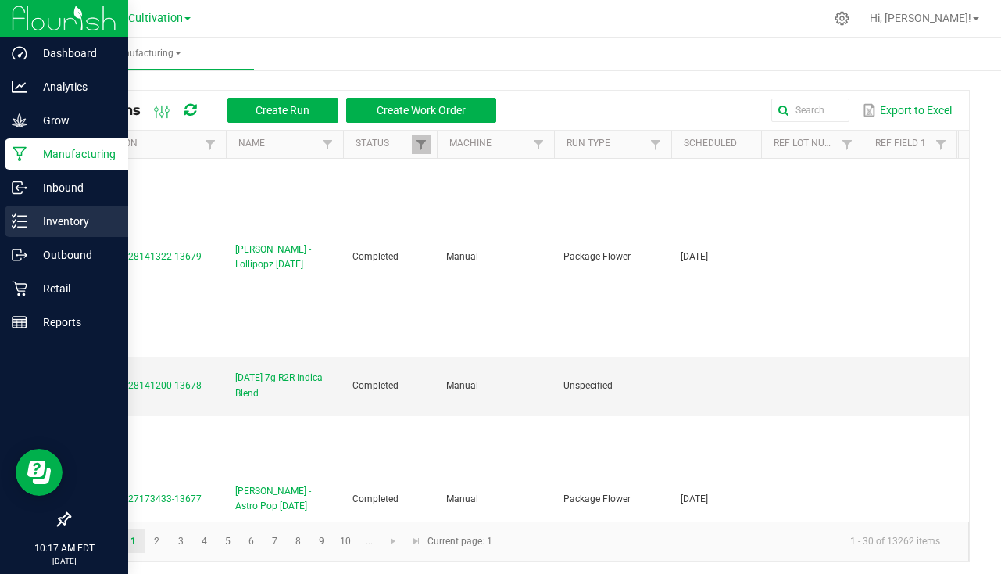
click at [41, 228] on p "Inventory" at bounding box center [74, 221] width 94 height 19
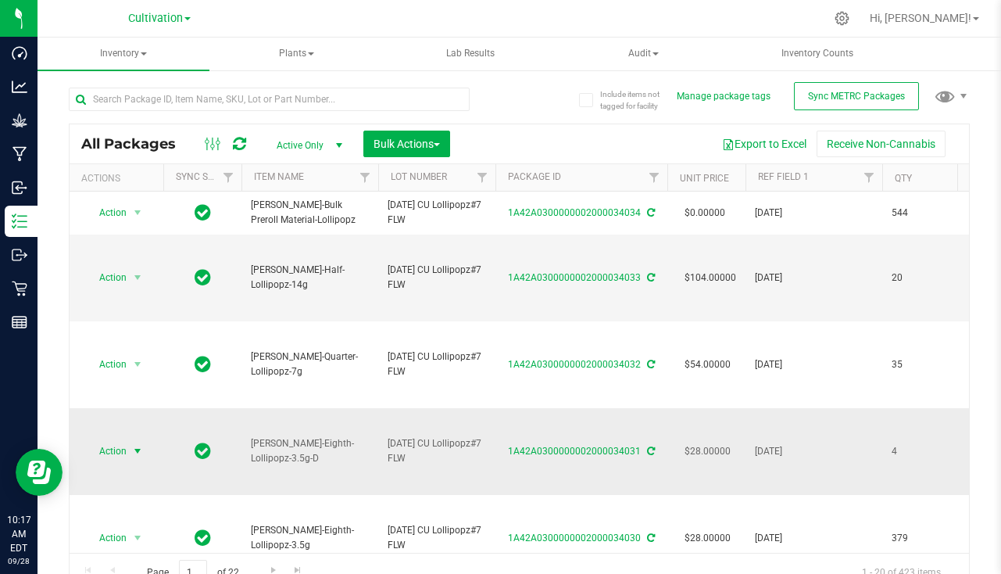
click at [107, 448] on span "Action" at bounding box center [106, 451] width 42 height 22
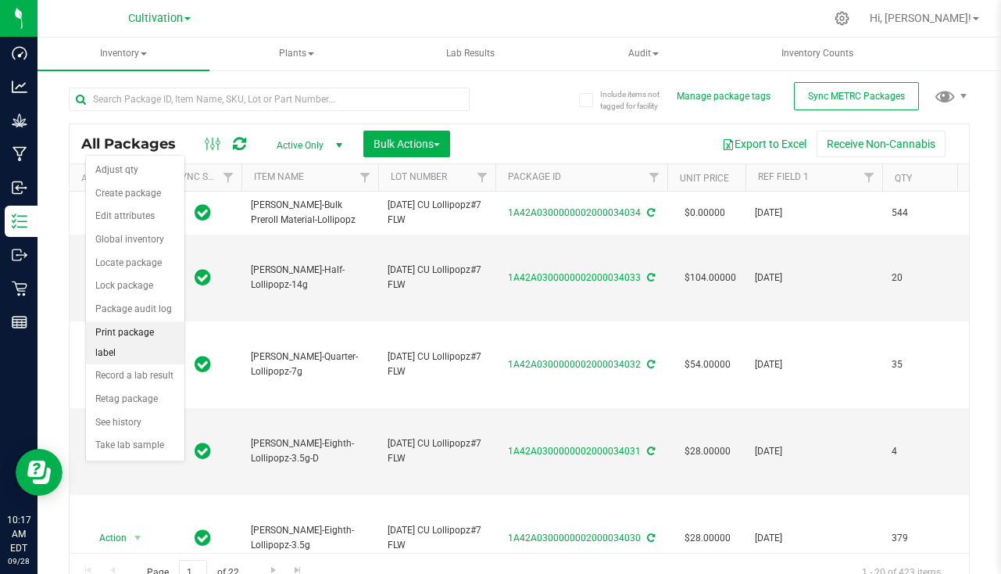
click at [141, 330] on li "Print package label" at bounding box center [135, 342] width 99 height 43
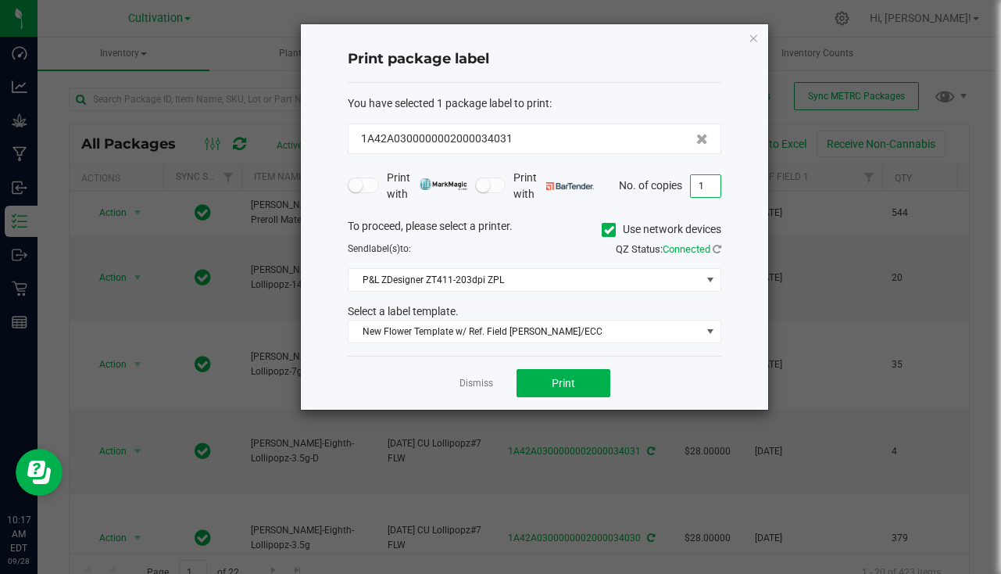
click at [695, 190] on input "1" at bounding box center [706, 186] width 30 height 22
type input "4"
click at [556, 385] on span "Print" at bounding box center [563, 383] width 23 height 13
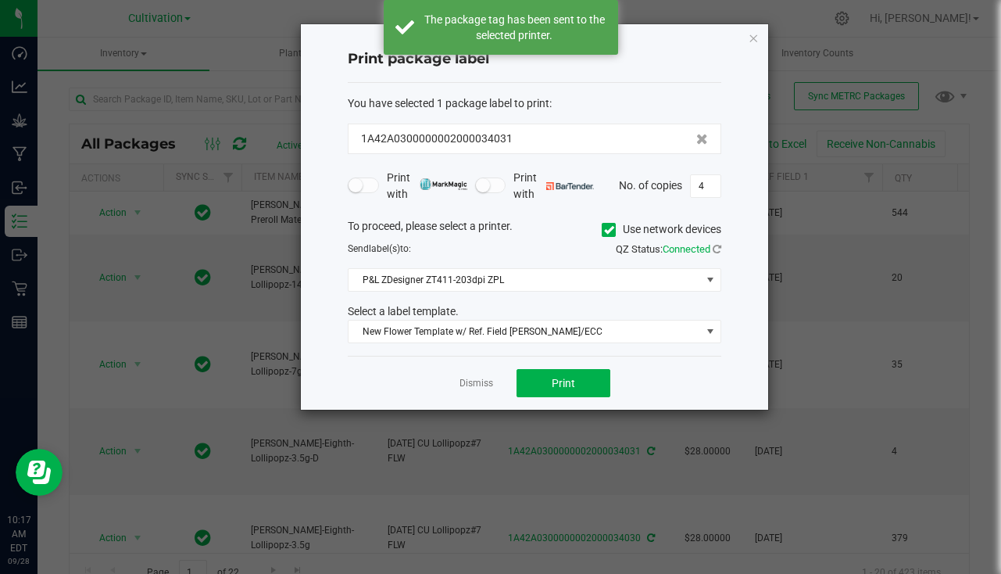
click at [459, 381] on div "Dismiss Print" at bounding box center [535, 383] width 374 height 54
click at [460, 382] on link "Dismiss" at bounding box center [477, 383] width 34 height 13
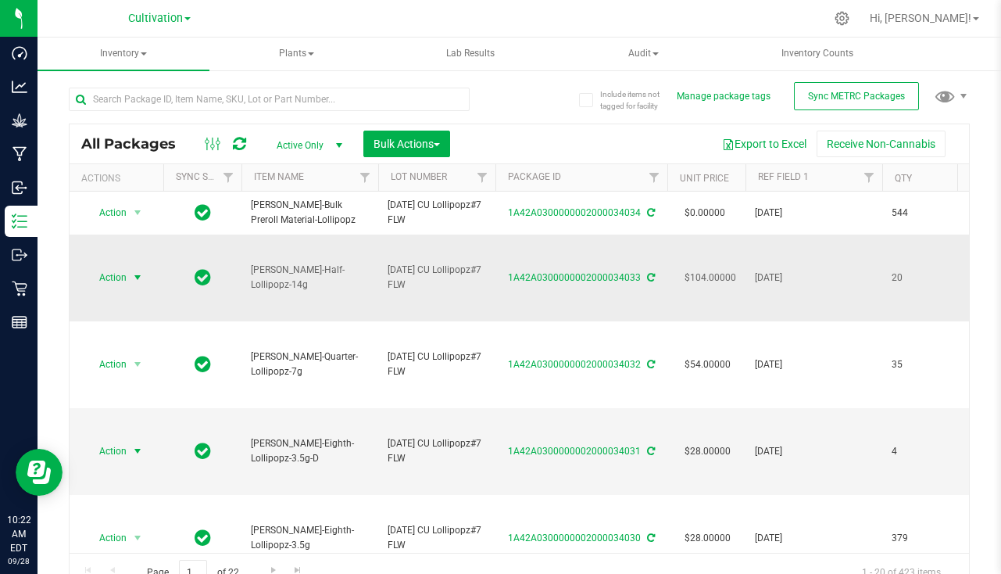
click at [130, 276] on span "select" at bounding box center [138, 278] width 20 height 22
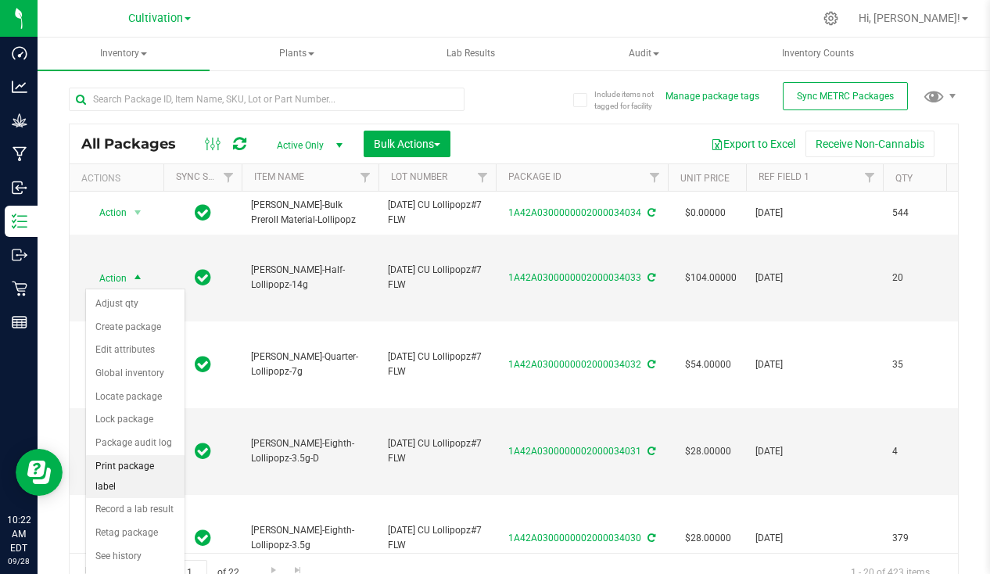
click at [137, 466] on li "Print package label" at bounding box center [135, 476] width 99 height 43
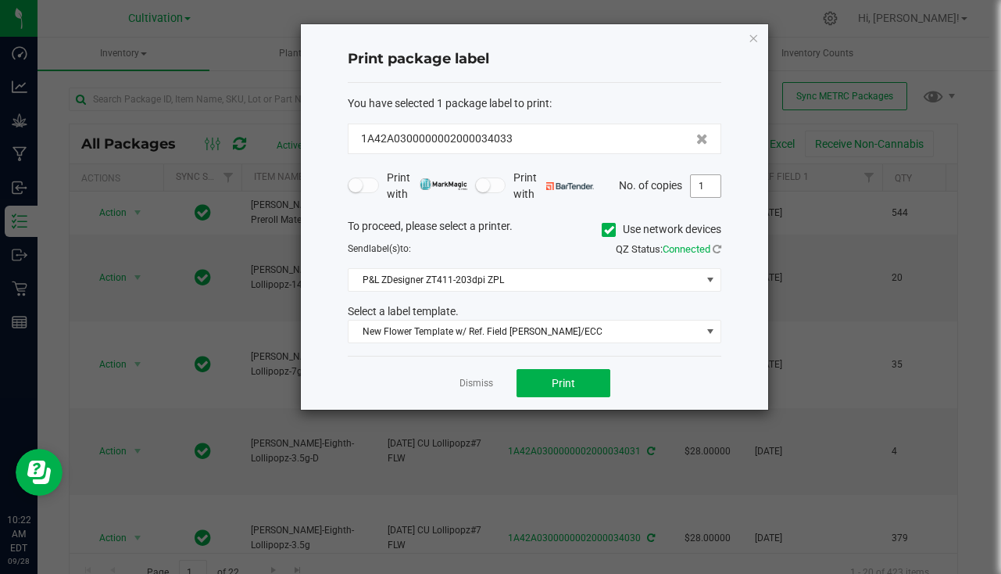
click at [719, 192] on input "1" at bounding box center [706, 186] width 30 height 22
type input "20"
click at [568, 382] on span "Print" at bounding box center [563, 383] width 23 height 13
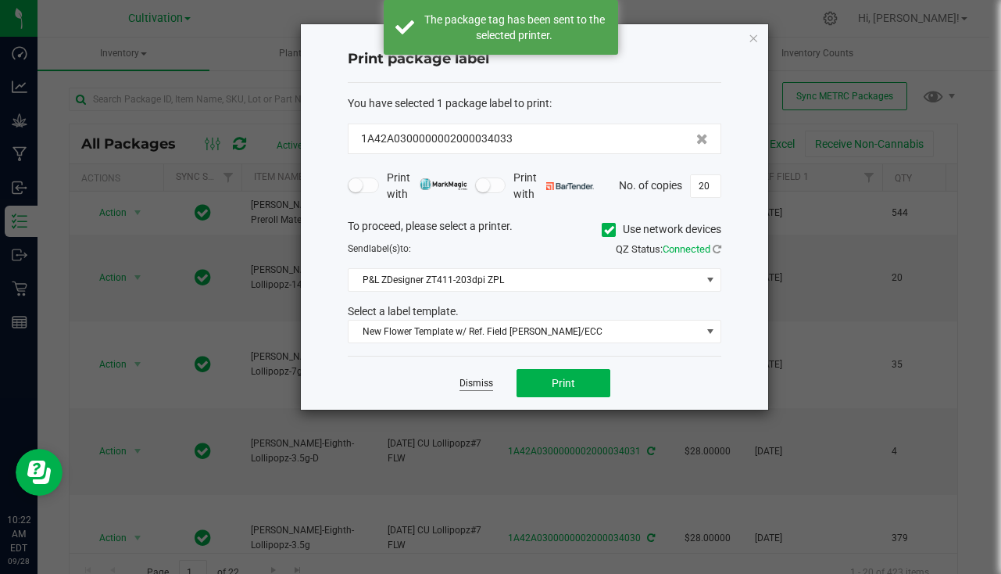
click at [485, 385] on link "Dismiss" at bounding box center [477, 383] width 34 height 13
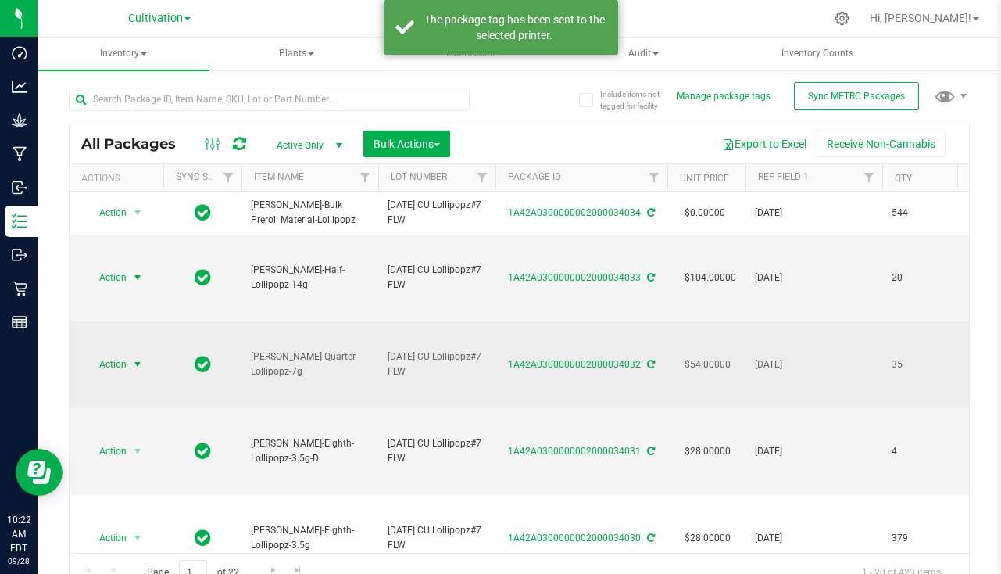
click at [137, 359] on span "select" at bounding box center [137, 364] width 13 height 13
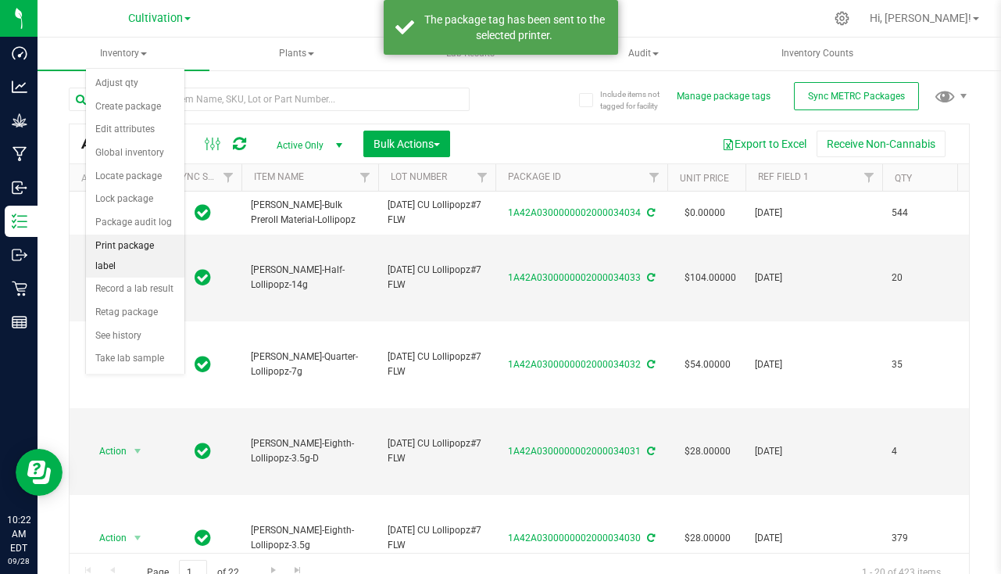
click at [127, 245] on li "Print package label" at bounding box center [135, 256] width 99 height 43
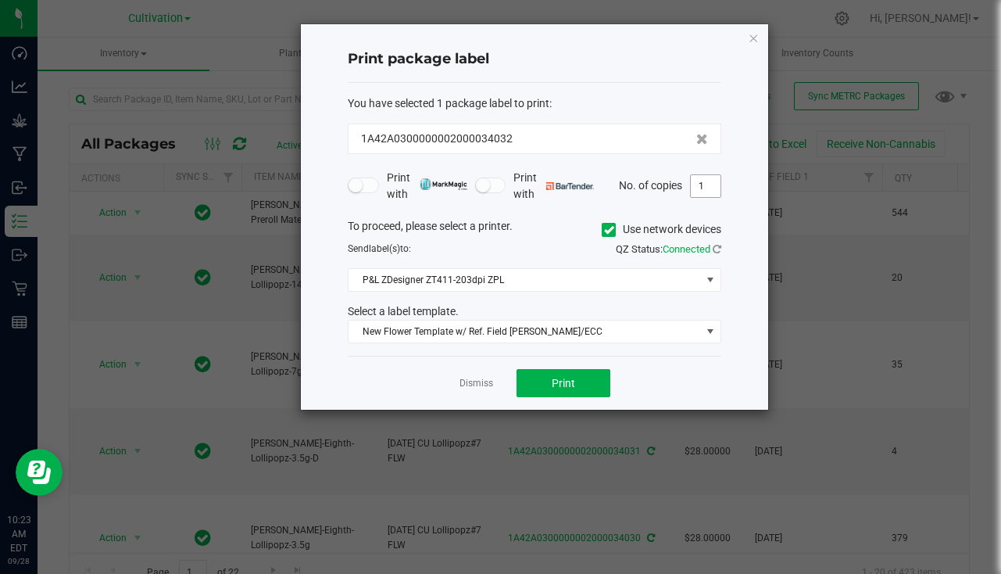
click at [716, 182] on input "1" at bounding box center [706, 186] width 30 height 22
type input "35"
click at [592, 382] on button "Print" at bounding box center [564, 383] width 94 height 28
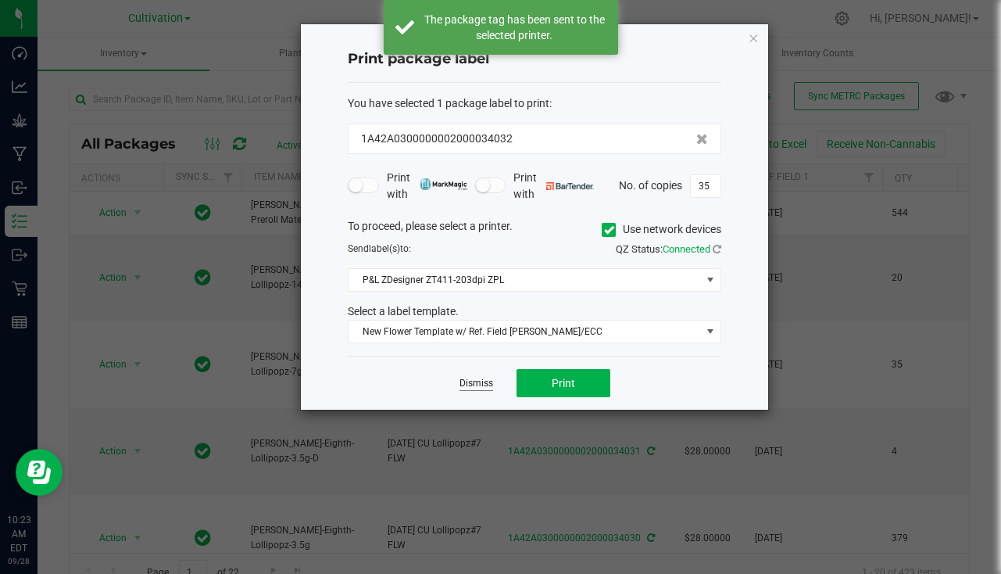
click at [470, 385] on link "Dismiss" at bounding box center [477, 383] width 34 height 13
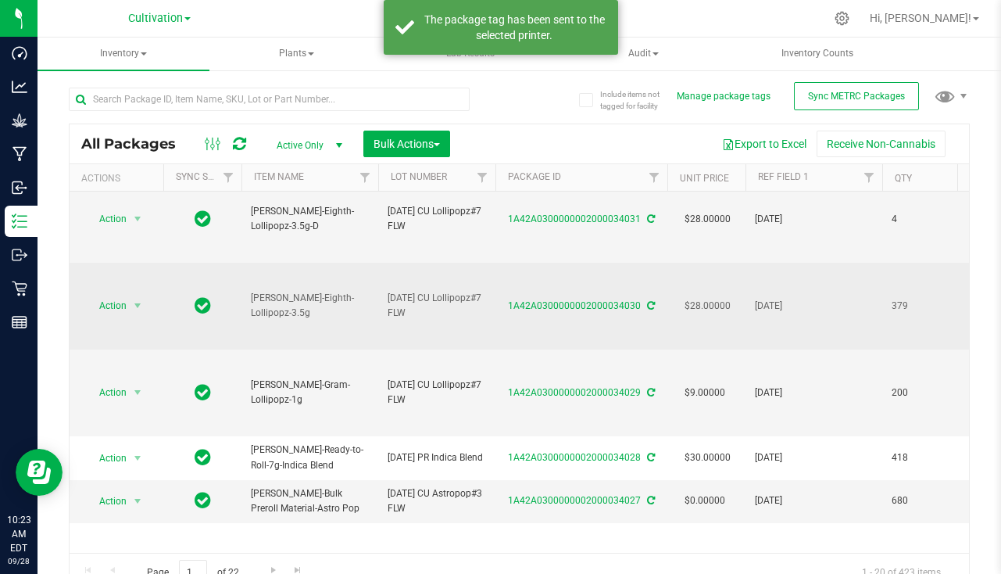
scroll to position [235, 0]
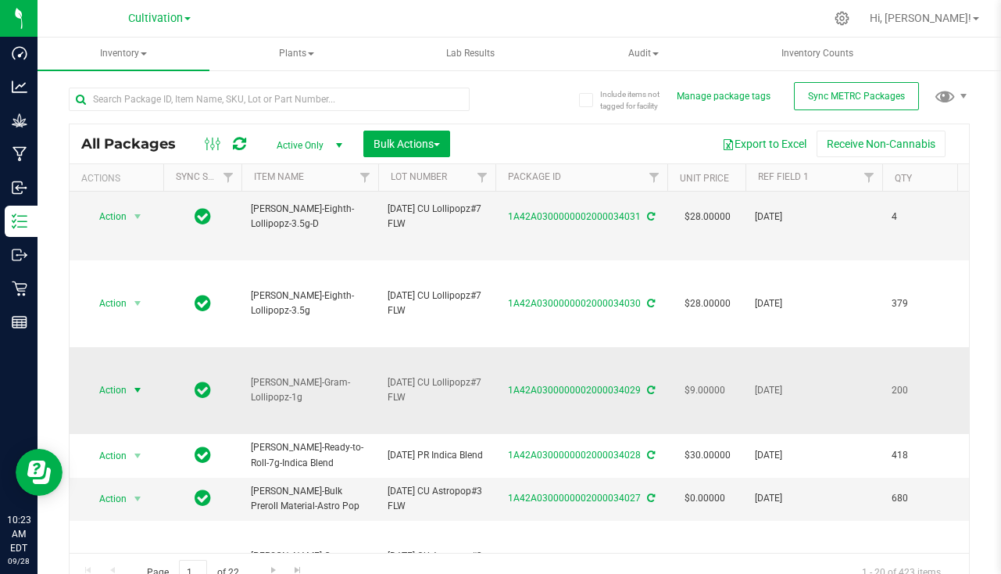
click at [128, 385] on span "select" at bounding box center [138, 390] width 20 height 22
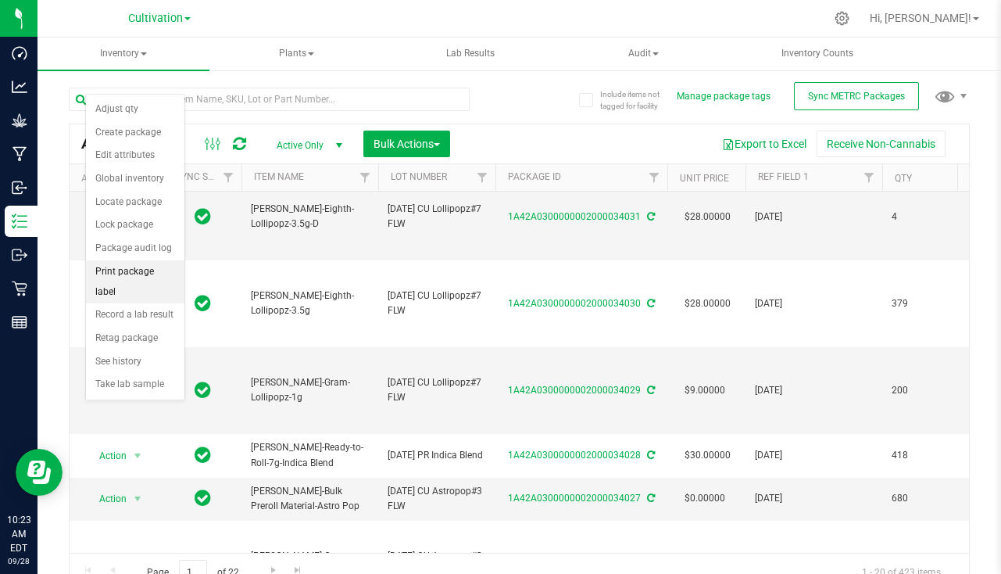
click at [140, 268] on li "Print package label" at bounding box center [135, 281] width 99 height 43
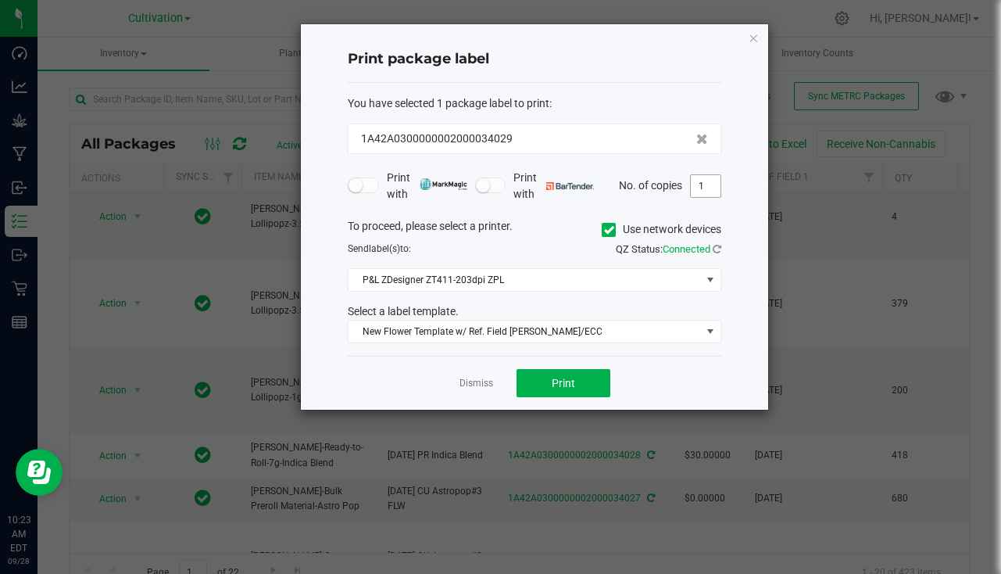
click at [714, 187] on input "1" at bounding box center [706, 186] width 30 height 22
type input "200"
click at [555, 371] on button "Print" at bounding box center [564, 383] width 94 height 28
click at [484, 386] on link "Dismiss" at bounding box center [477, 383] width 34 height 13
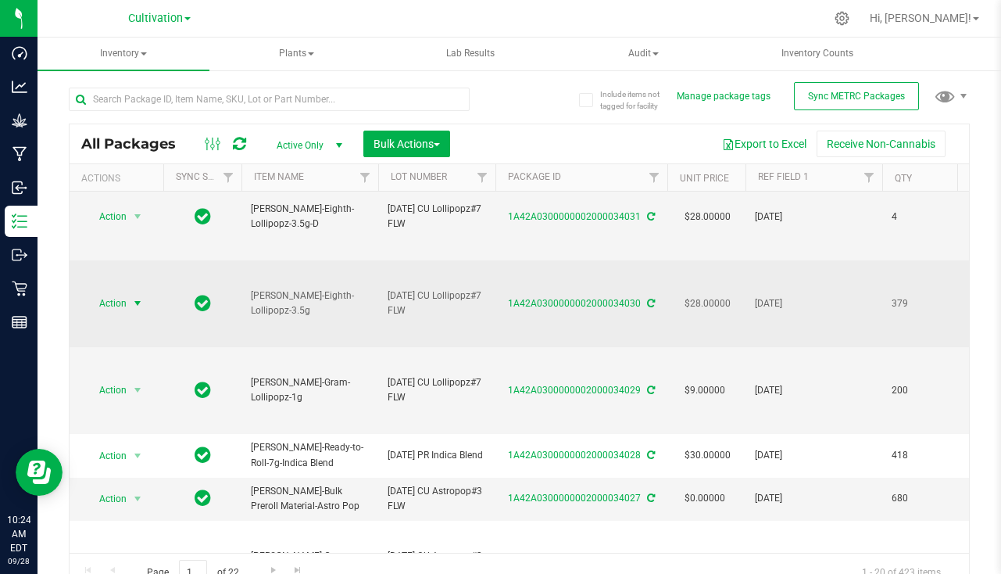
click at [129, 300] on span "select" at bounding box center [138, 303] width 20 height 22
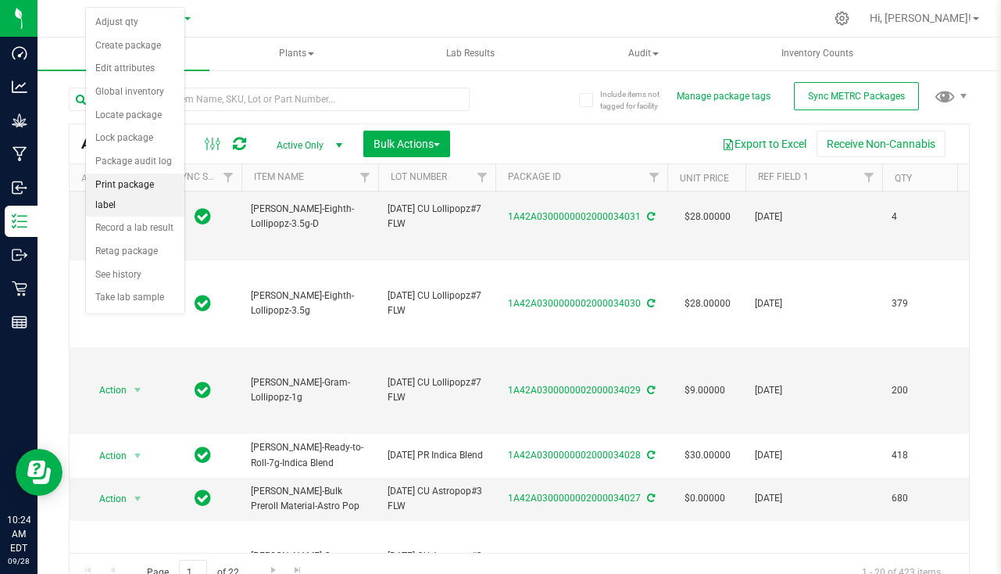
click at [129, 179] on li "Print package label" at bounding box center [135, 195] width 99 height 43
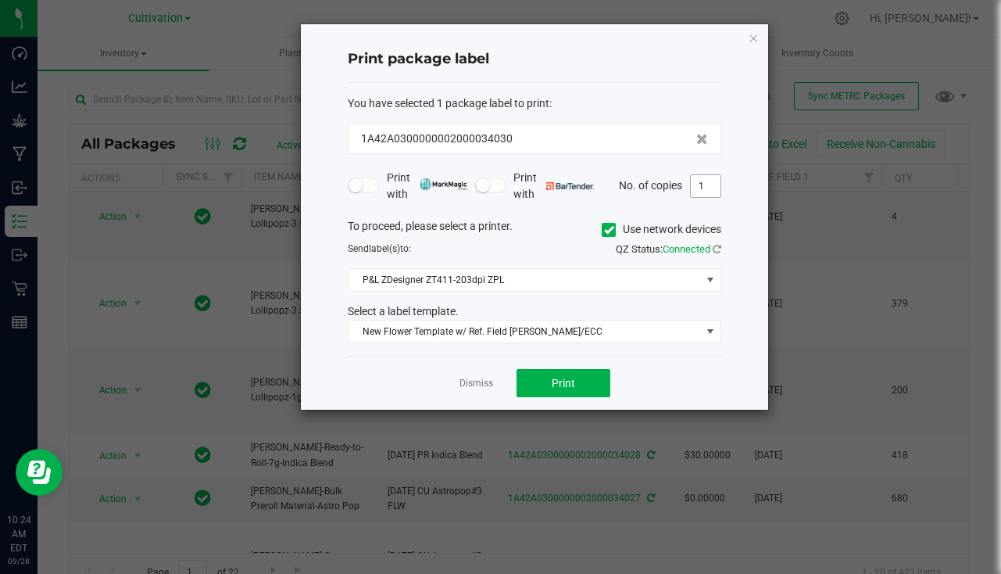
click at [713, 186] on input "1" at bounding box center [706, 186] width 30 height 22
type input "379"
click at [582, 379] on button "Print" at bounding box center [564, 383] width 94 height 28
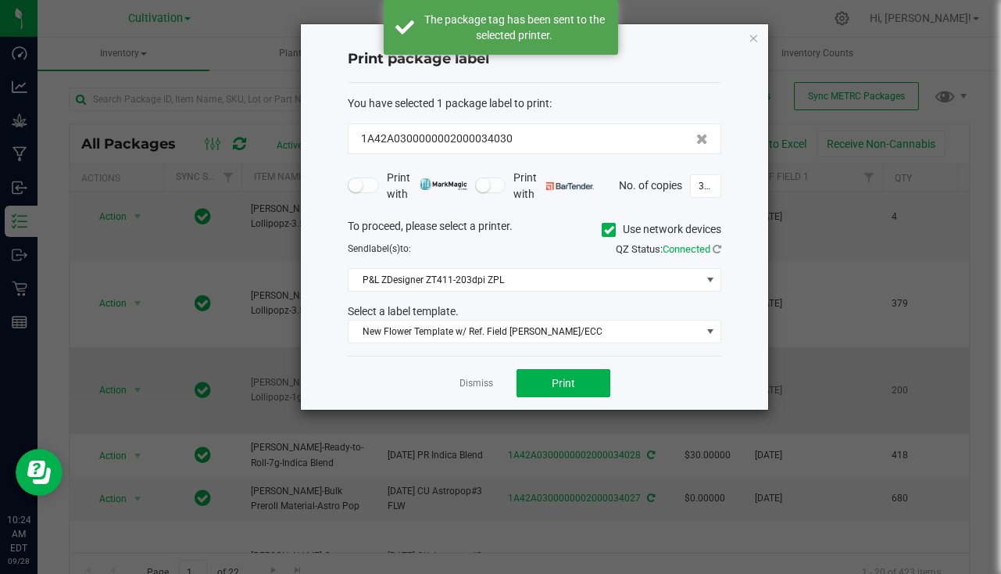
click at [468, 389] on link "Dismiss" at bounding box center [477, 383] width 34 height 13
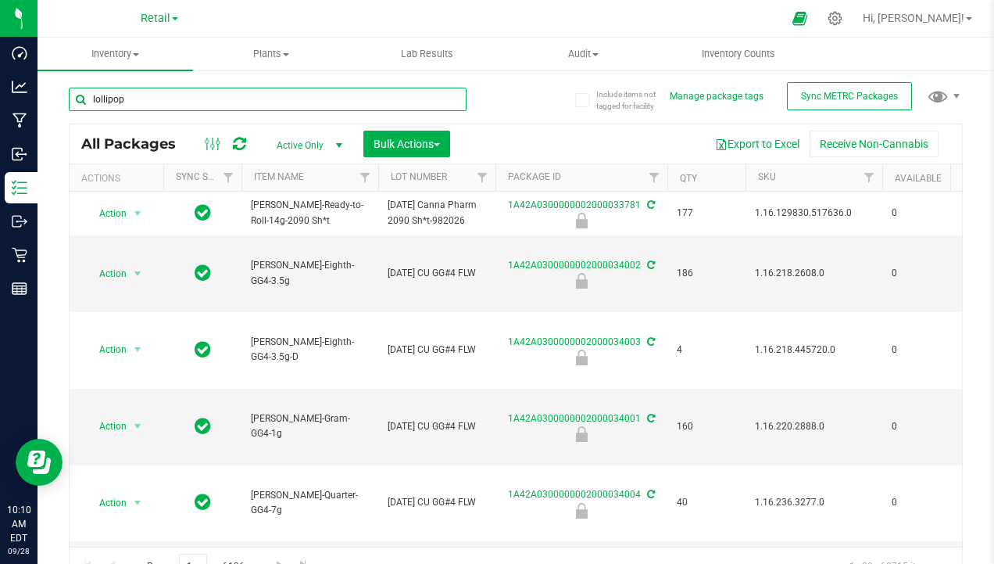
type input "lollipopz"
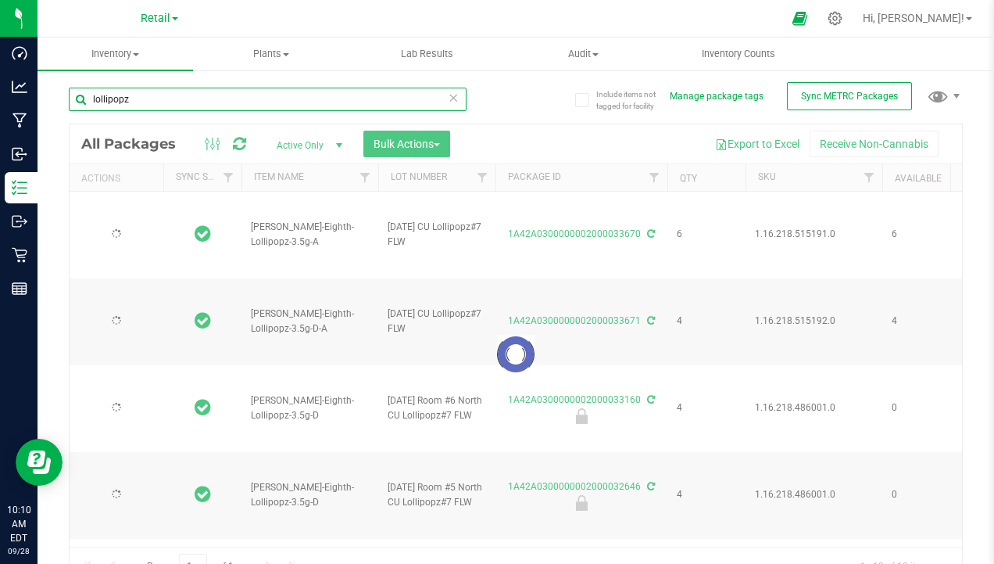
type input "2025-04-16"
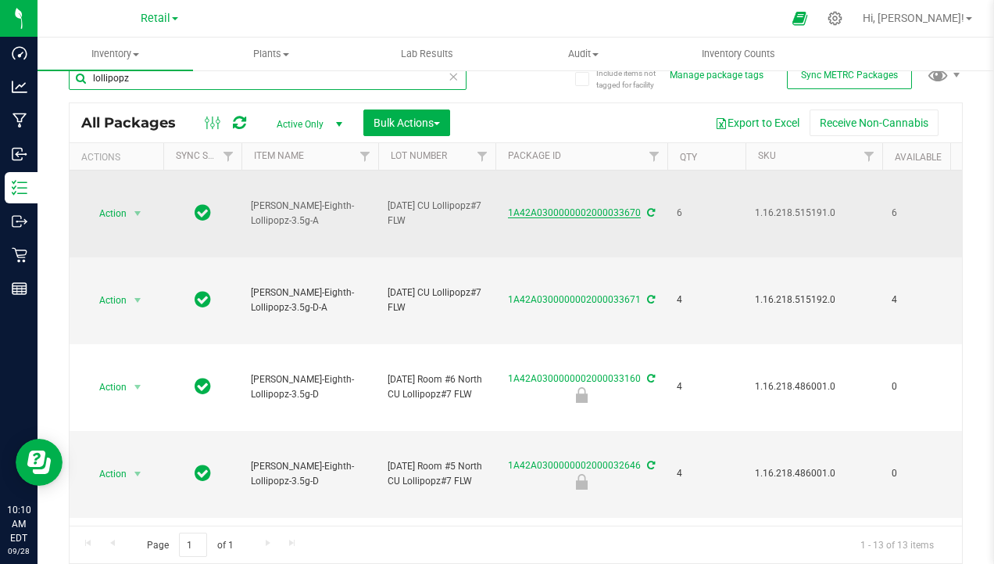
type input "lollipopz"
click at [567, 215] on link "1A42A0300000002000033670" at bounding box center [574, 212] width 133 height 11
